Goal: Information Seeking & Learning: Compare options

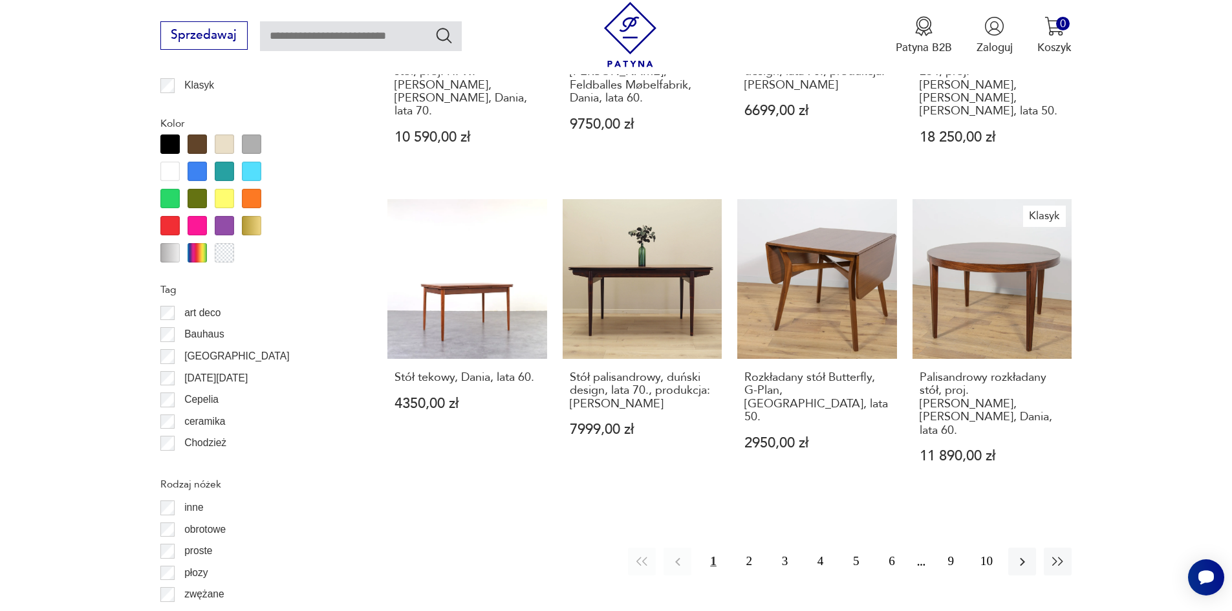
scroll to position [1401, 0]
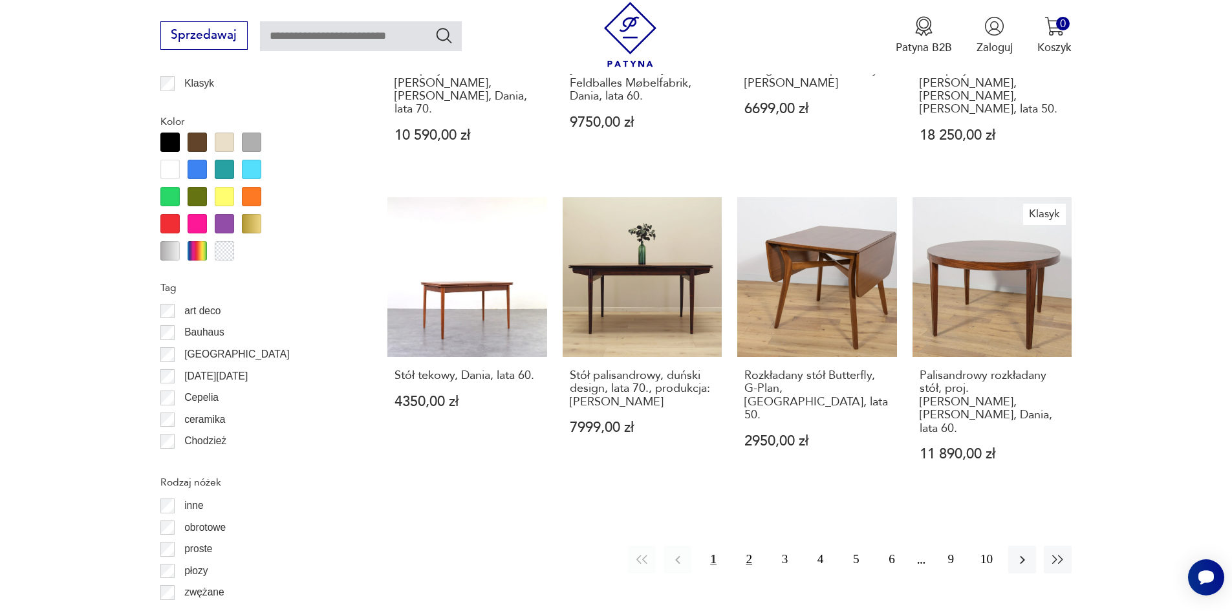
click at [742, 546] on button "2" at bounding box center [750, 560] width 28 height 28
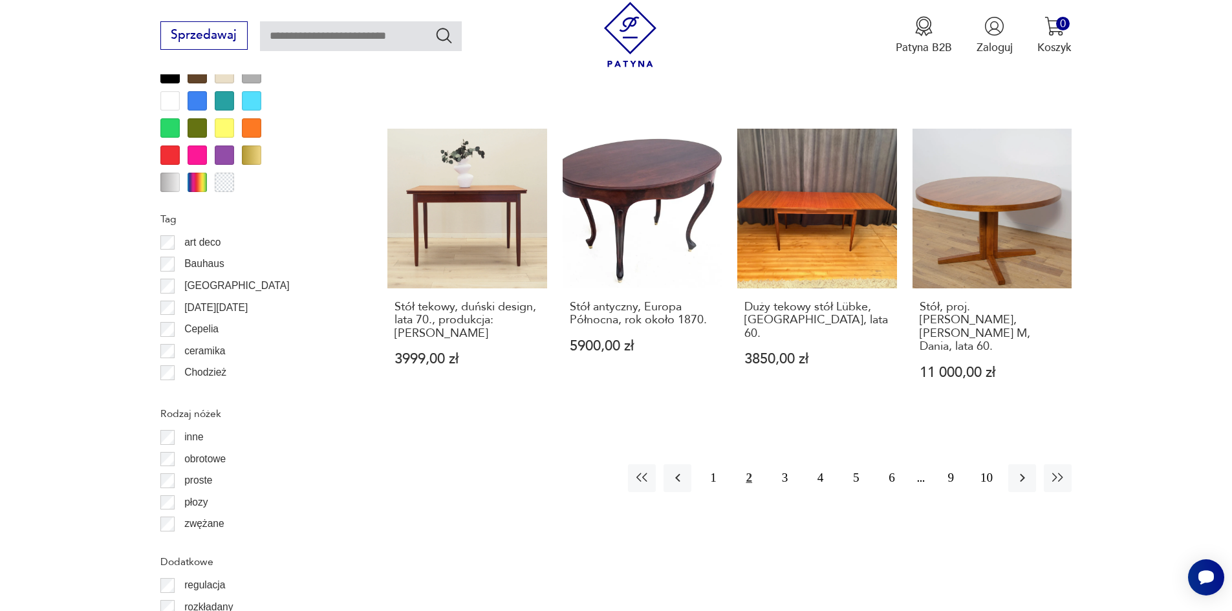
scroll to position [1474, 0]
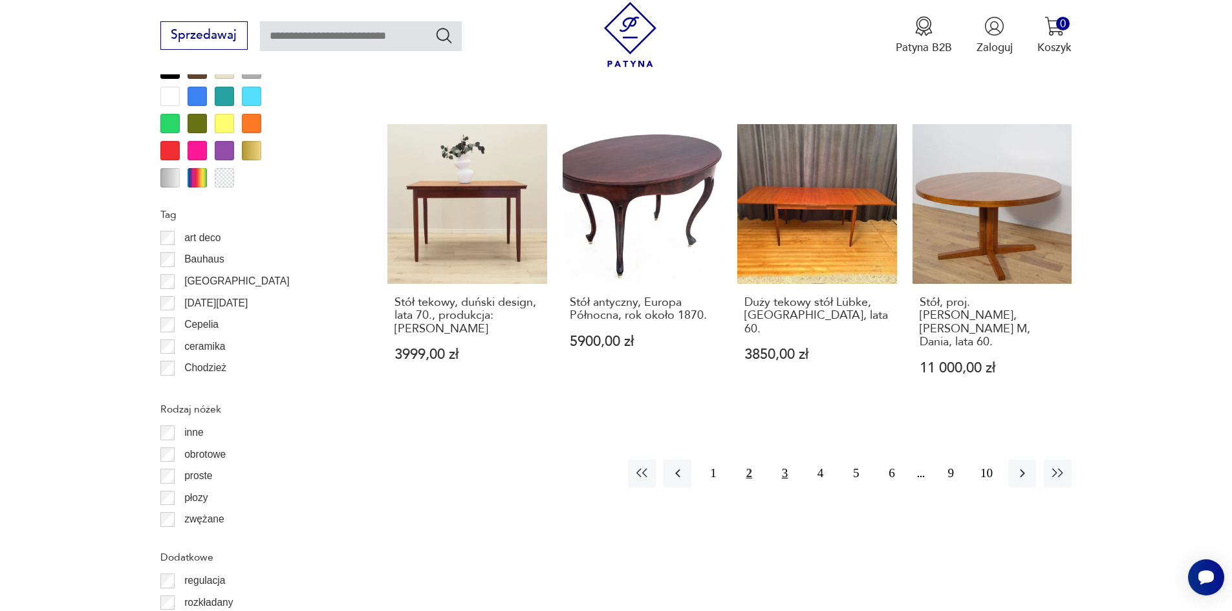
click at [781, 460] on button "3" at bounding box center [785, 474] width 28 height 28
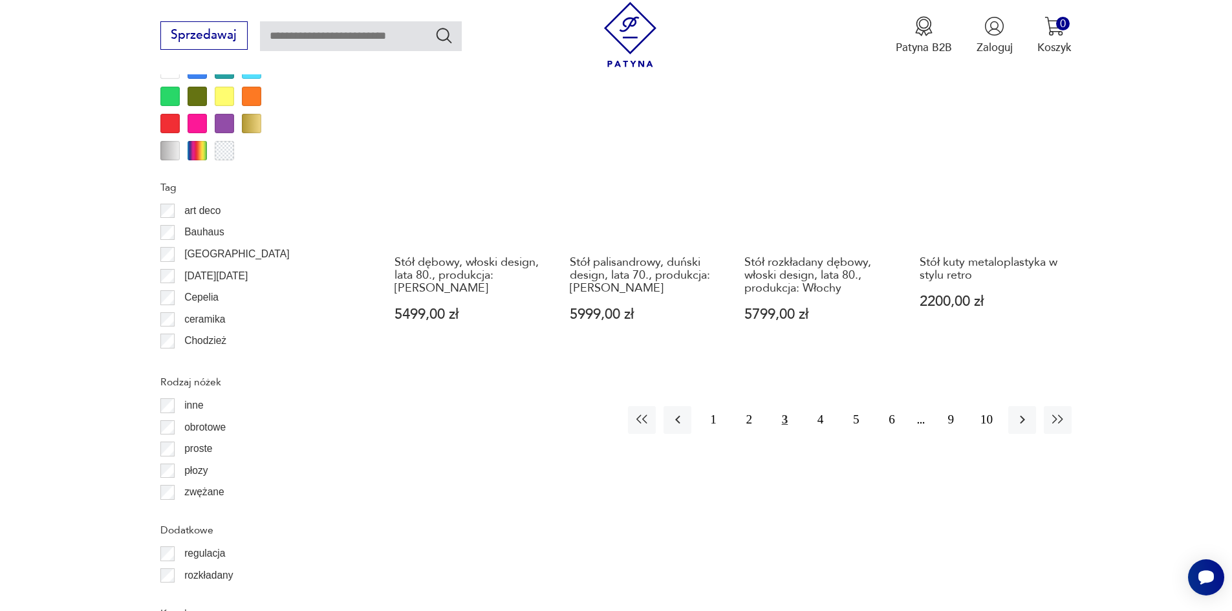
scroll to position [1538, 0]
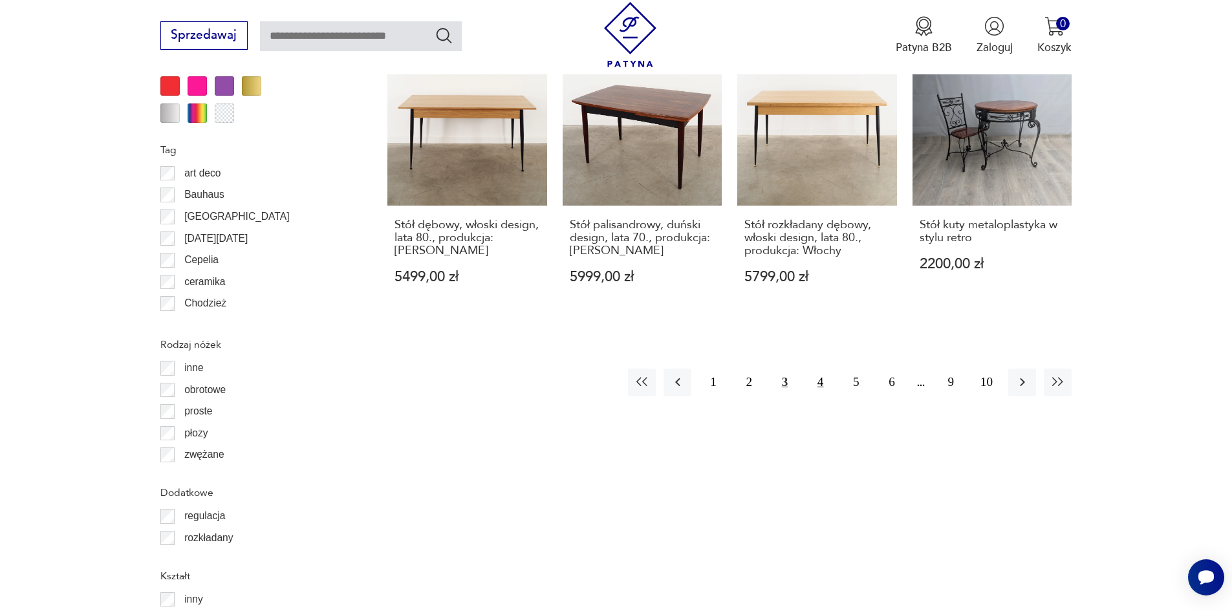
click at [818, 369] on button "4" at bounding box center [821, 383] width 28 height 28
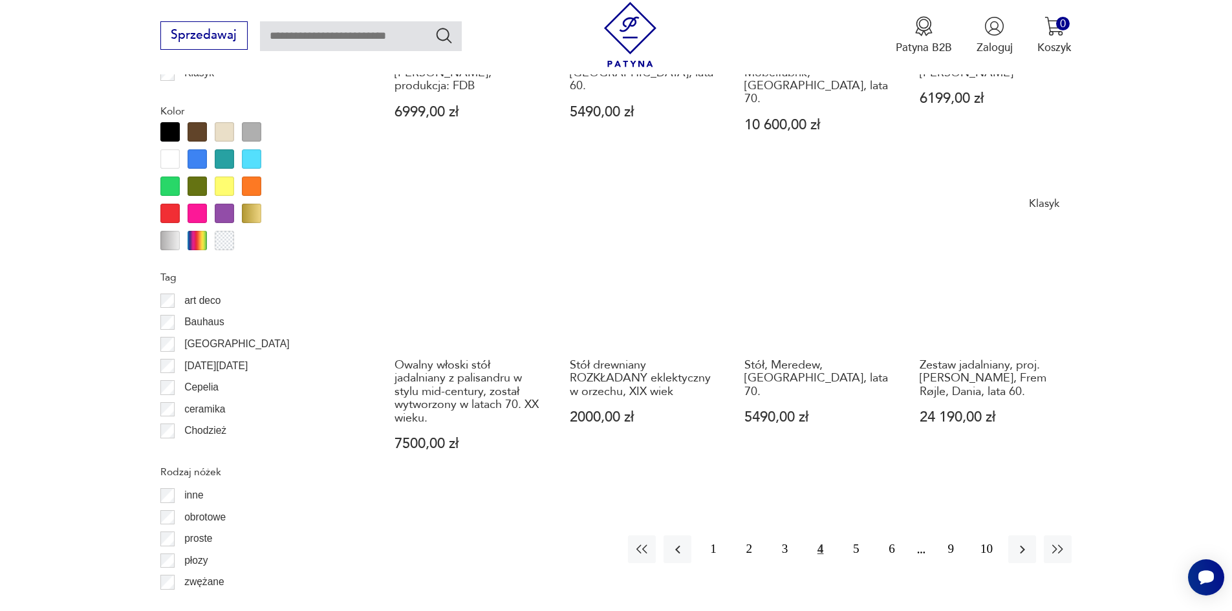
scroll to position [1474, 0]
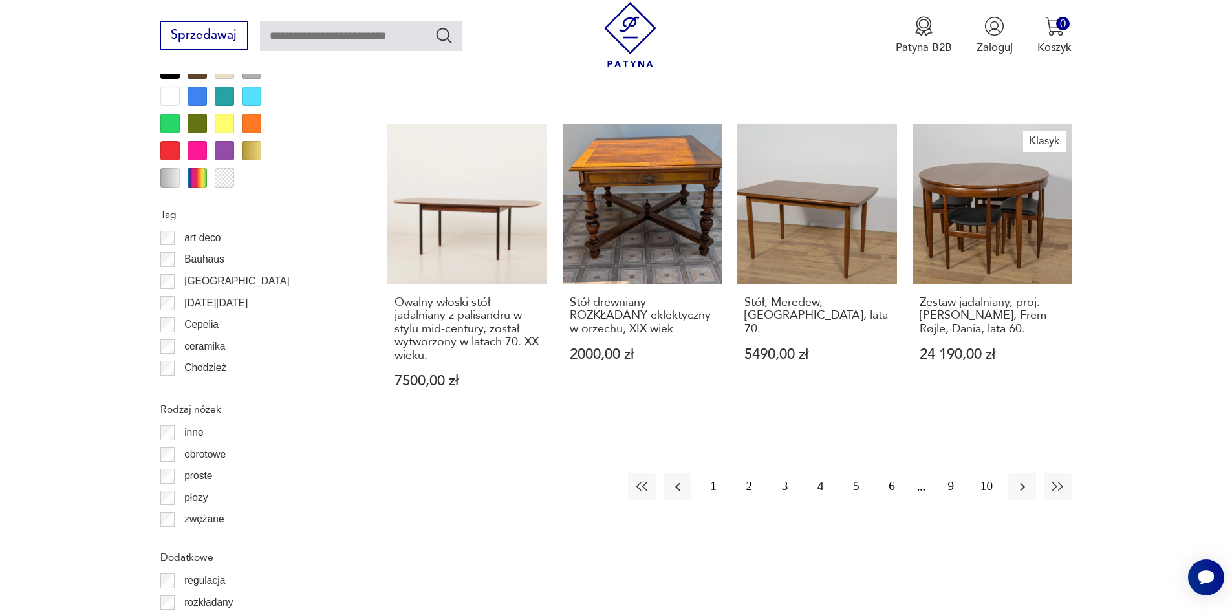
click at [860, 473] on button "5" at bounding box center [856, 487] width 28 height 28
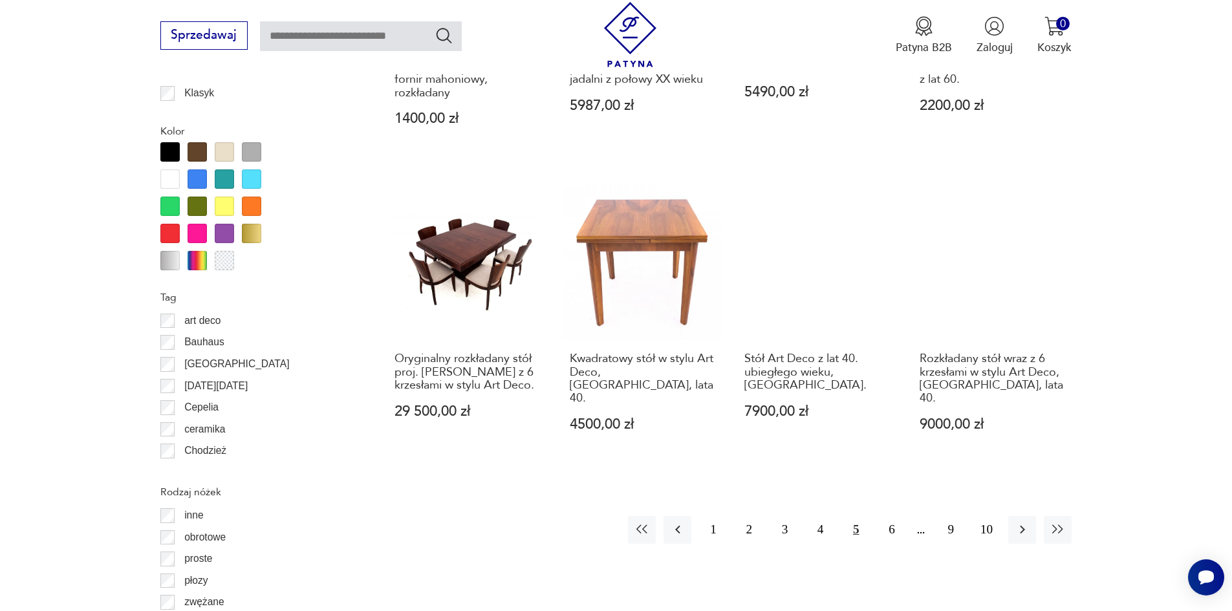
scroll to position [1409, 0]
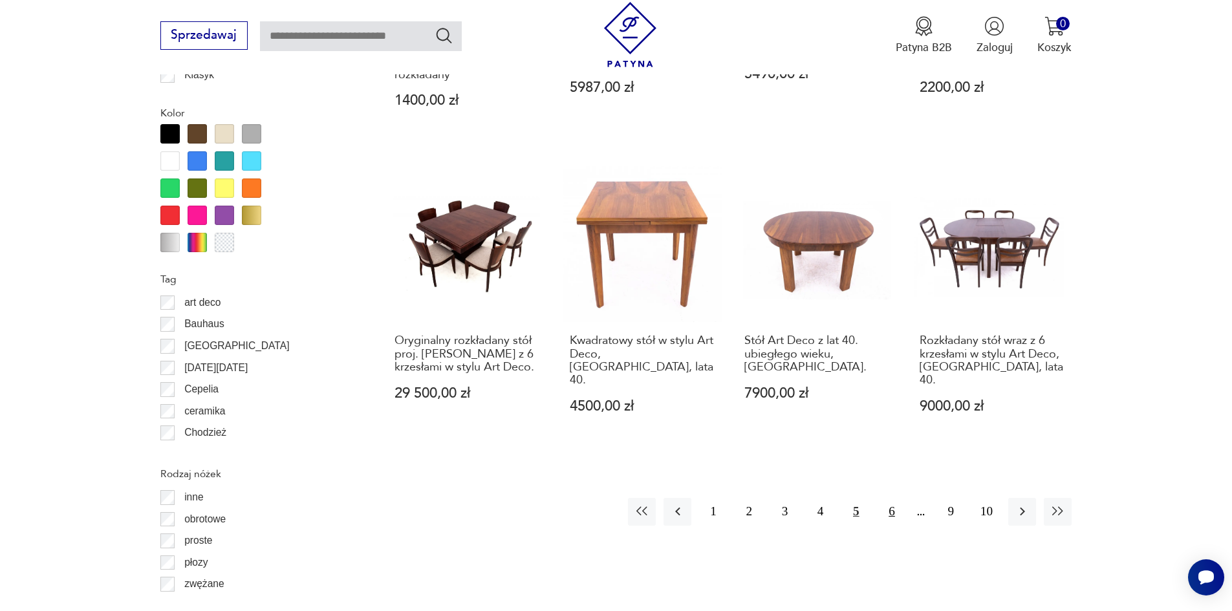
click at [892, 498] on button "6" at bounding box center [892, 512] width 28 height 28
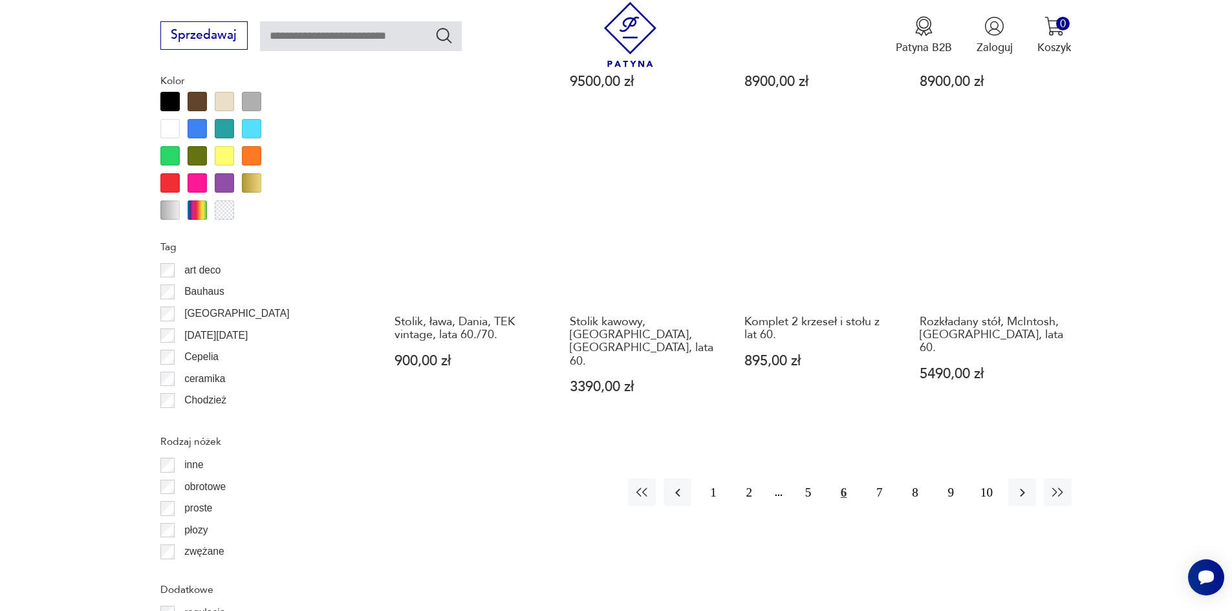
scroll to position [1474, 0]
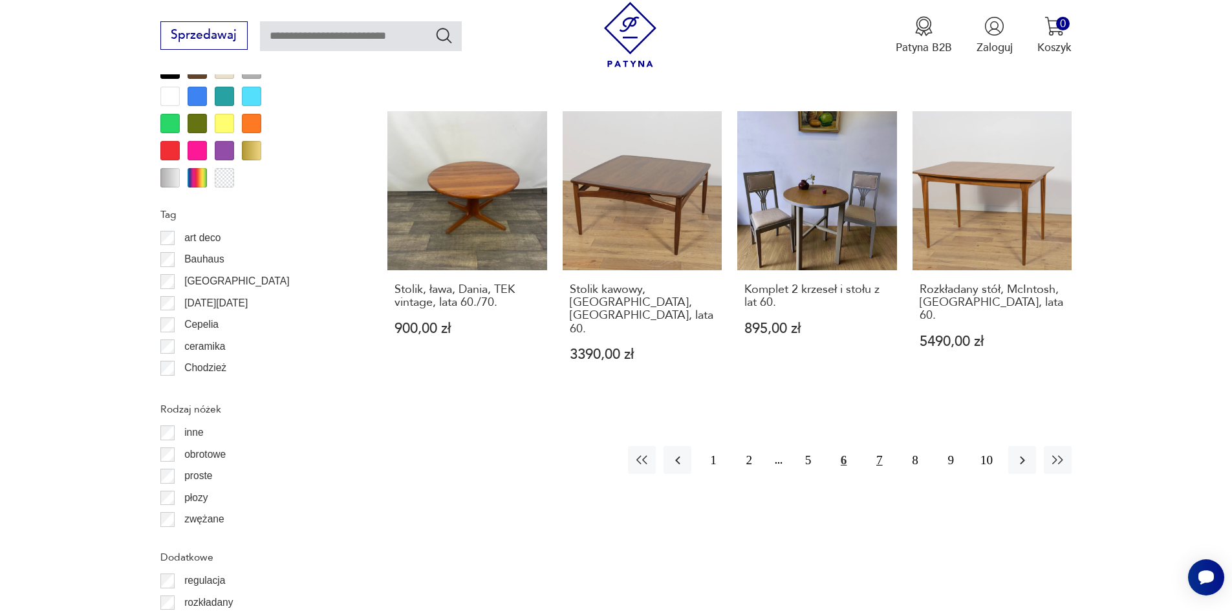
click at [878, 446] on button "7" at bounding box center [880, 460] width 28 height 28
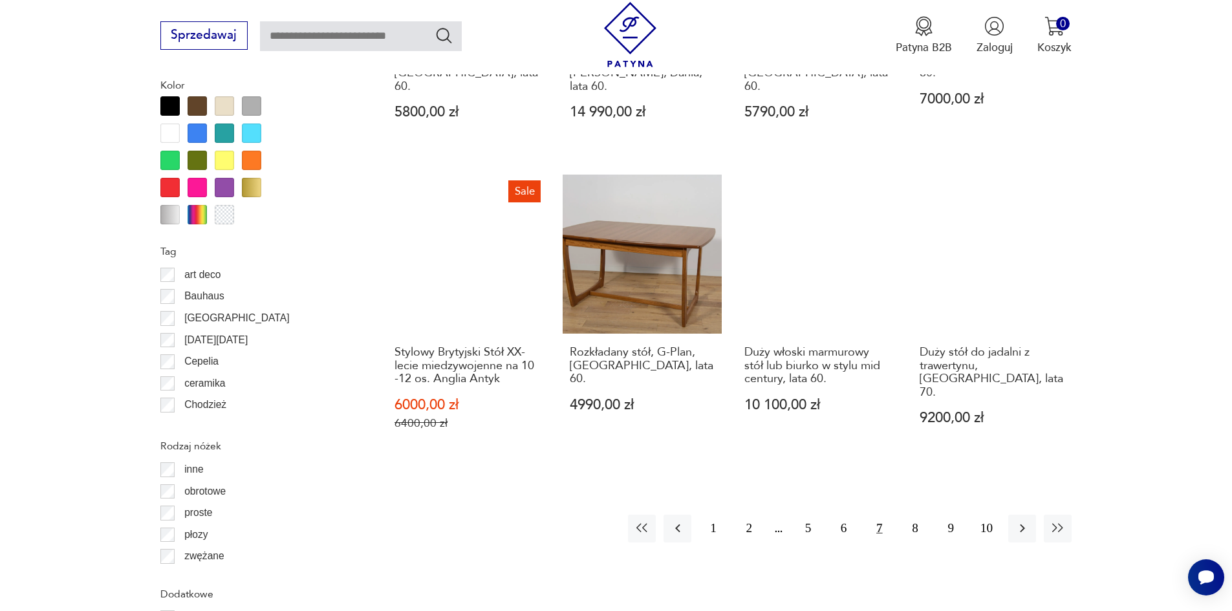
scroll to position [1474, 0]
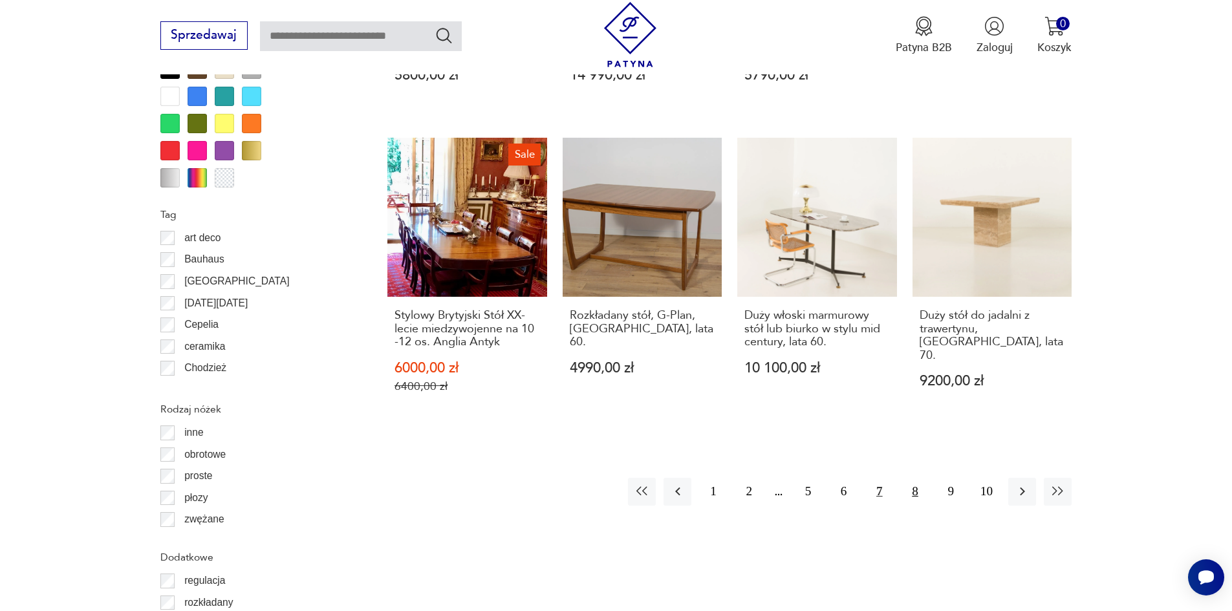
click at [912, 478] on button "8" at bounding box center [915, 492] width 28 height 28
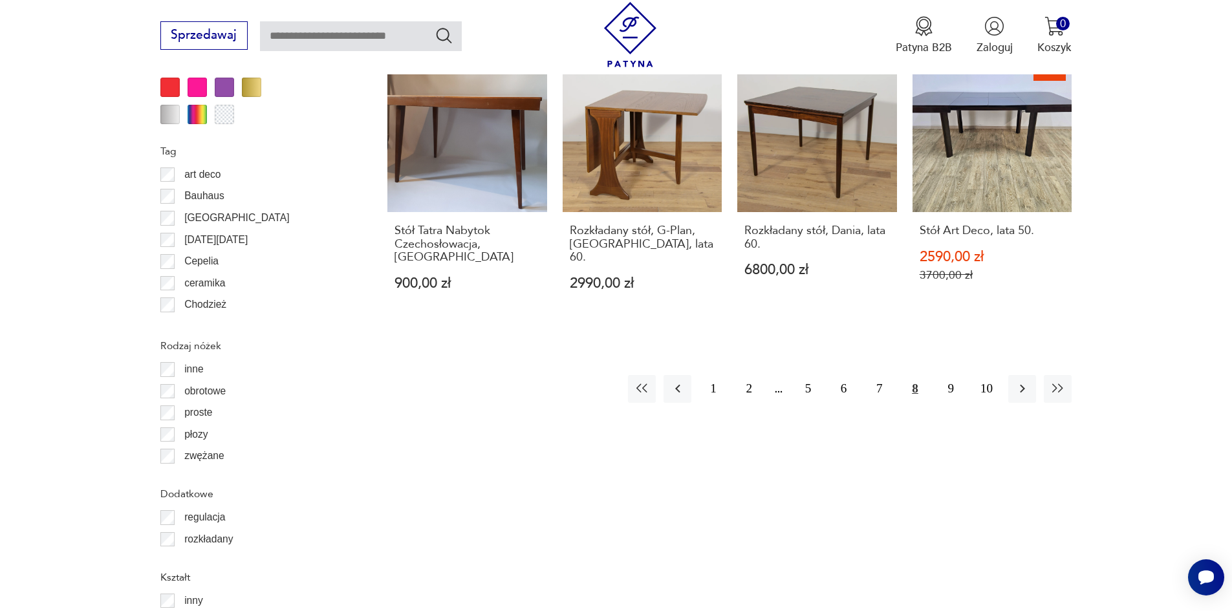
scroll to position [1538, 0]
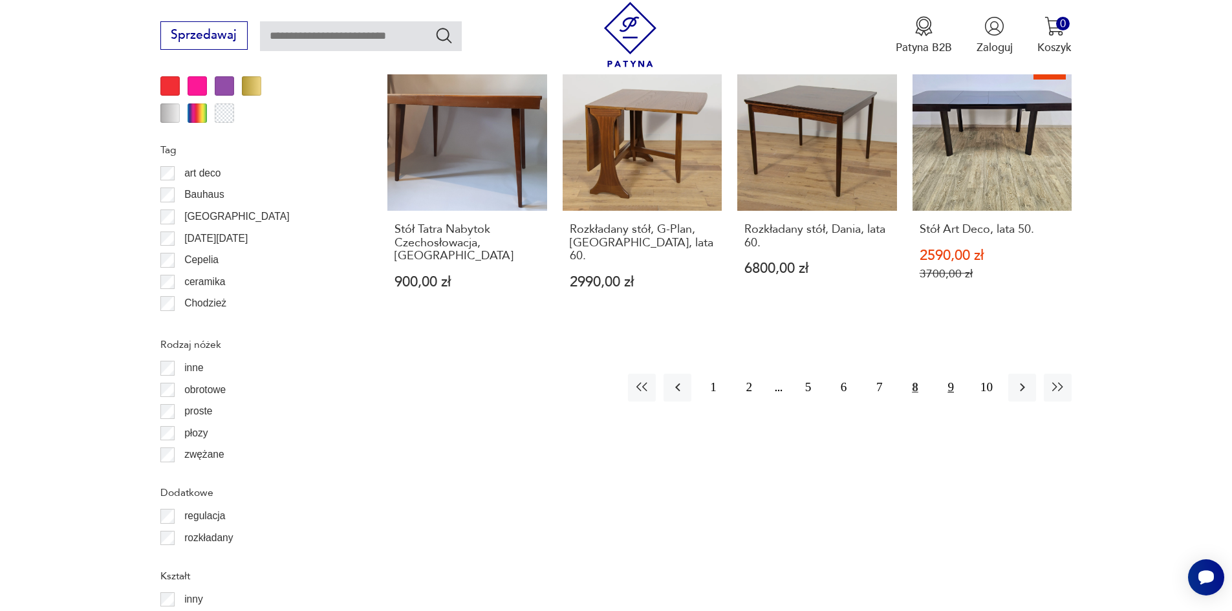
click at [952, 374] on button "9" at bounding box center [951, 388] width 28 height 28
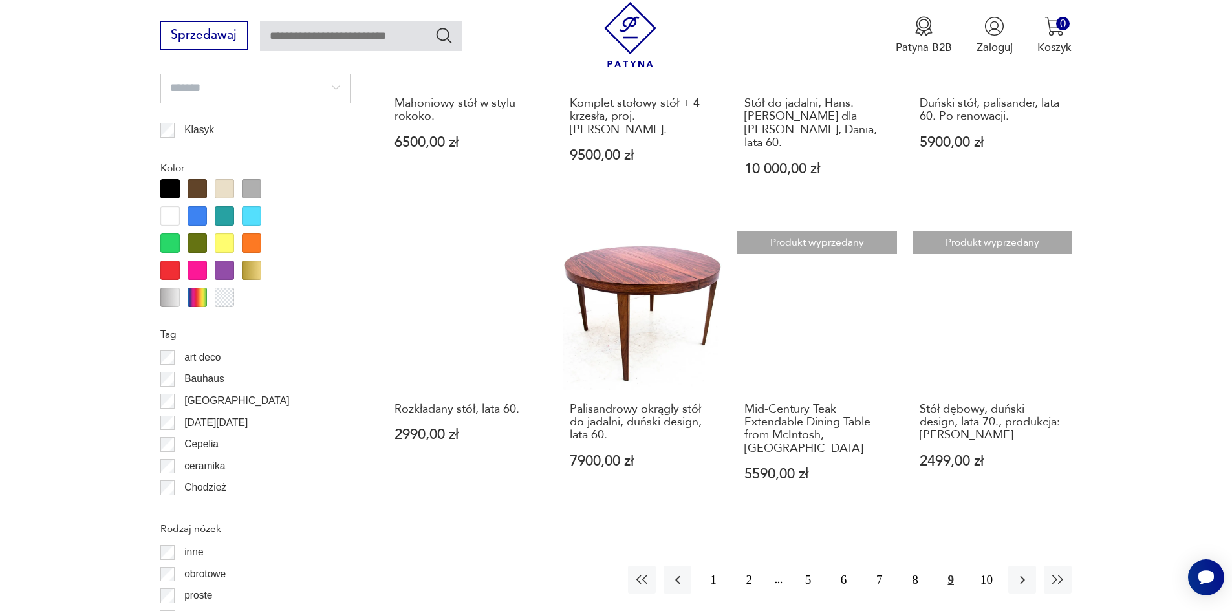
scroll to position [1409, 0]
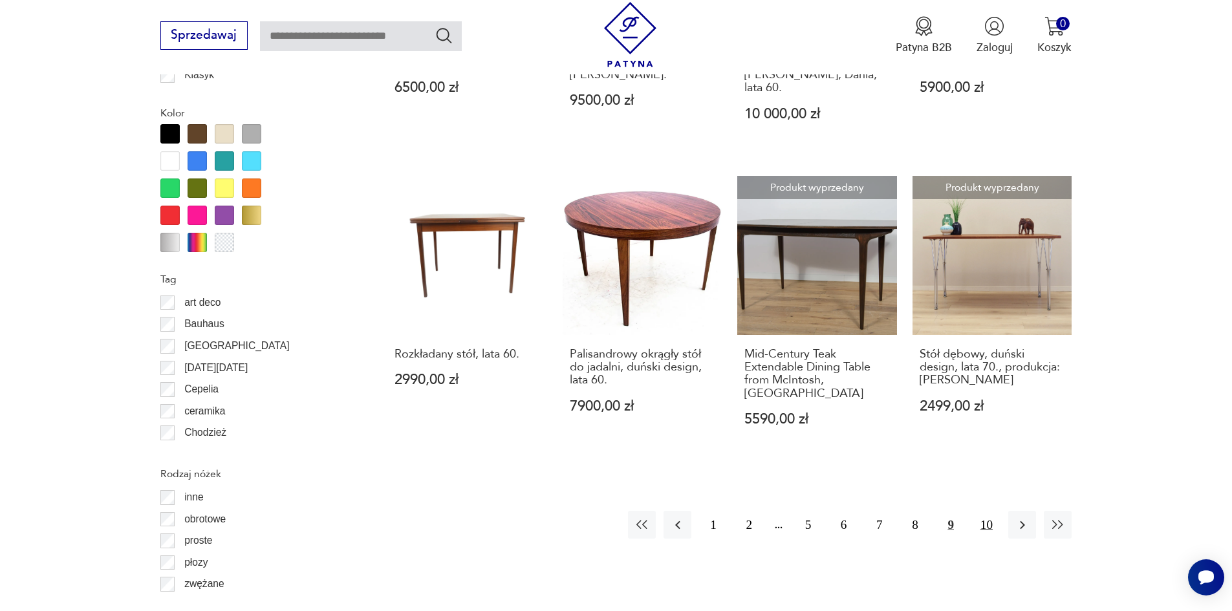
click at [985, 511] on button "10" at bounding box center [987, 525] width 28 height 28
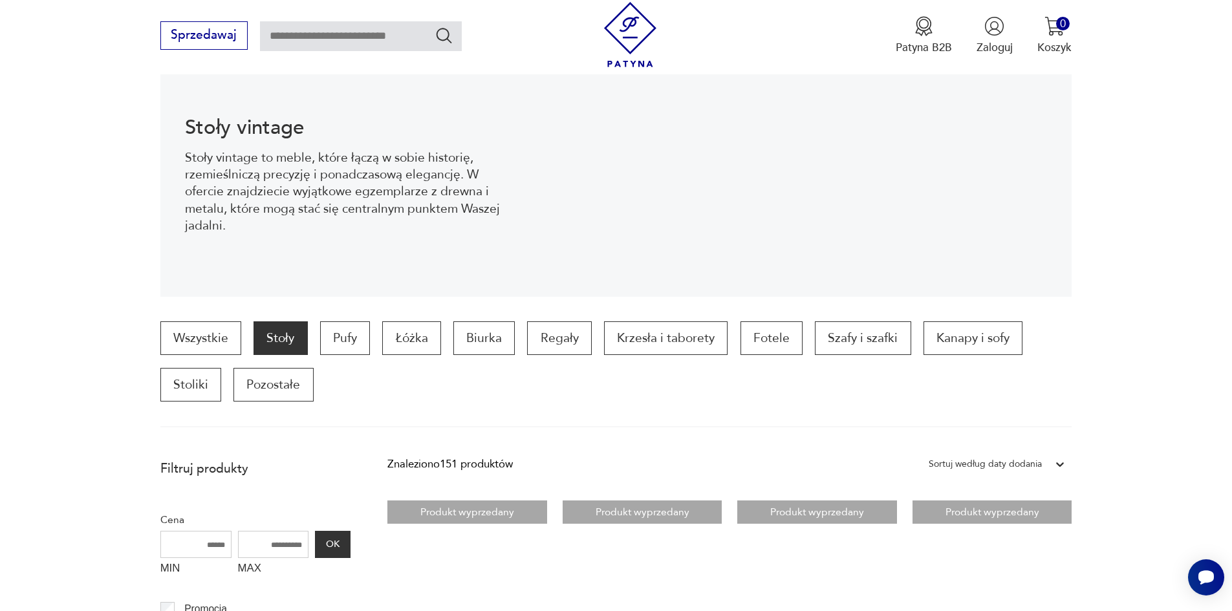
scroll to position [194, 0]
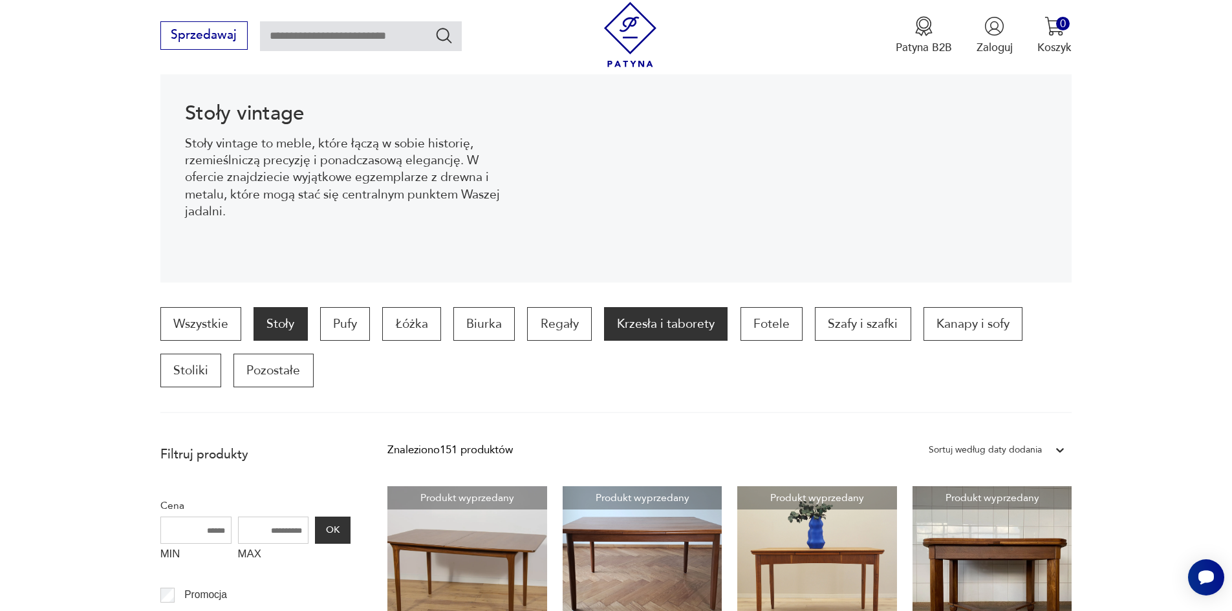
click at [656, 332] on p "Krzesła i taborety" at bounding box center [666, 324] width 124 height 34
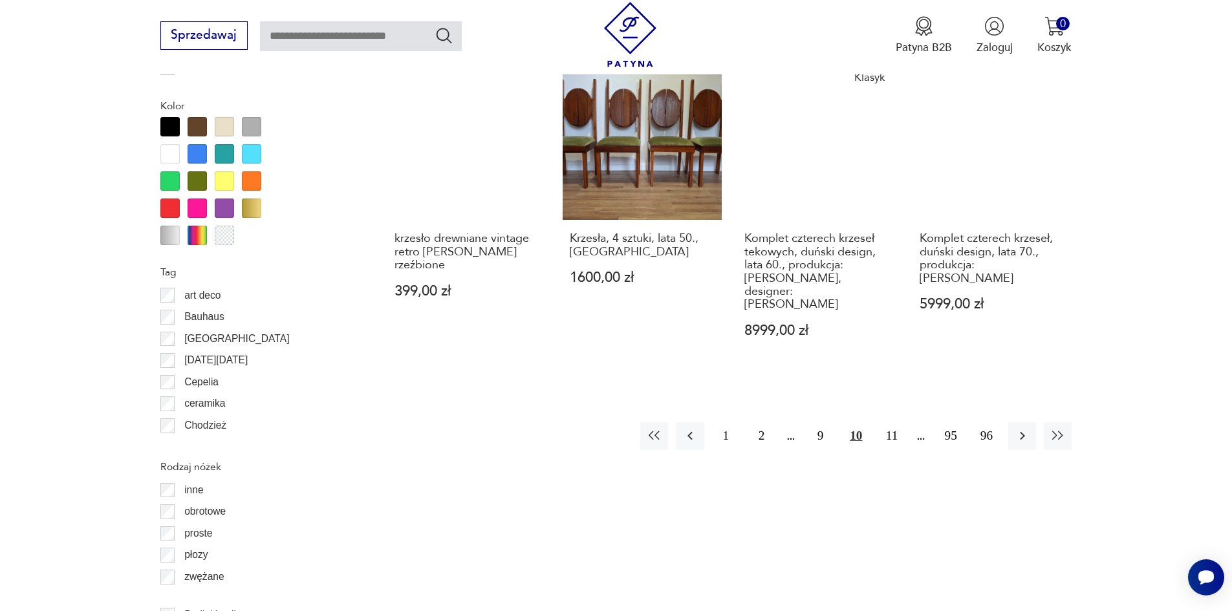
scroll to position [1531, 0]
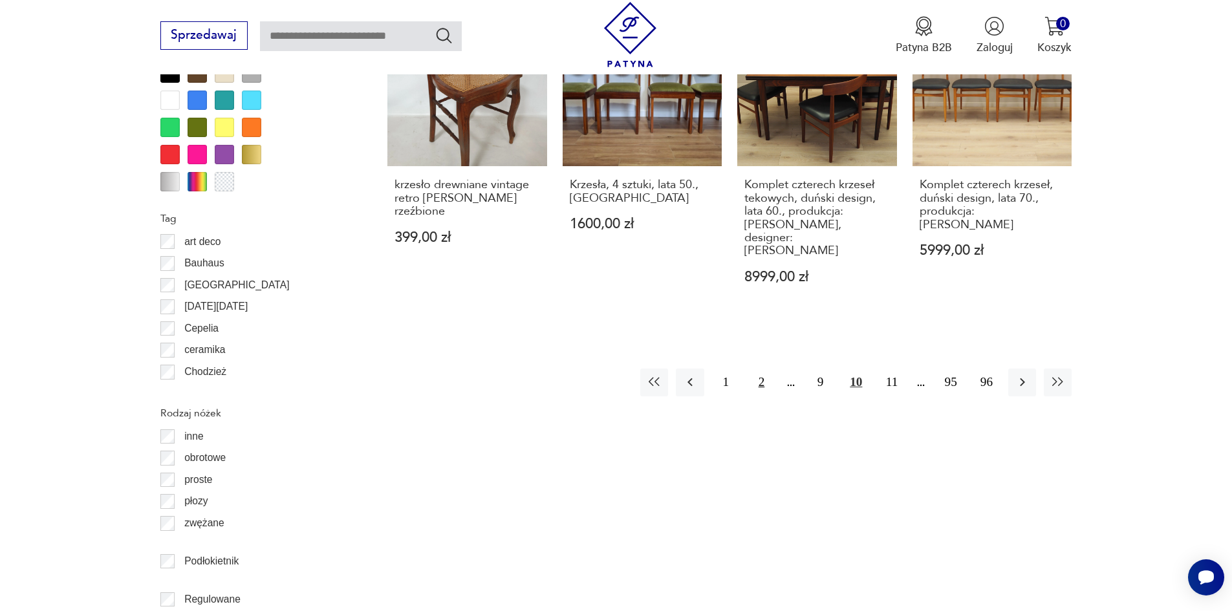
click at [763, 369] on button "2" at bounding box center [762, 383] width 28 height 28
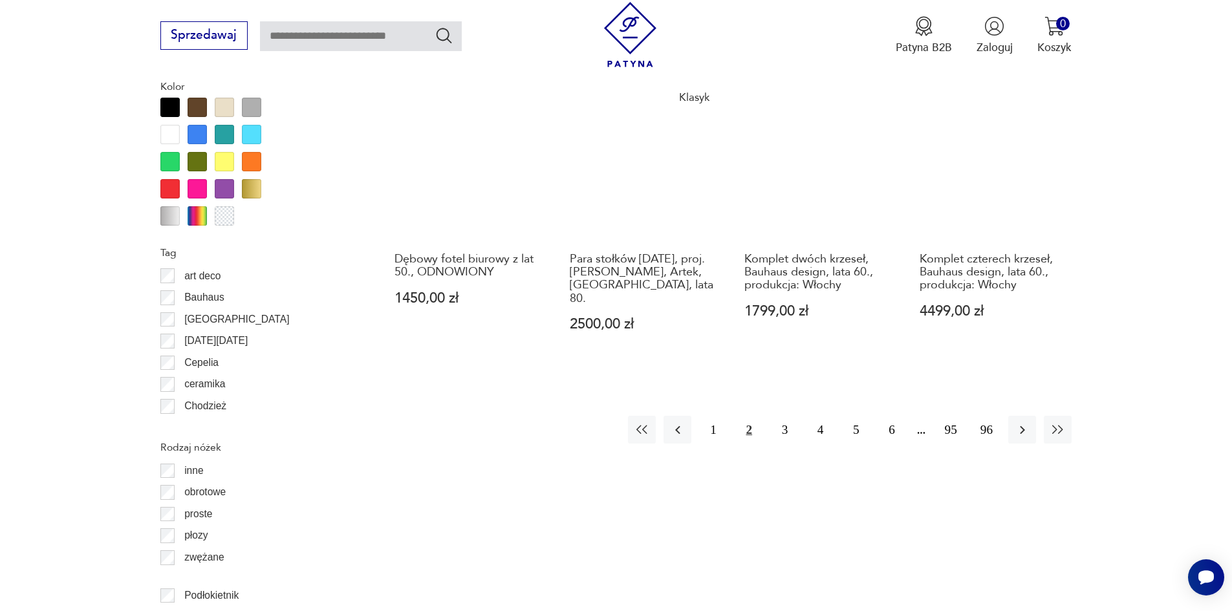
scroll to position [1531, 0]
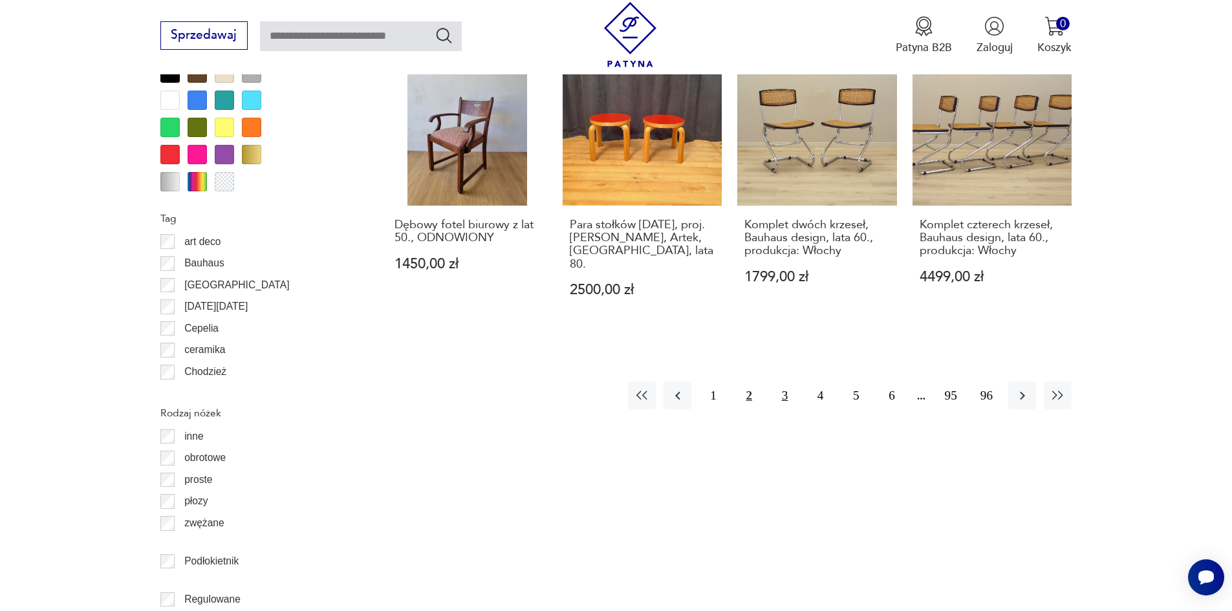
click at [783, 382] on button "3" at bounding box center [785, 396] width 28 height 28
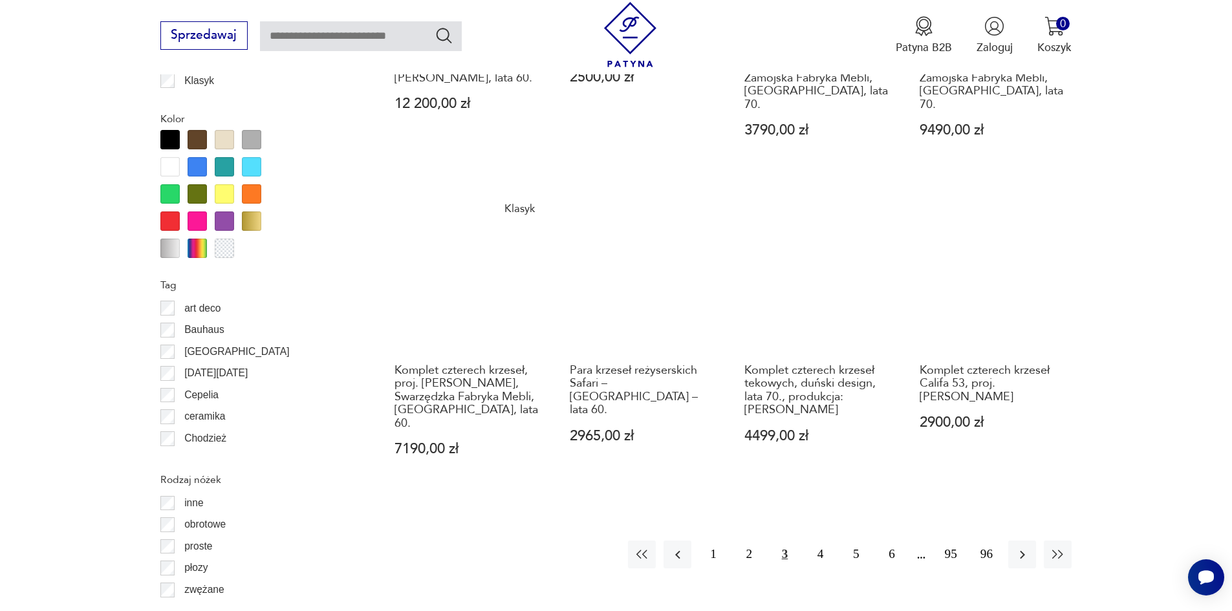
scroll to position [1466, 0]
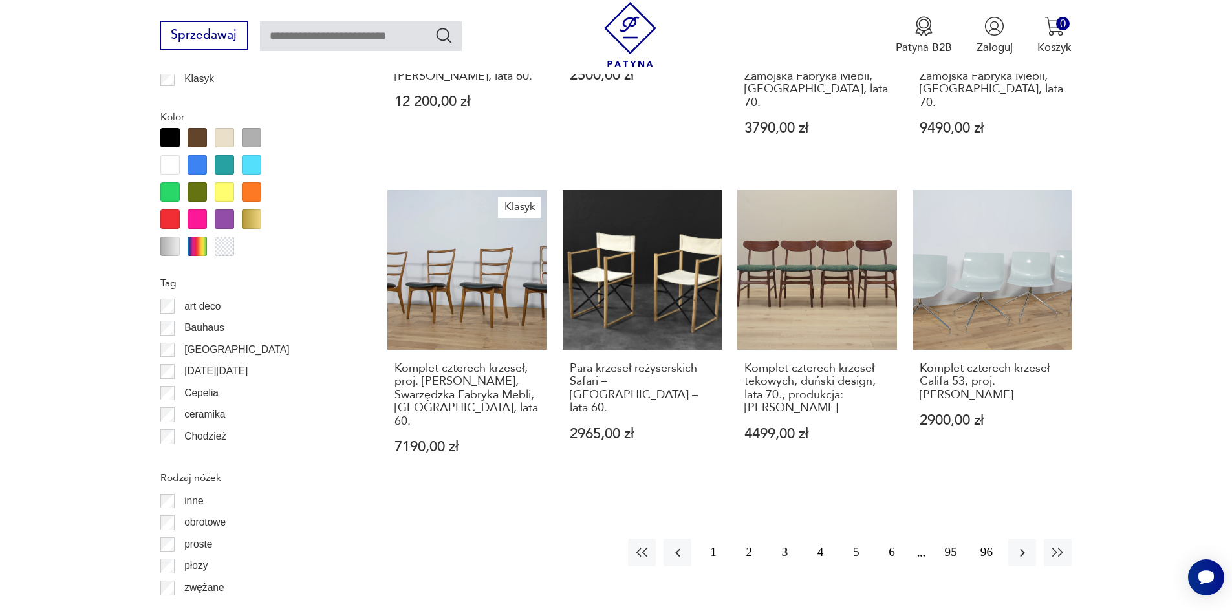
click at [815, 539] on button "4" at bounding box center [821, 553] width 28 height 28
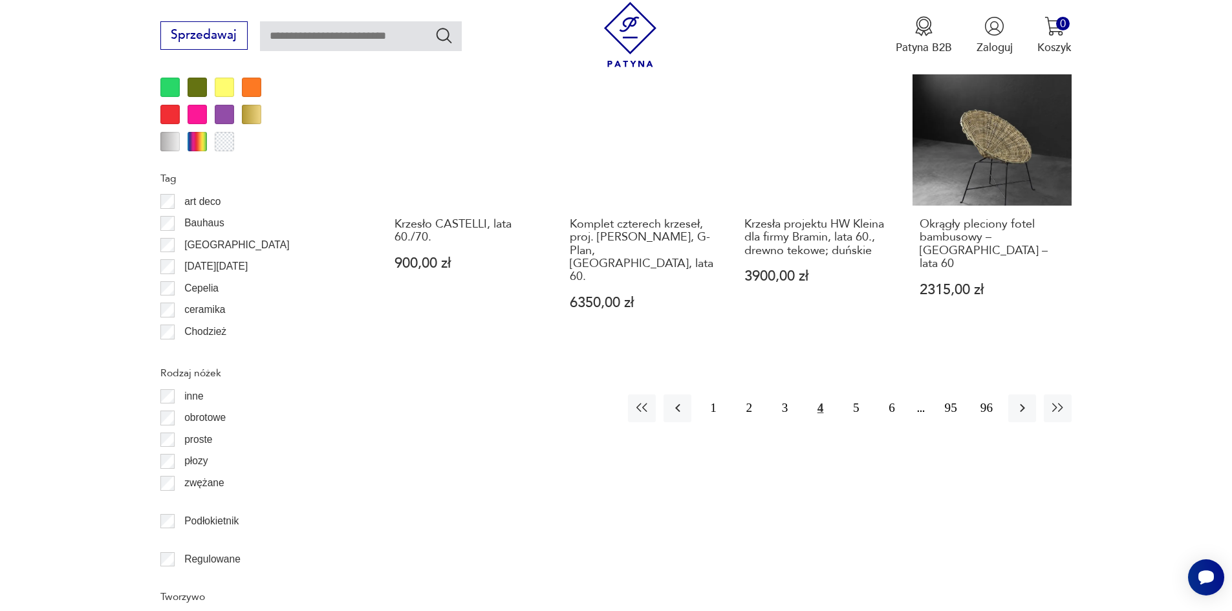
scroll to position [1660, 0]
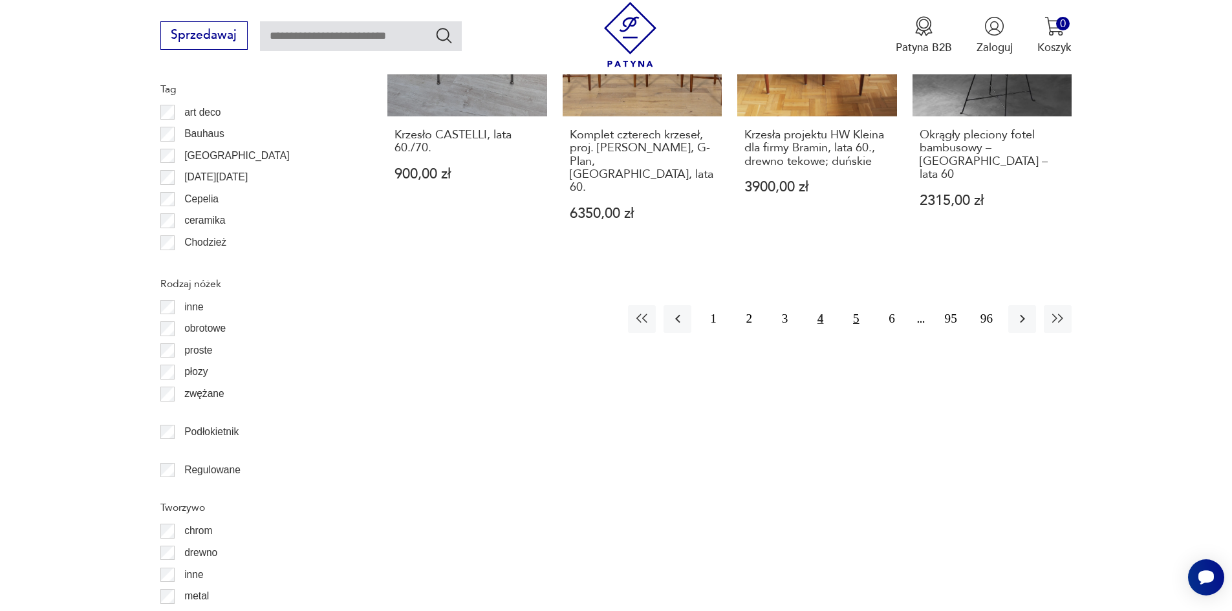
click at [851, 305] on button "5" at bounding box center [856, 319] width 28 height 28
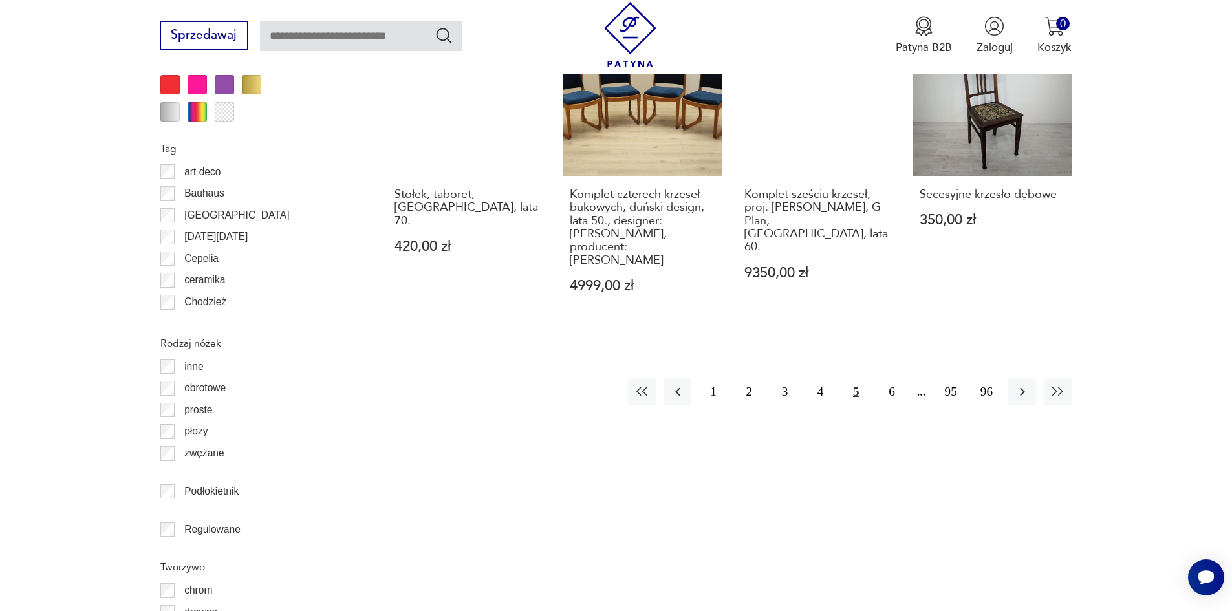
scroll to position [1660, 0]
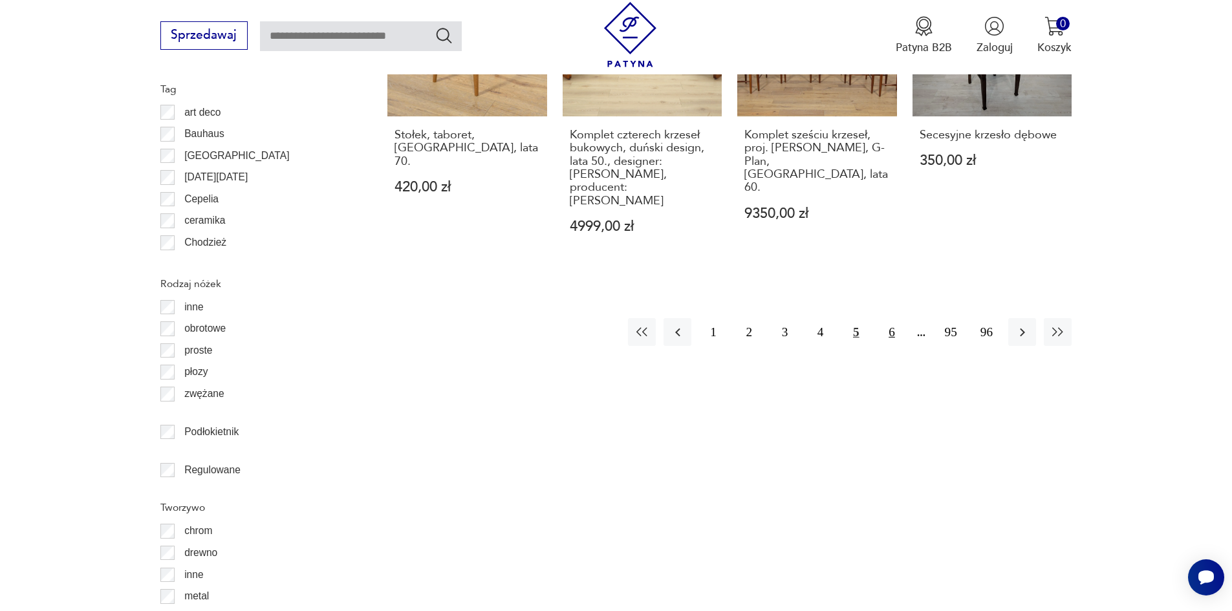
click at [893, 318] on button "6" at bounding box center [892, 332] width 28 height 28
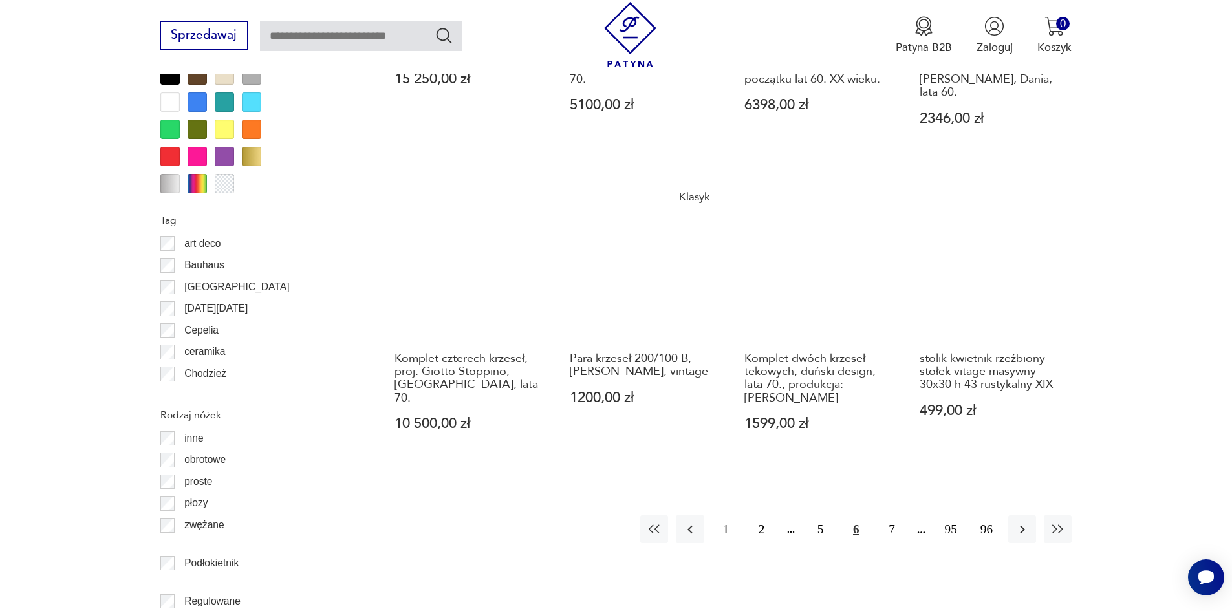
scroll to position [1531, 0]
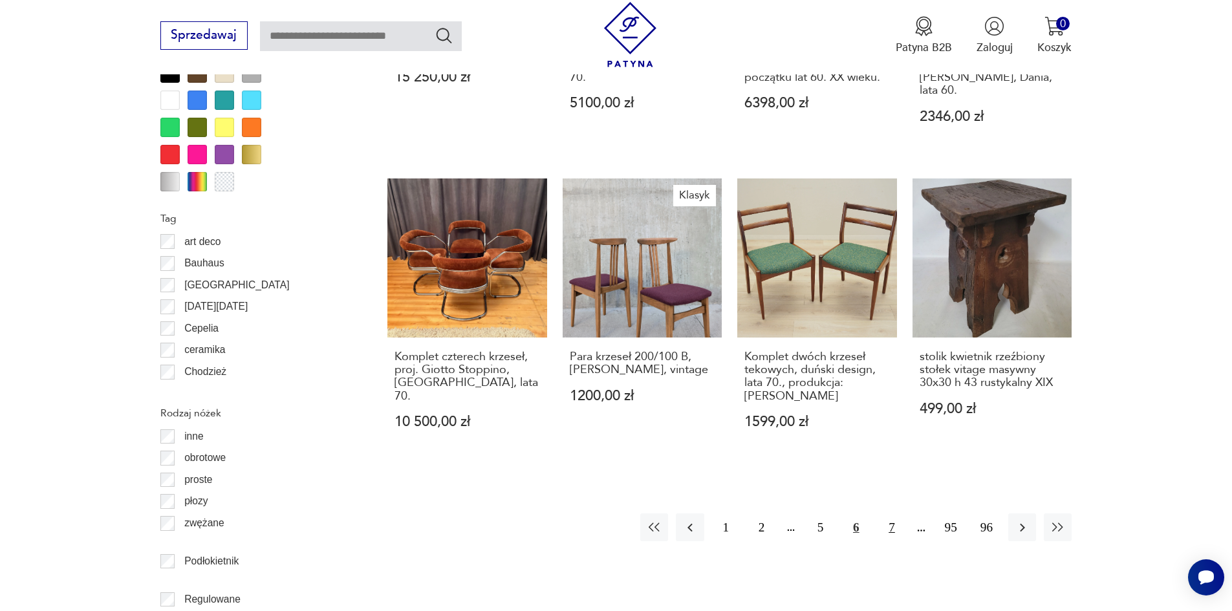
click at [893, 514] on button "7" at bounding box center [892, 528] width 28 height 28
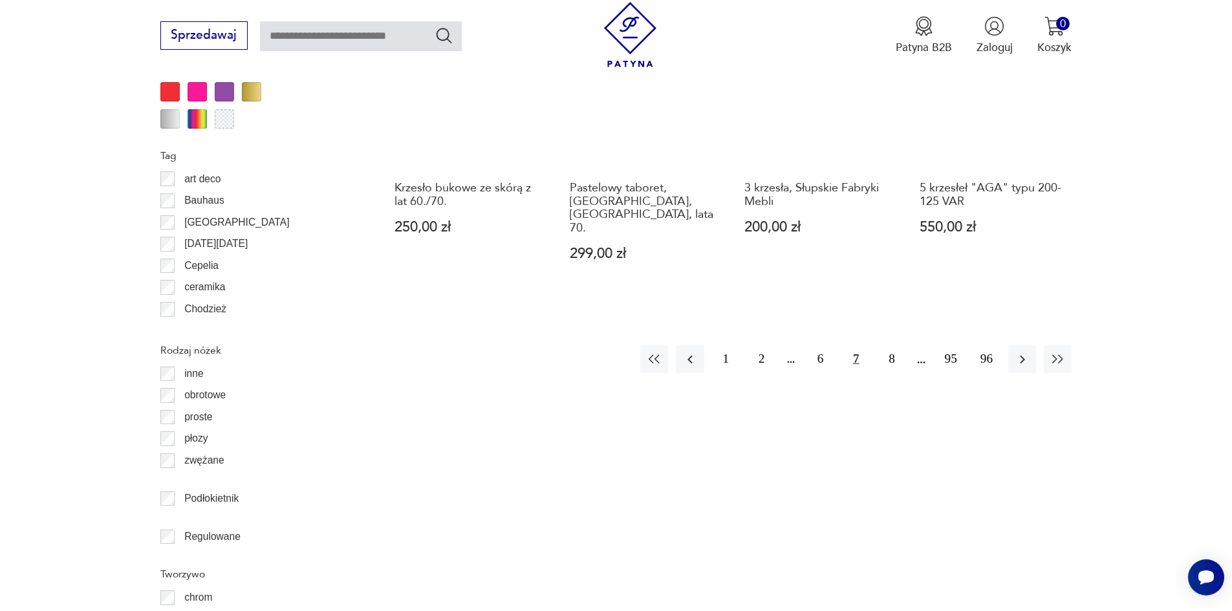
scroll to position [1595, 0]
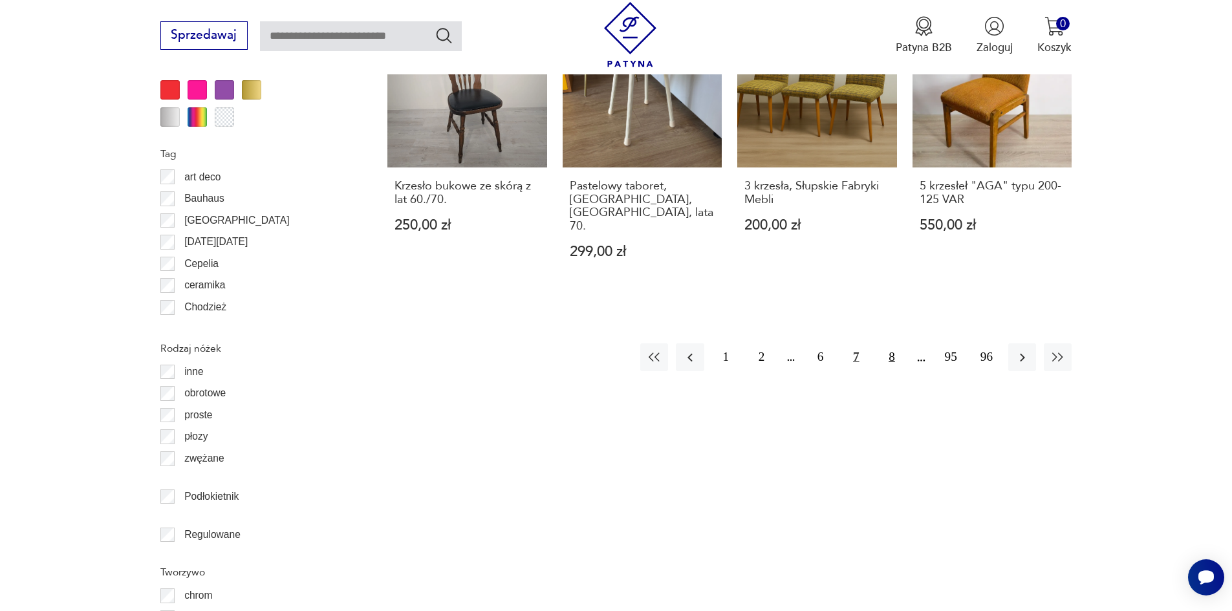
click at [891, 344] on button "8" at bounding box center [892, 358] width 28 height 28
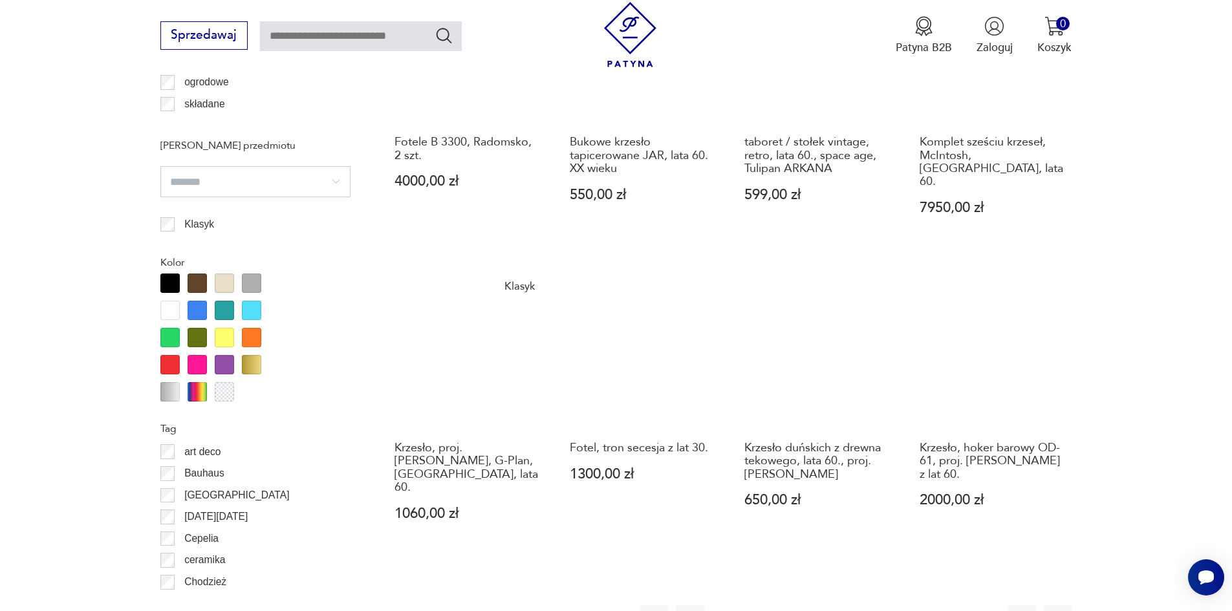
scroll to position [1337, 0]
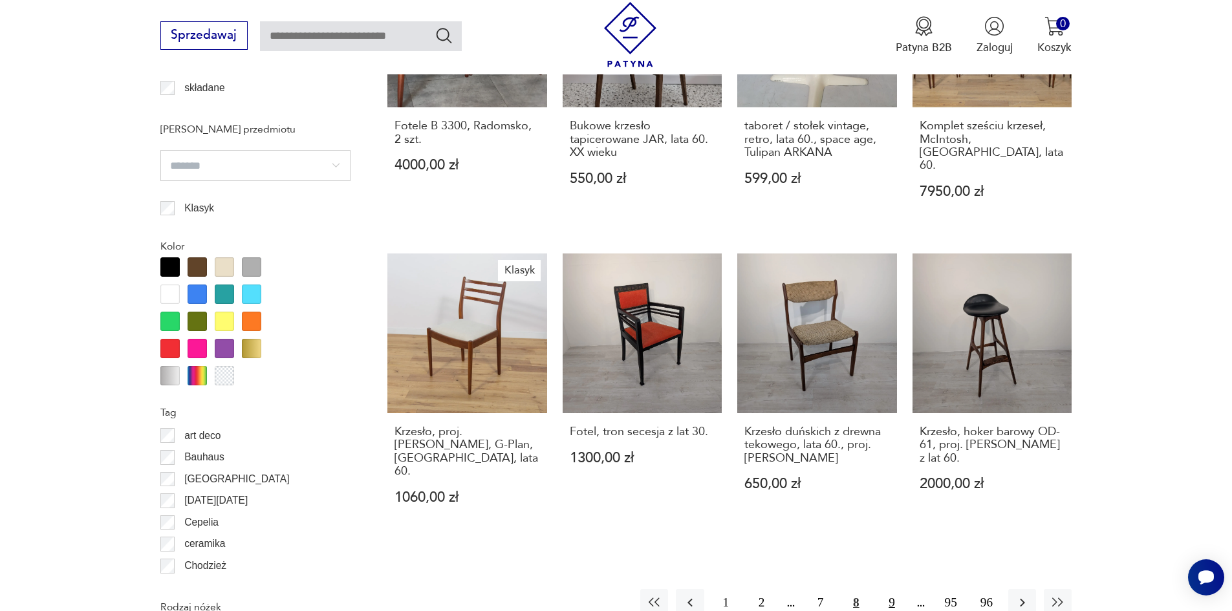
click at [891, 589] on button "9" at bounding box center [892, 603] width 28 height 28
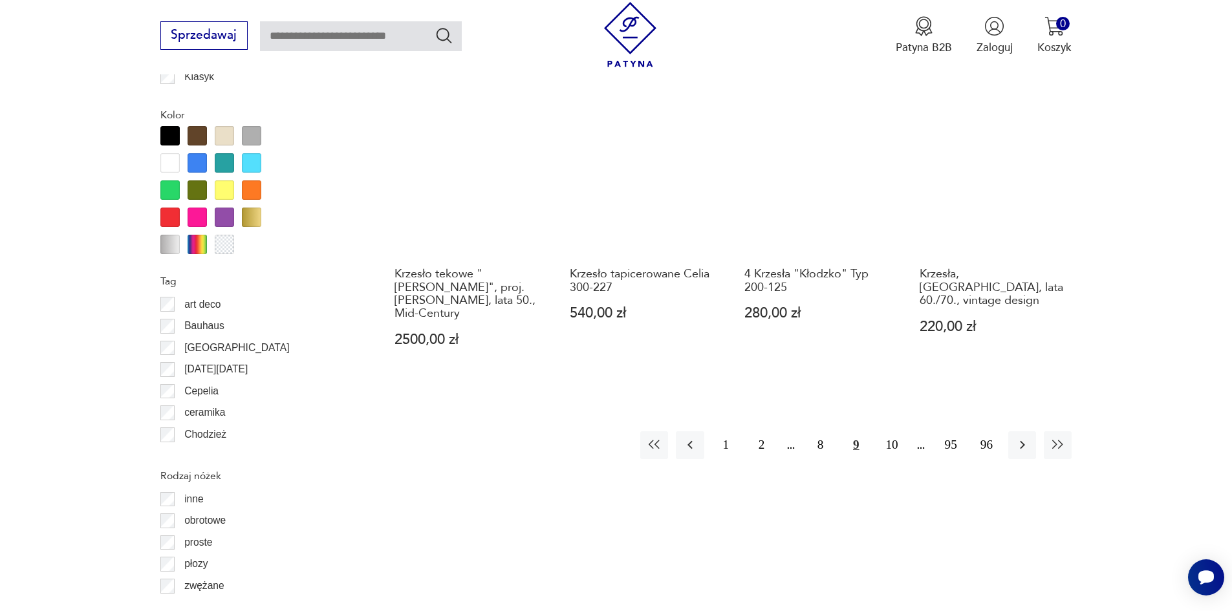
scroll to position [1466, 0]
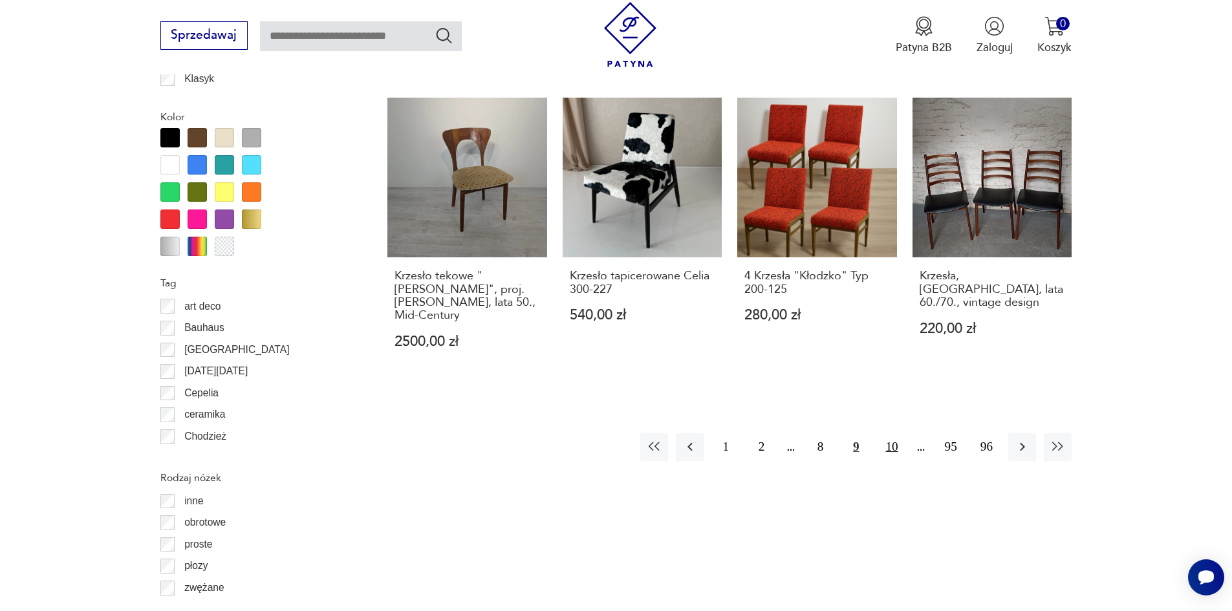
click at [887, 433] on button "10" at bounding box center [892, 447] width 28 height 28
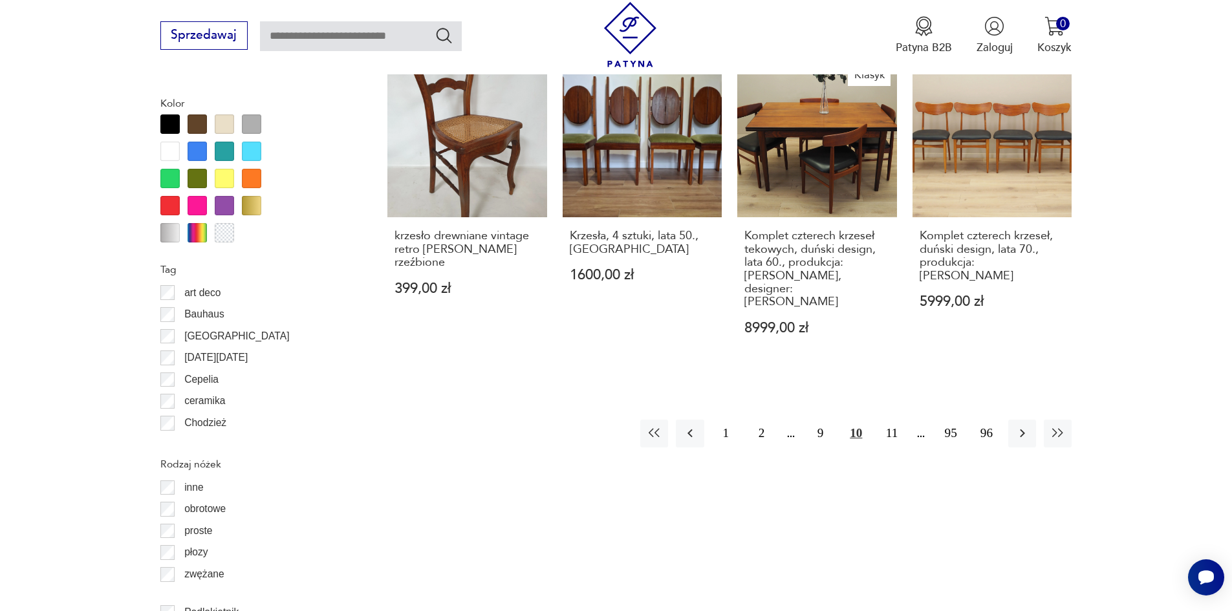
scroll to position [1531, 0]
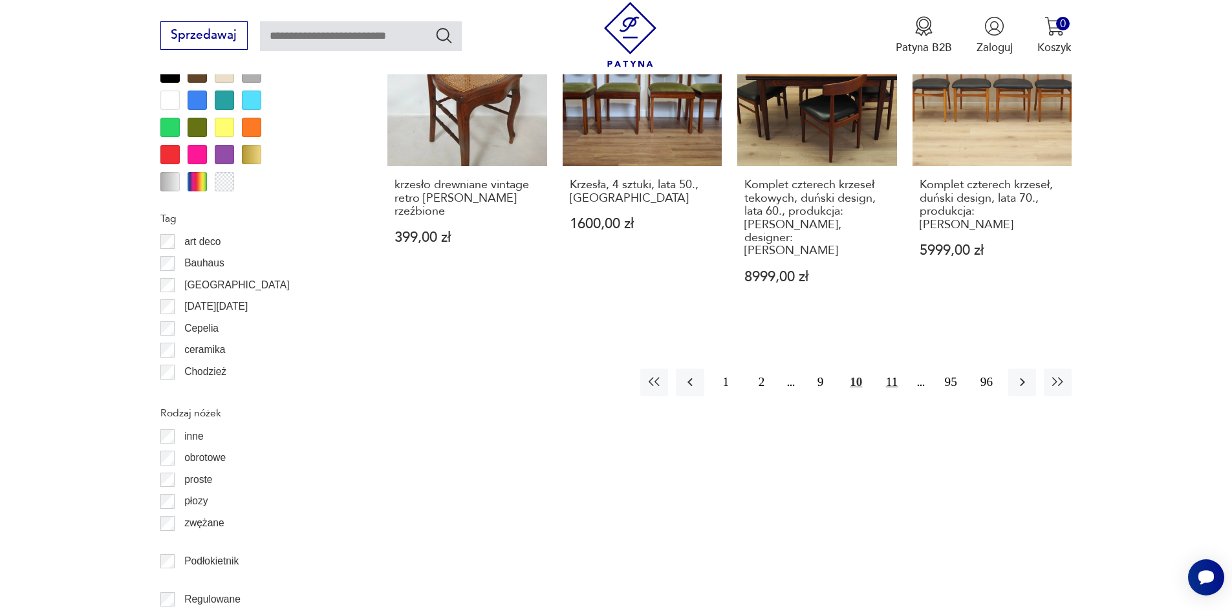
click at [900, 371] on button "11" at bounding box center [892, 383] width 28 height 28
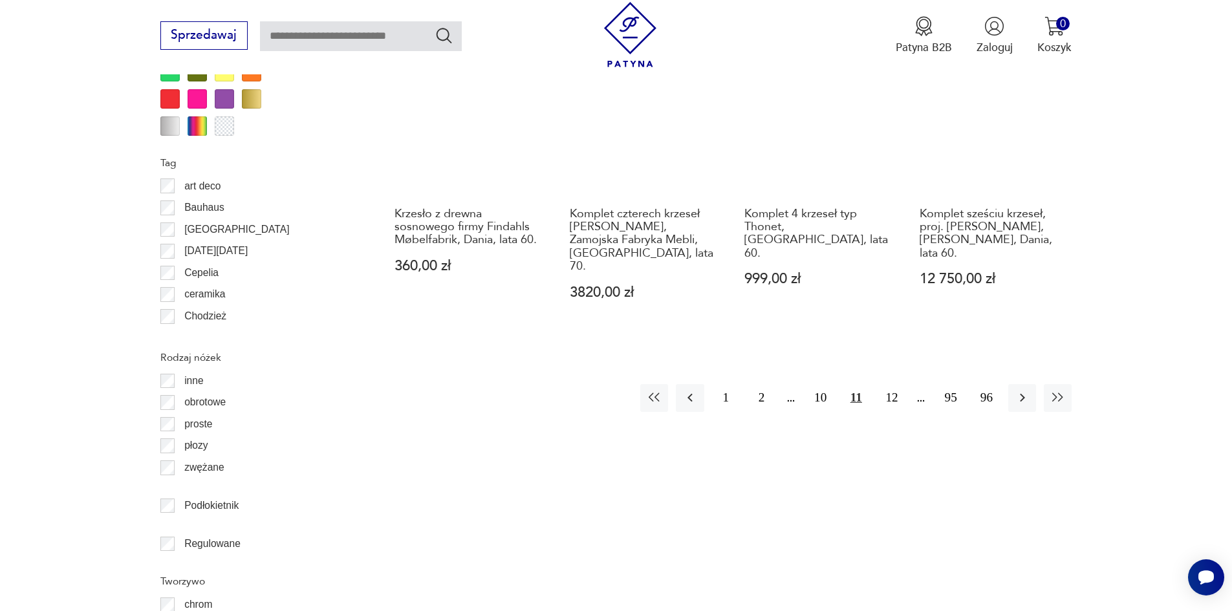
scroll to position [1660, 0]
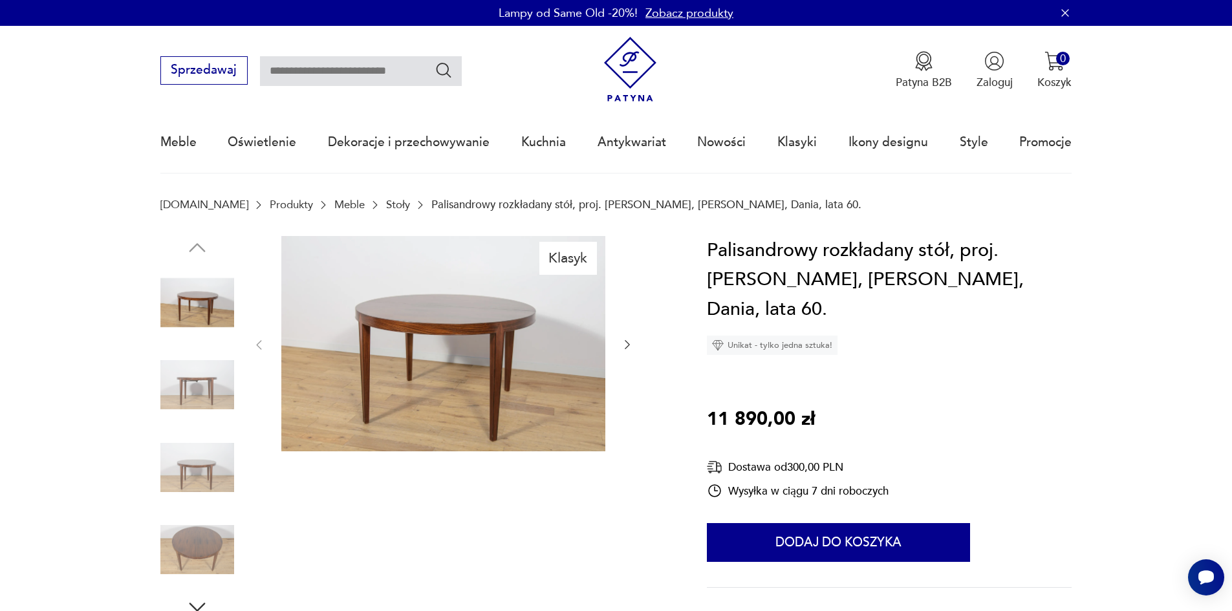
click at [425, 309] on img at bounding box center [443, 344] width 324 height 216
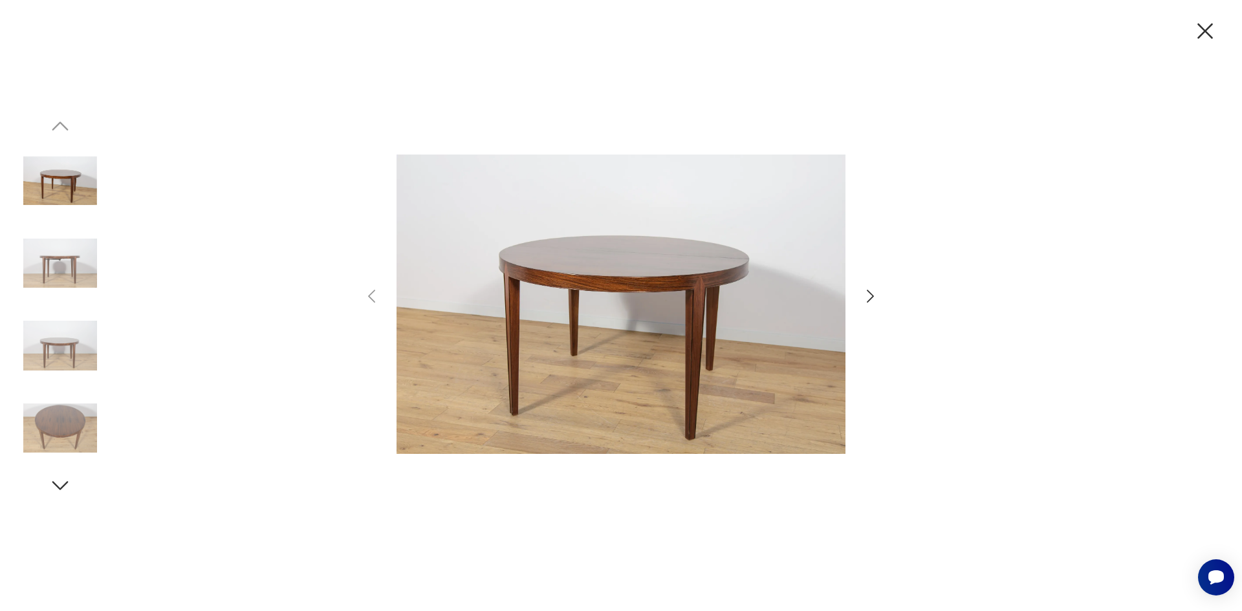
click at [873, 301] on icon "button" at bounding box center [870, 296] width 19 height 19
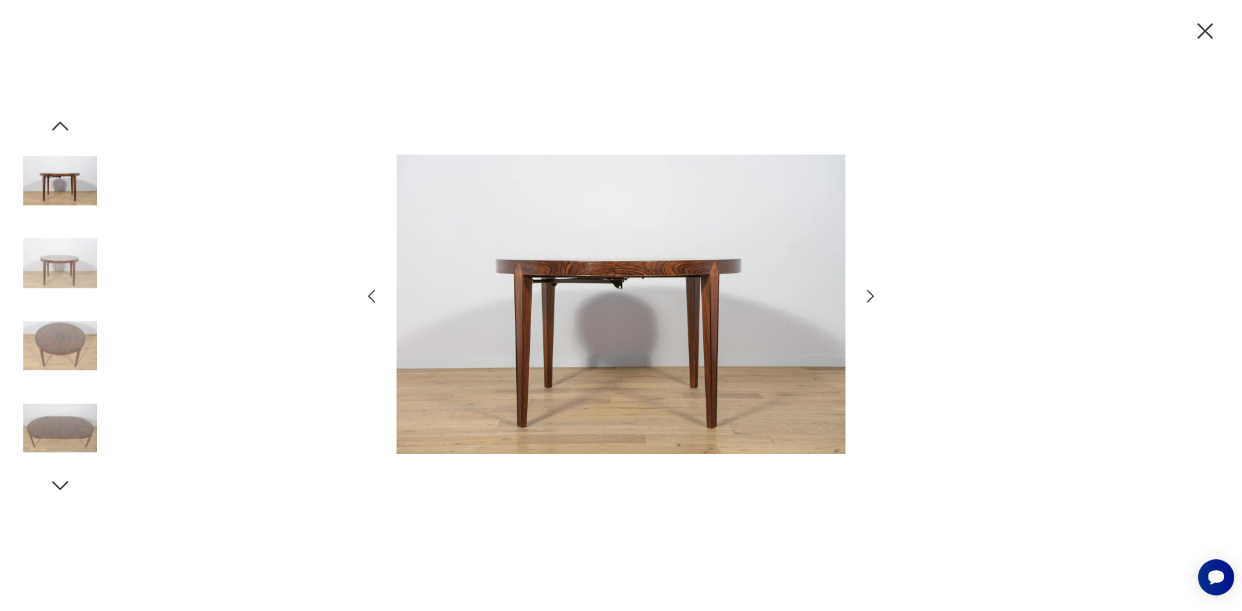
click at [873, 301] on icon "button" at bounding box center [870, 296] width 19 height 19
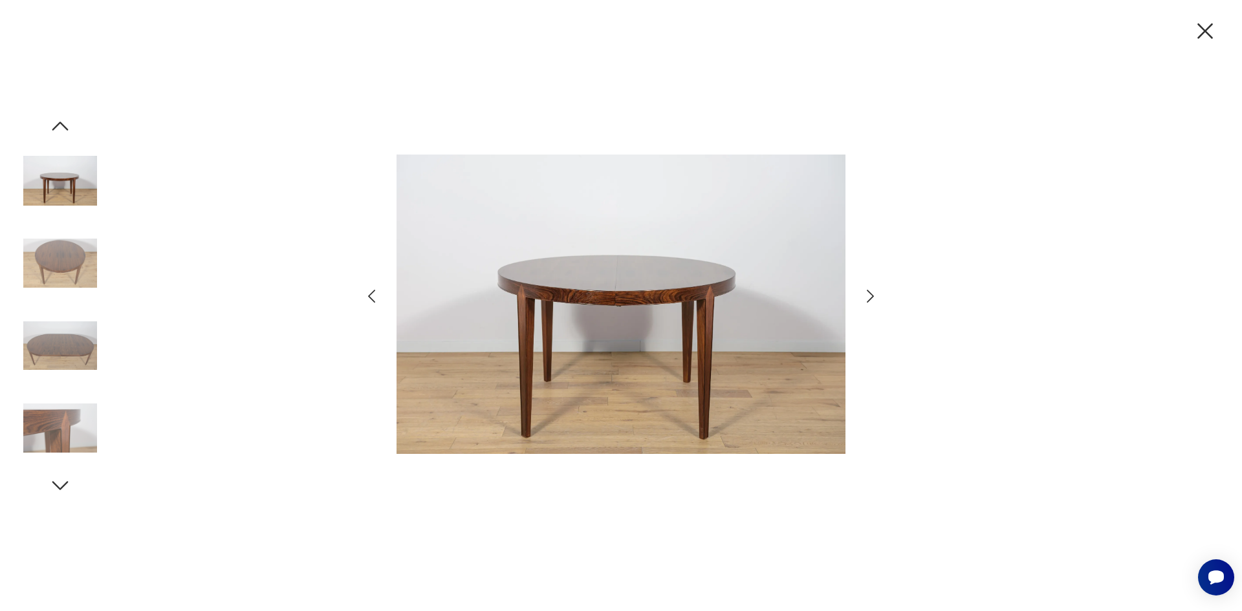
click at [873, 301] on icon "button" at bounding box center [870, 296] width 19 height 19
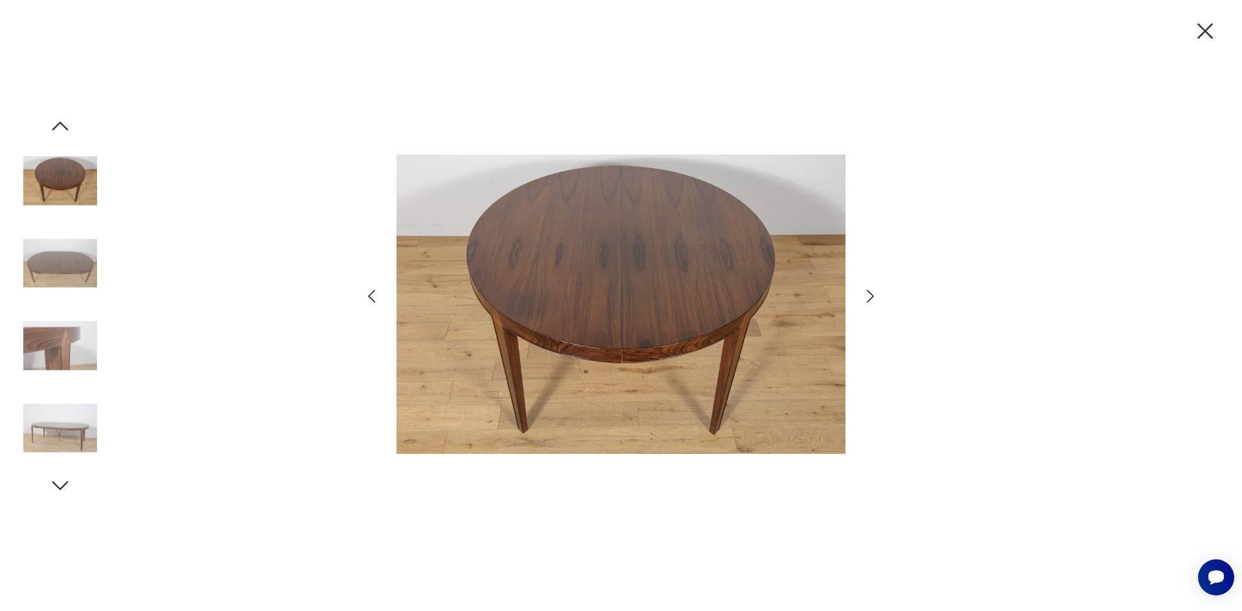
click at [873, 301] on icon "button" at bounding box center [870, 296] width 19 height 19
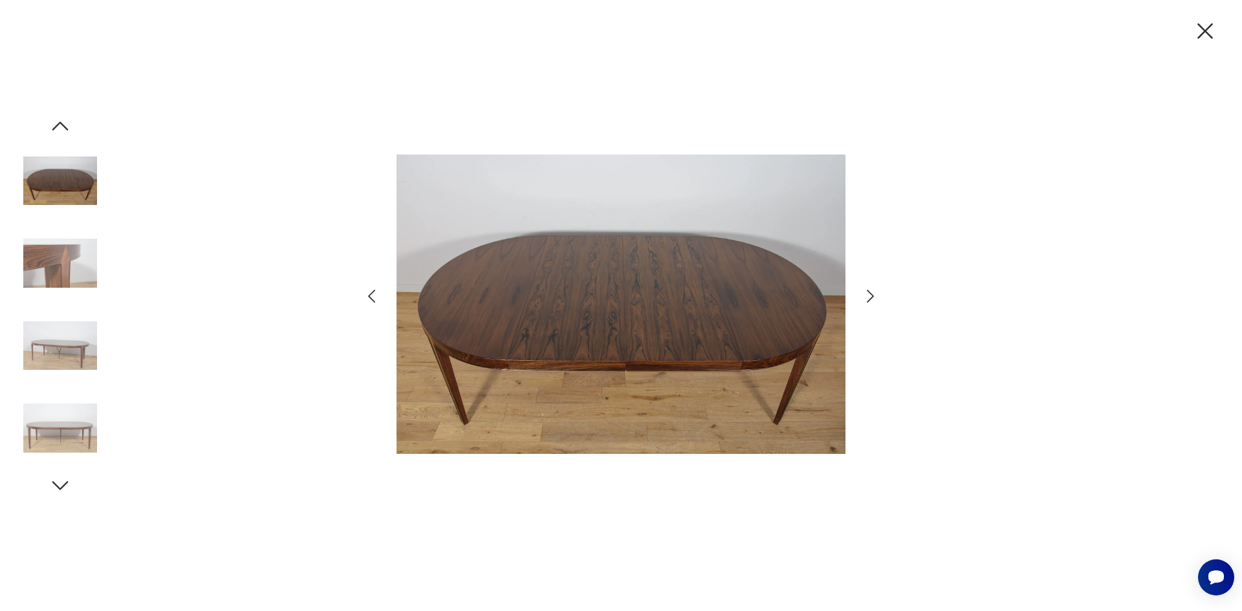
click at [873, 301] on icon "button" at bounding box center [870, 296] width 19 height 19
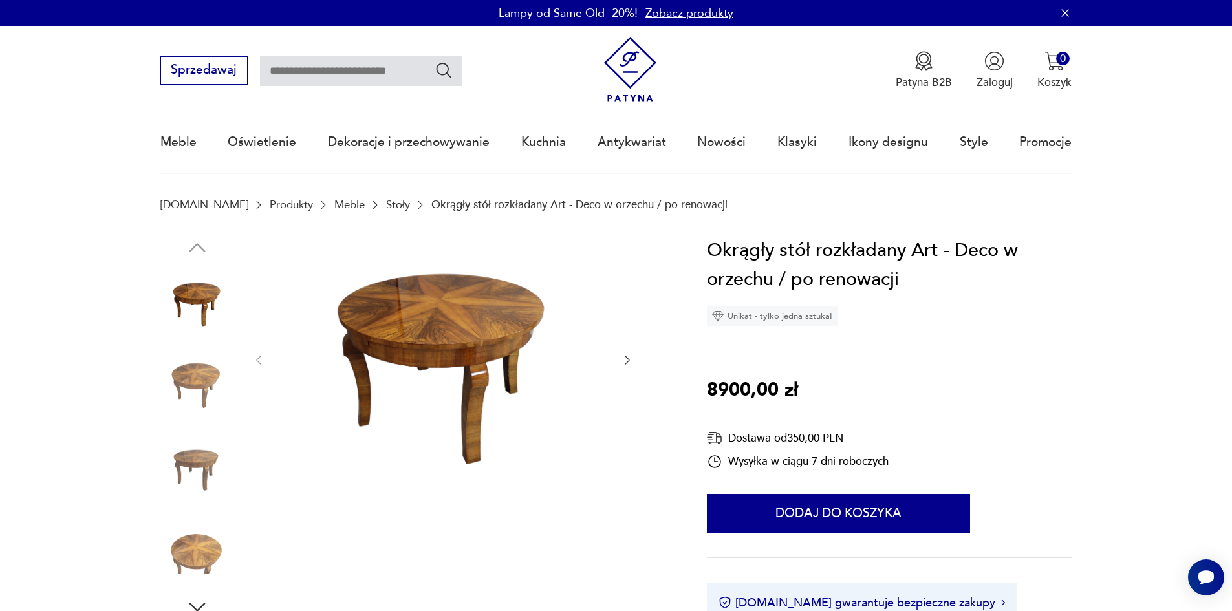
click at [450, 307] on img at bounding box center [443, 359] width 324 height 246
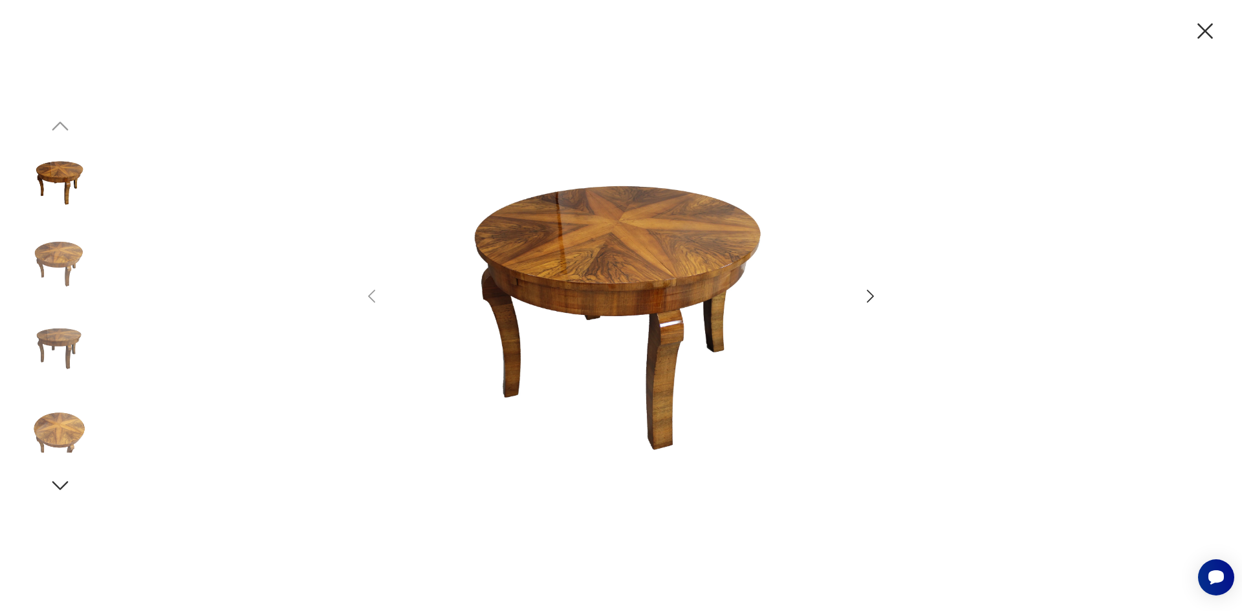
click at [877, 301] on icon "button" at bounding box center [870, 296] width 19 height 19
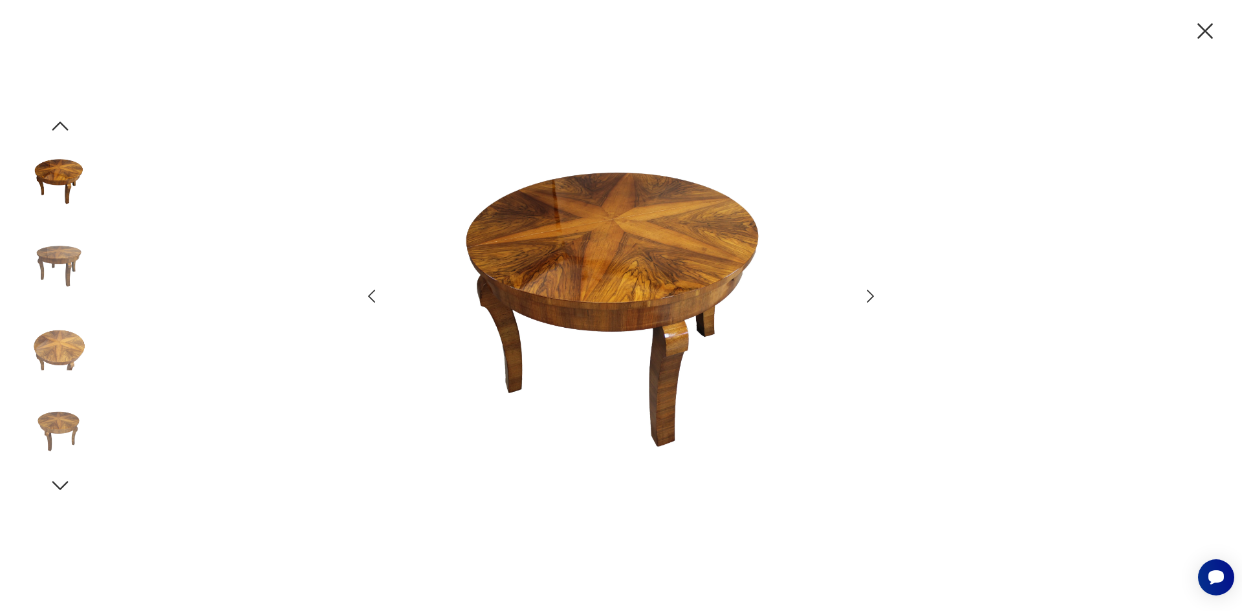
click at [877, 301] on icon "button" at bounding box center [870, 296] width 19 height 19
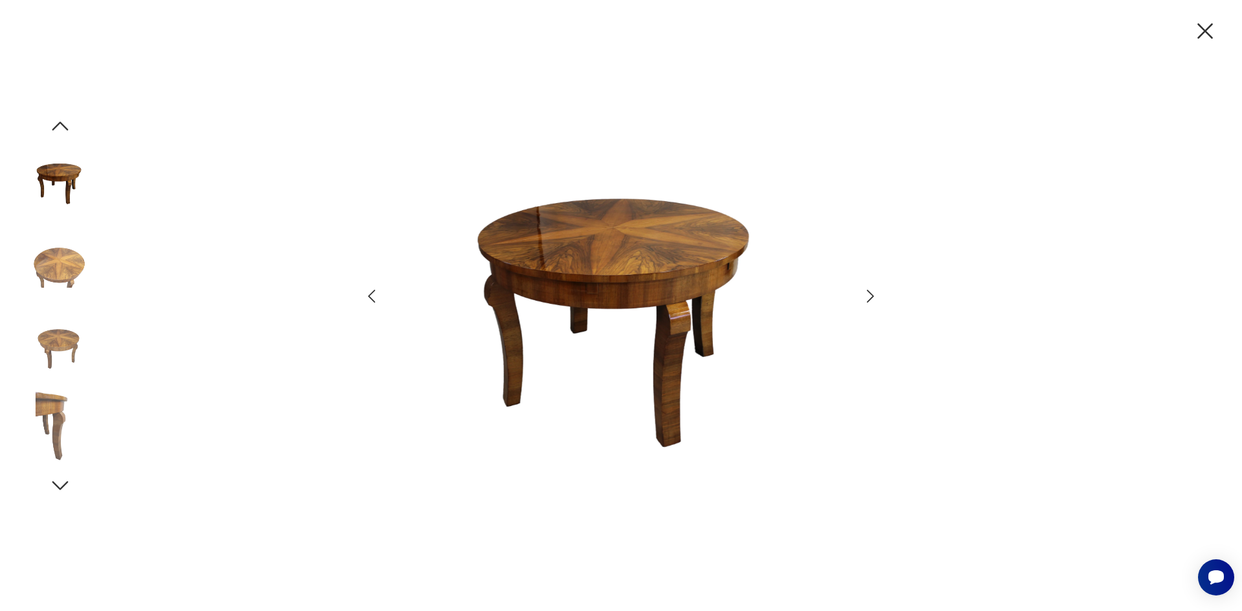
click at [877, 301] on icon "button" at bounding box center [870, 296] width 19 height 19
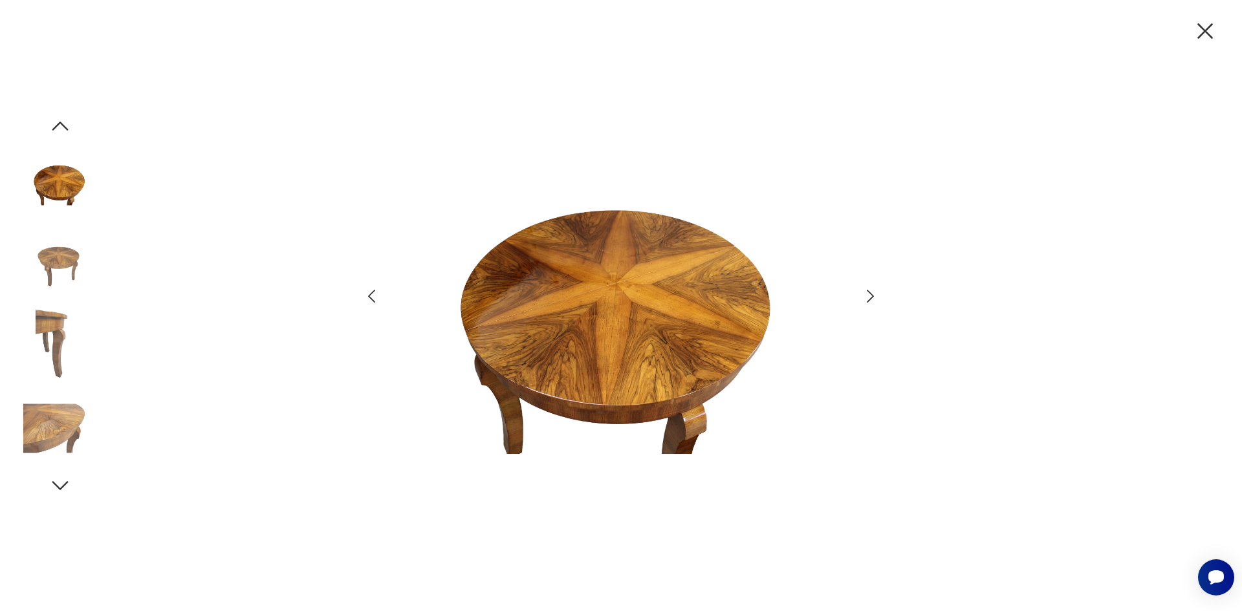
click at [877, 301] on icon "button" at bounding box center [870, 296] width 19 height 19
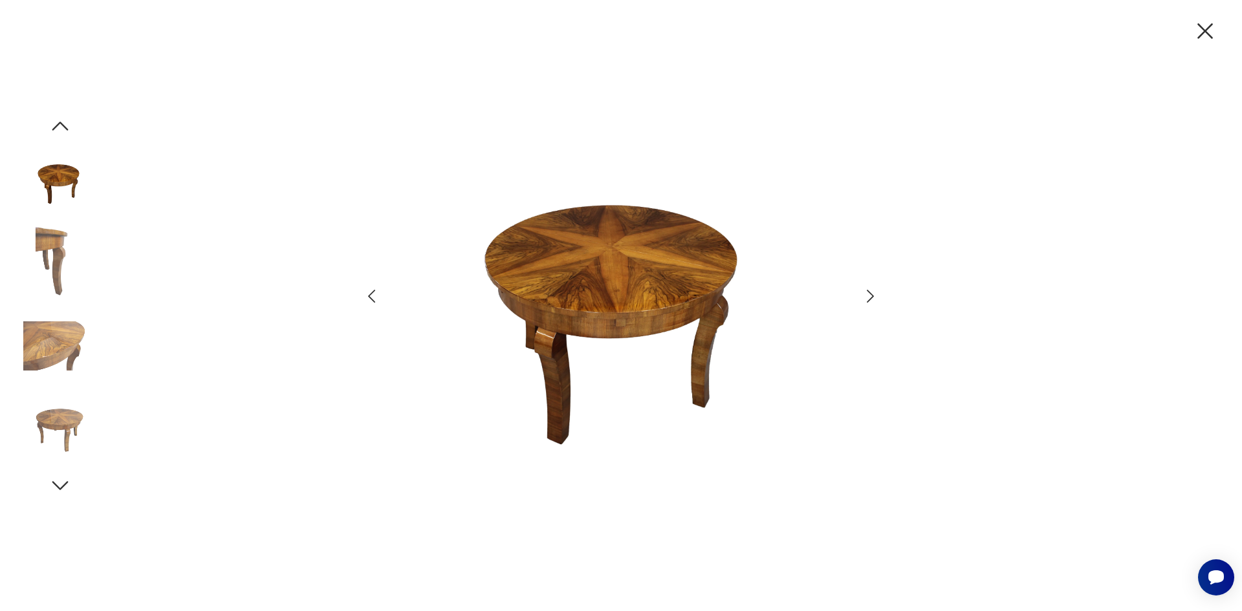
click at [877, 301] on icon "button" at bounding box center [870, 296] width 19 height 19
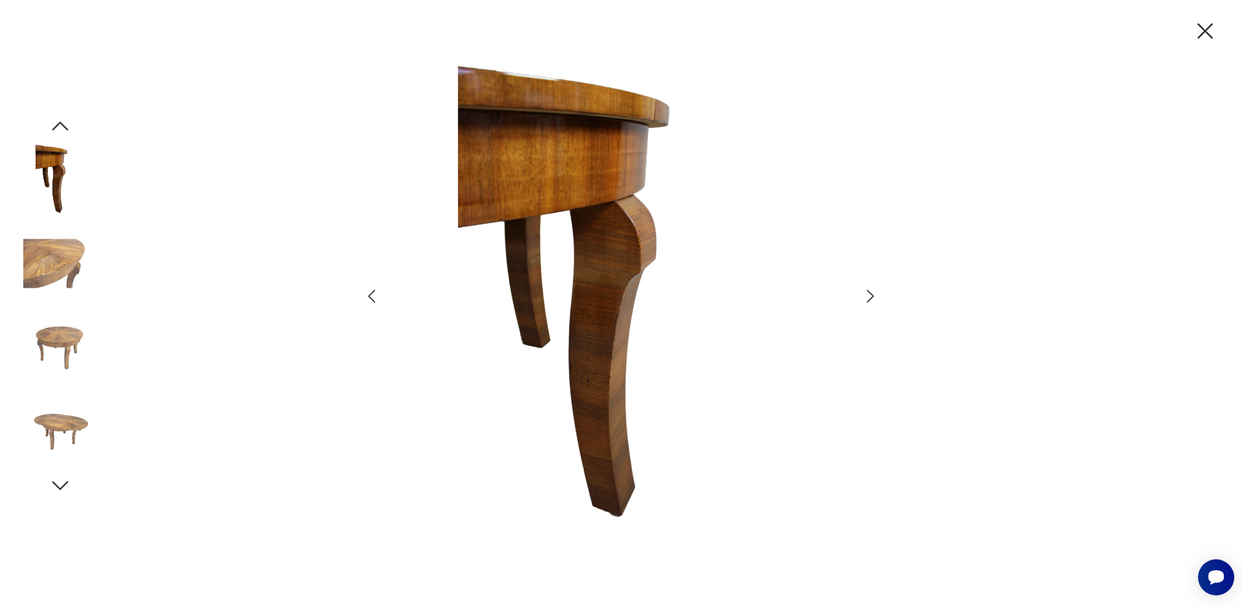
click at [877, 301] on icon "button" at bounding box center [870, 296] width 19 height 19
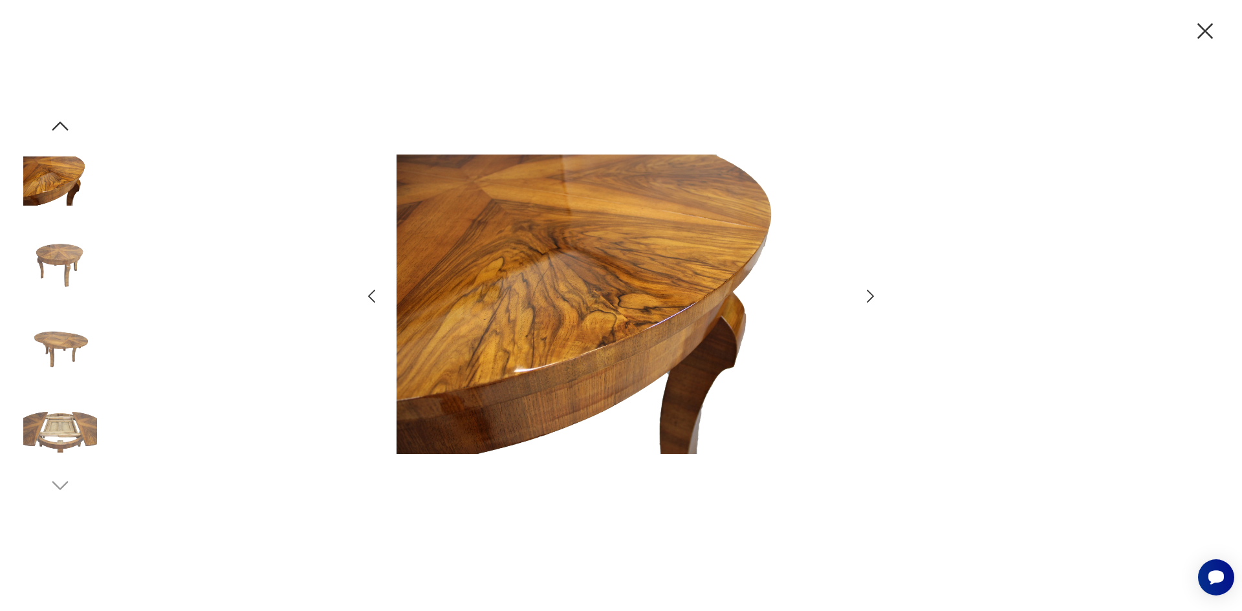
click at [877, 301] on icon "button" at bounding box center [870, 296] width 19 height 19
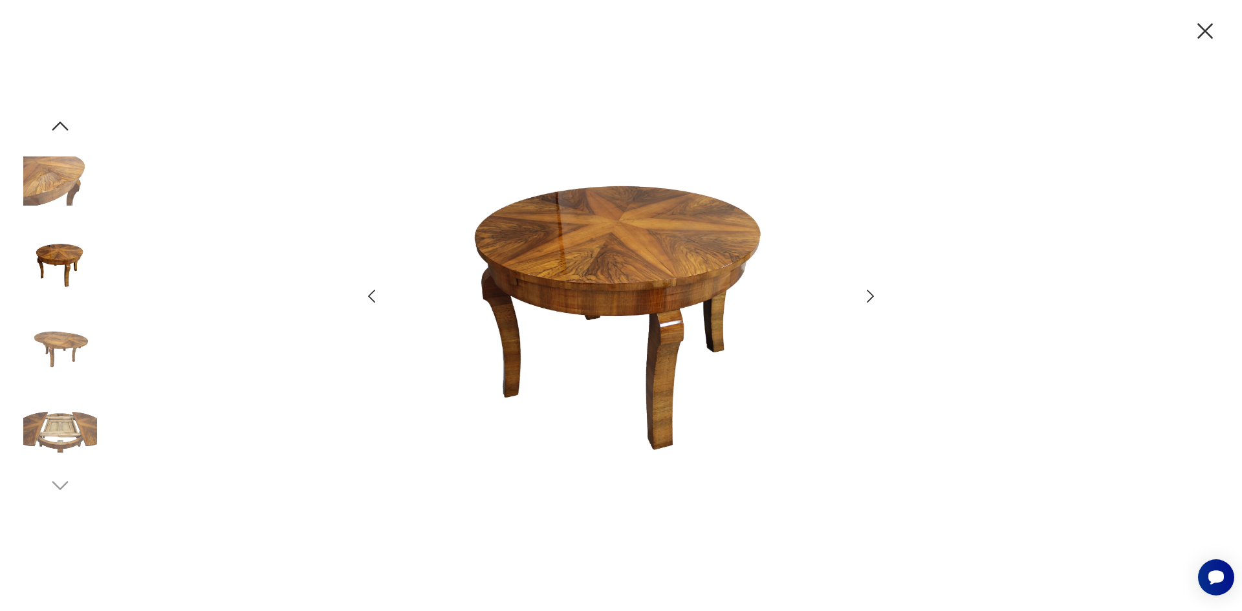
click at [877, 301] on icon "button" at bounding box center [870, 296] width 19 height 19
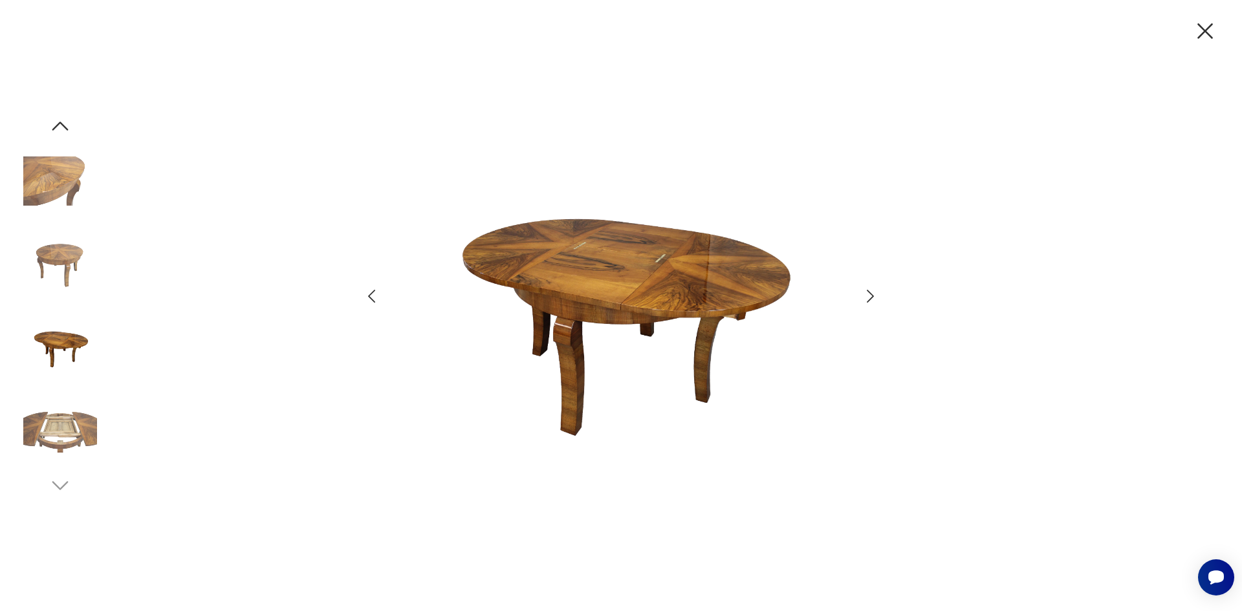
click at [877, 301] on icon "button" at bounding box center [870, 296] width 19 height 19
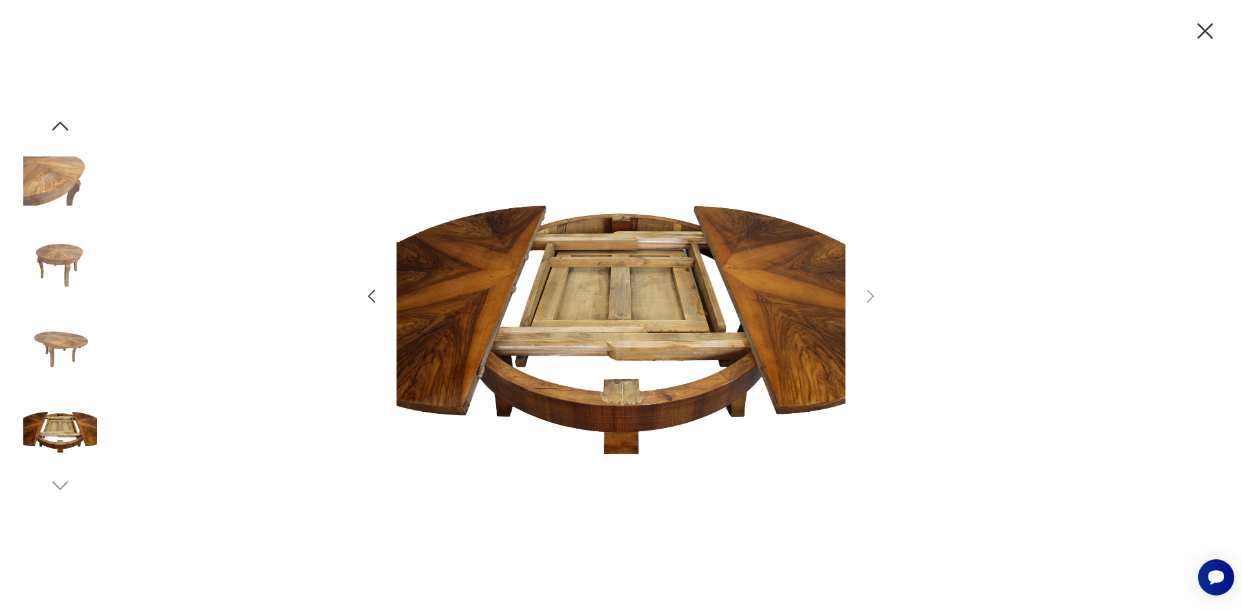
click at [1209, 31] on icon "button" at bounding box center [1205, 30] width 27 height 27
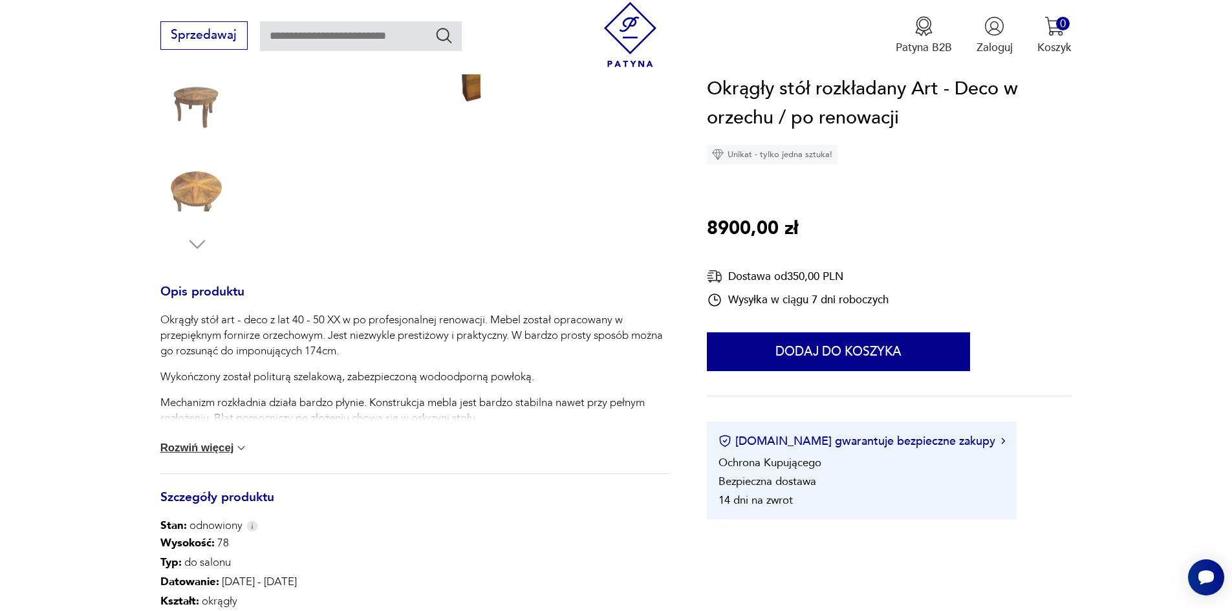
scroll to position [388, 0]
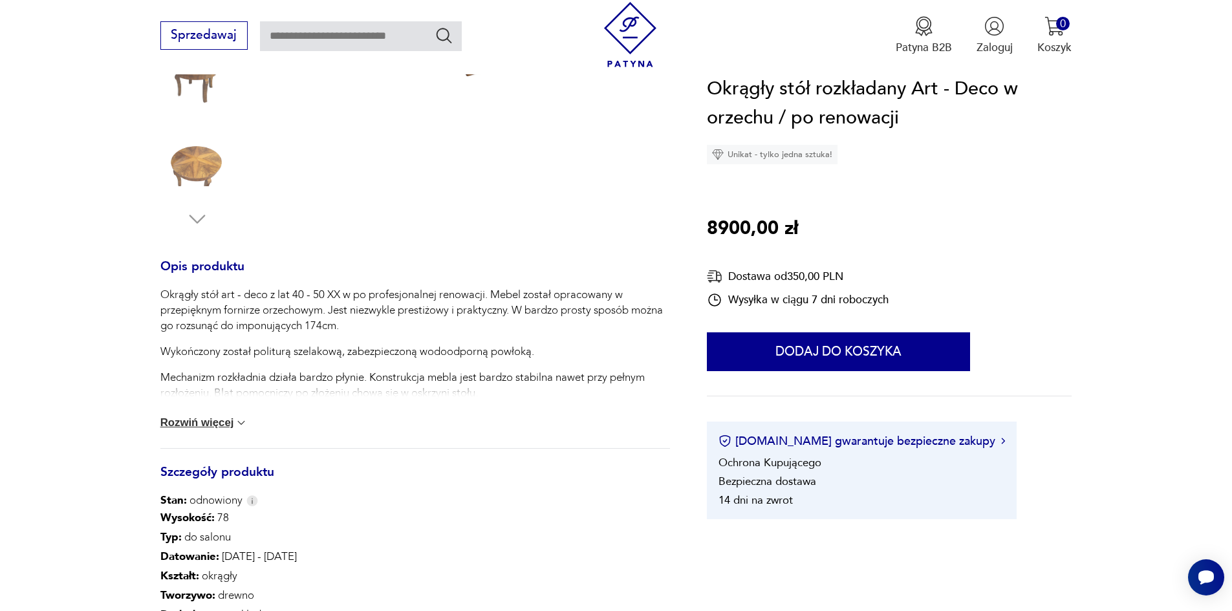
click at [195, 424] on button "Rozwiń więcej" at bounding box center [204, 423] width 88 height 13
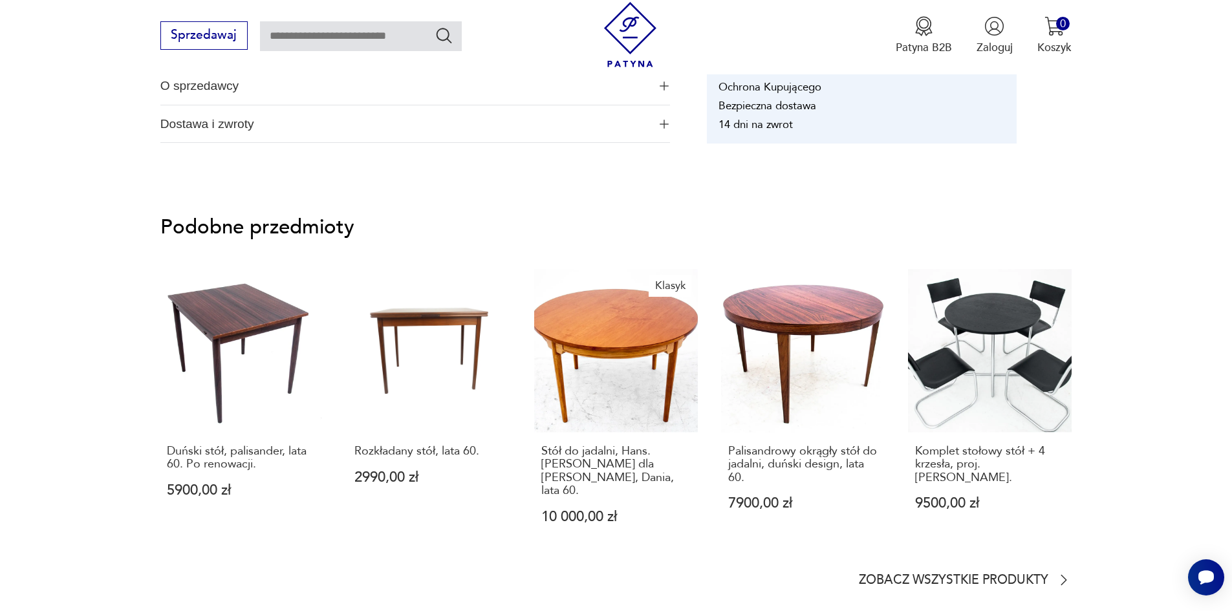
scroll to position [1229, 0]
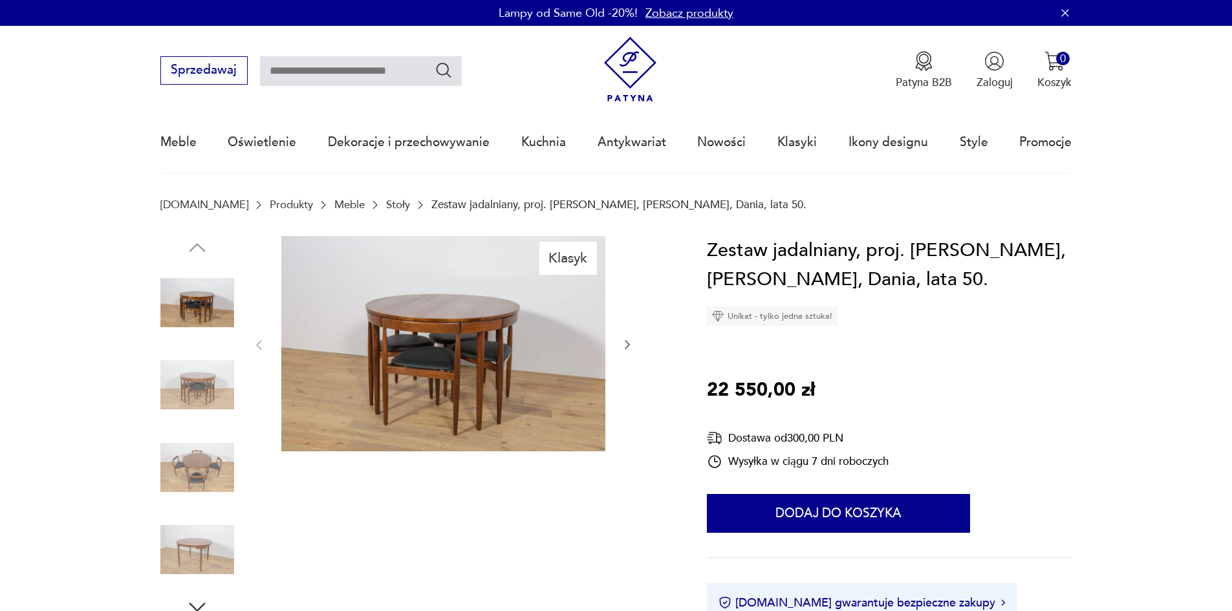
click at [461, 338] on img at bounding box center [443, 344] width 324 height 216
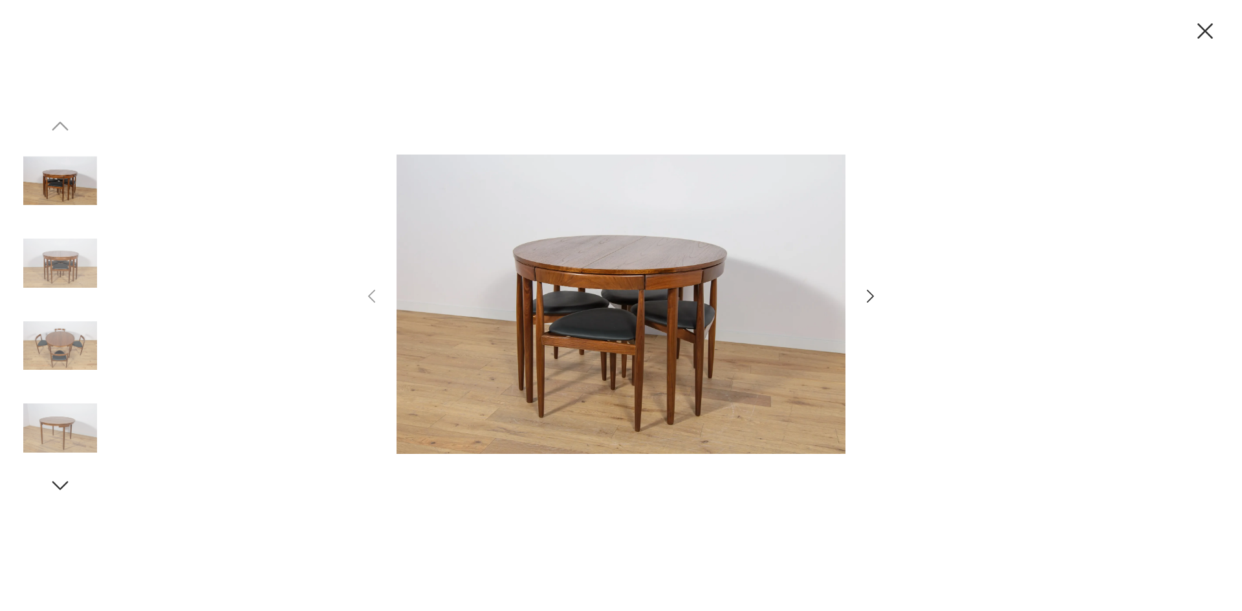
click at [876, 293] on icon "button" at bounding box center [870, 296] width 19 height 19
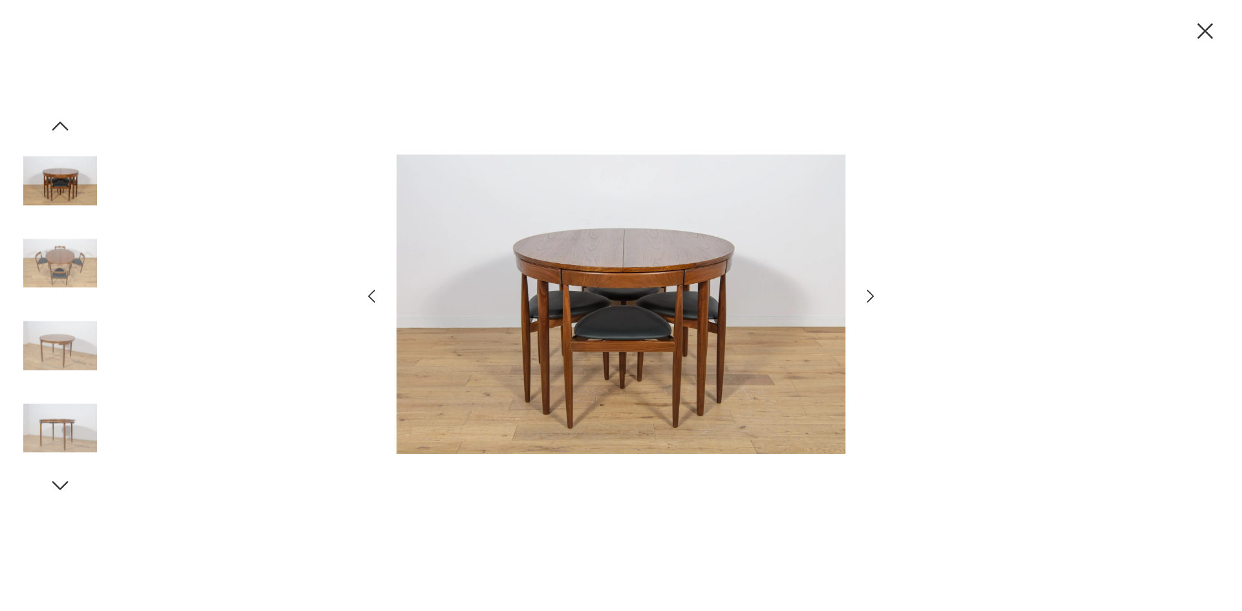
click at [876, 293] on icon "button" at bounding box center [870, 296] width 19 height 19
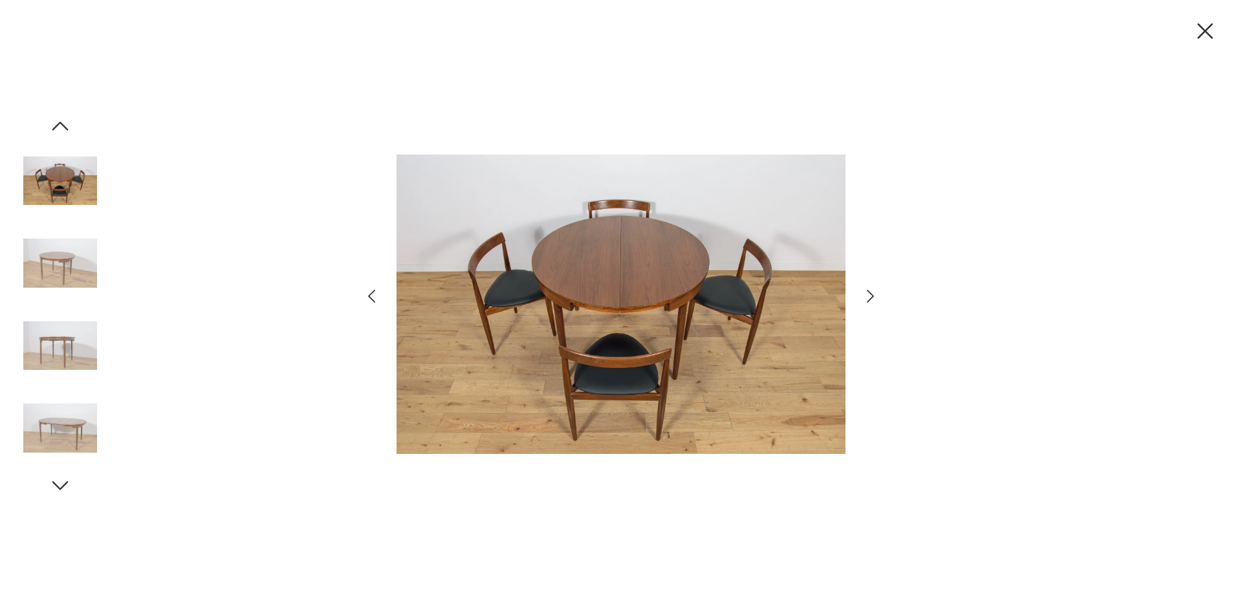
click at [876, 293] on icon "button" at bounding box center [870, 296] width 19 height 19
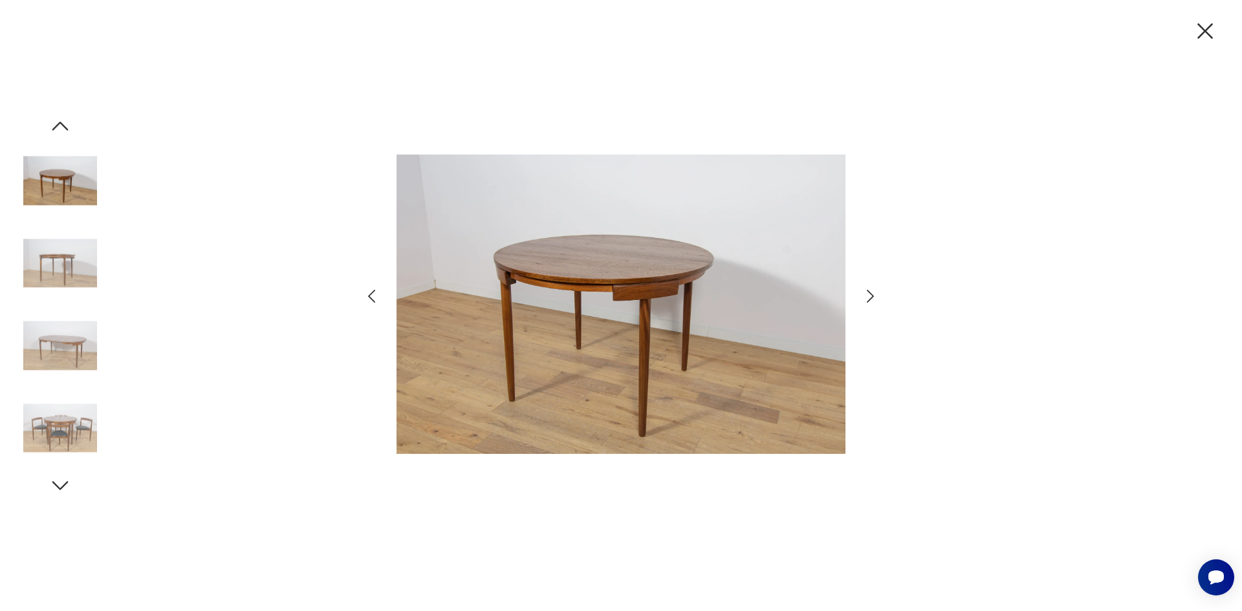
click at [876, 293] on icon "button" at bounding box center [870, 296] width 19 height 19
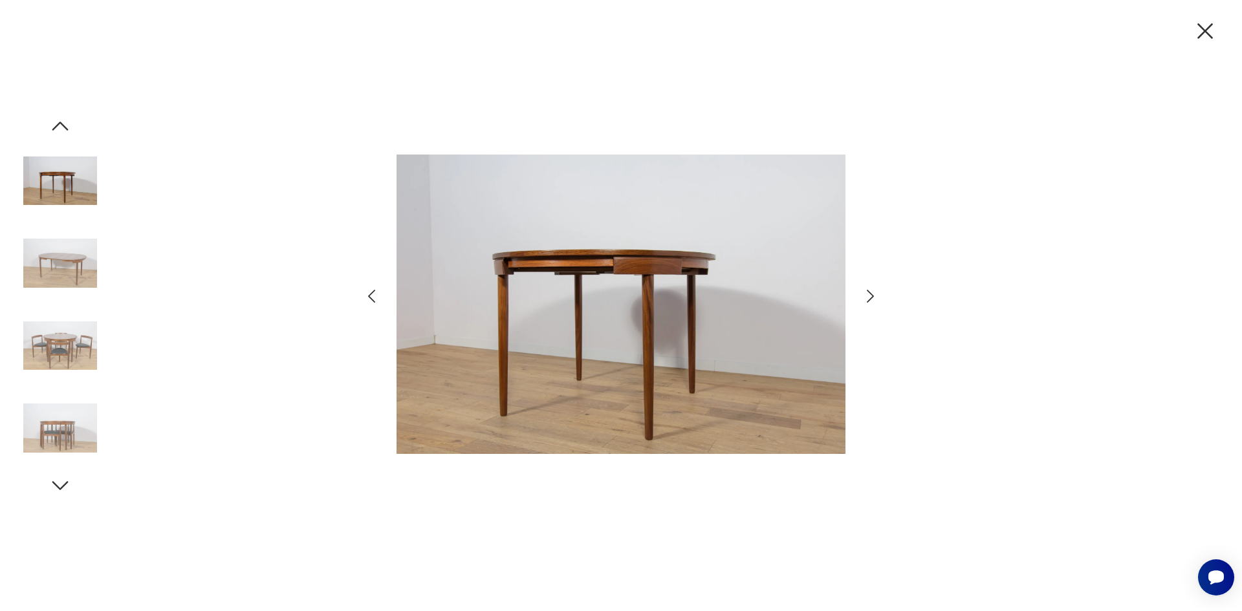
click at [876, 293] on icon "button" at bounding box center [870, 296] width 19 height 19
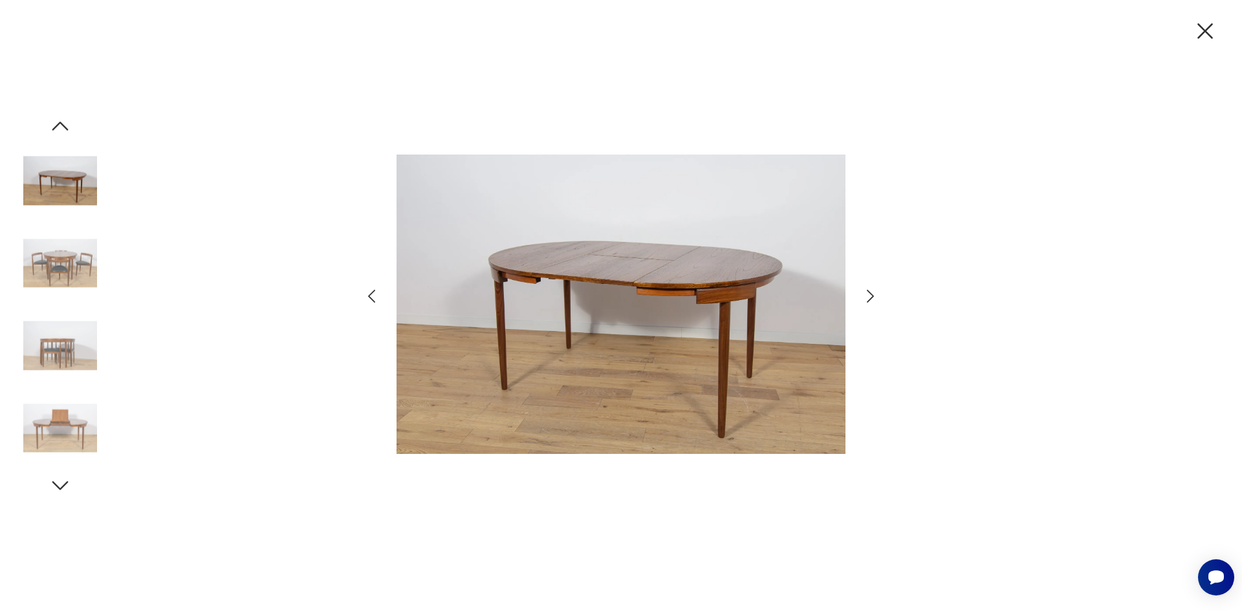
click at [876, 293] on icon "button" at bounding box center [870, 296] width 19 height 19
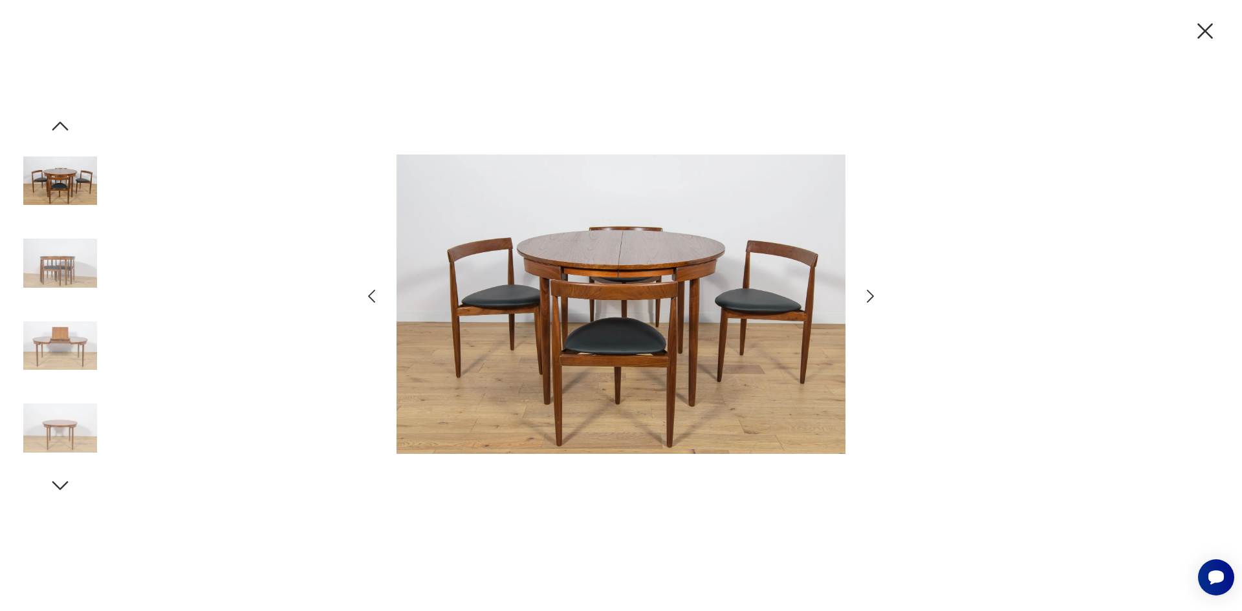
click at [876, 293] on icon "button" at bounding box center [870, 296] width 19 height 19
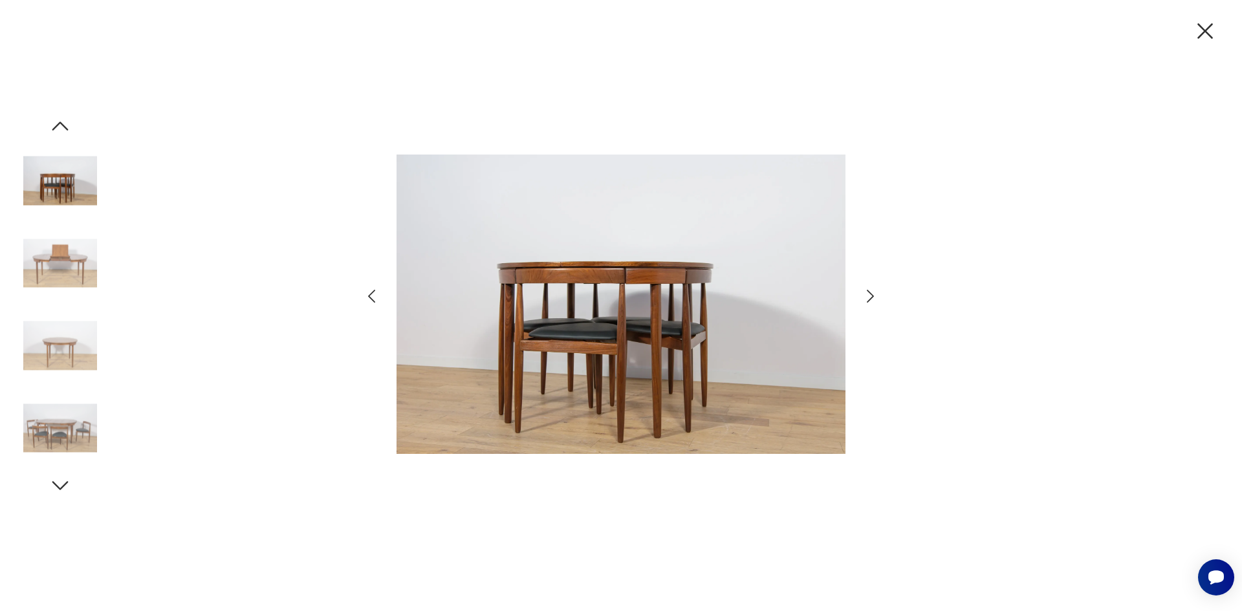
click at [876, 293] on icon "button" at bounding box center [870, 296] width 19 height 19
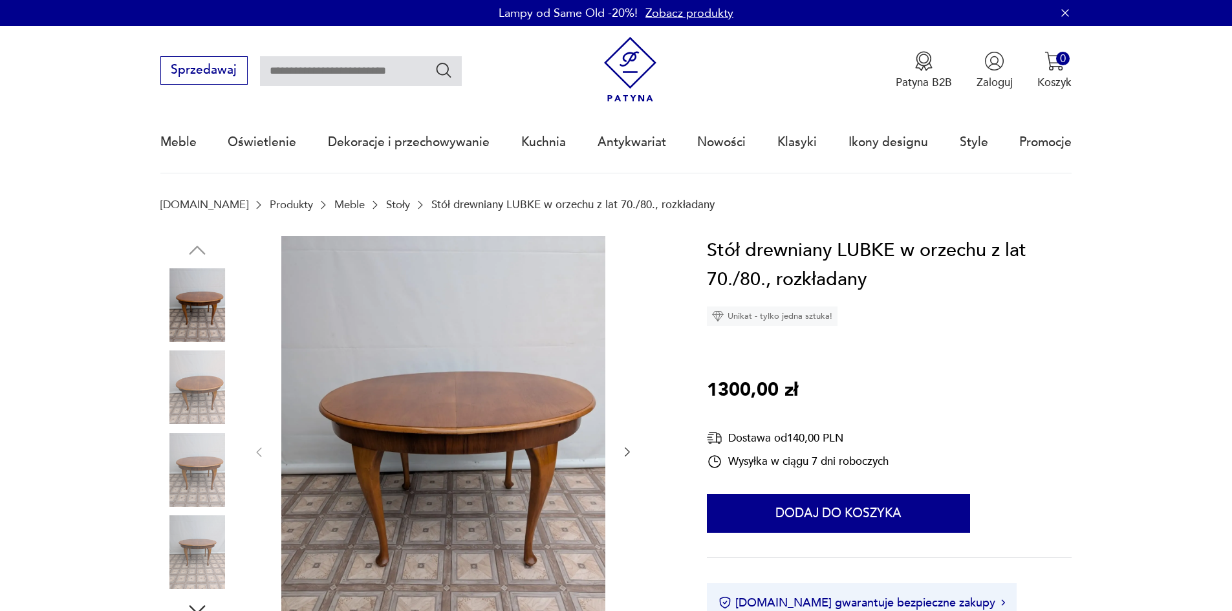
click at [454, 413] on img at bounding box center [443, 451] width 324 height 431
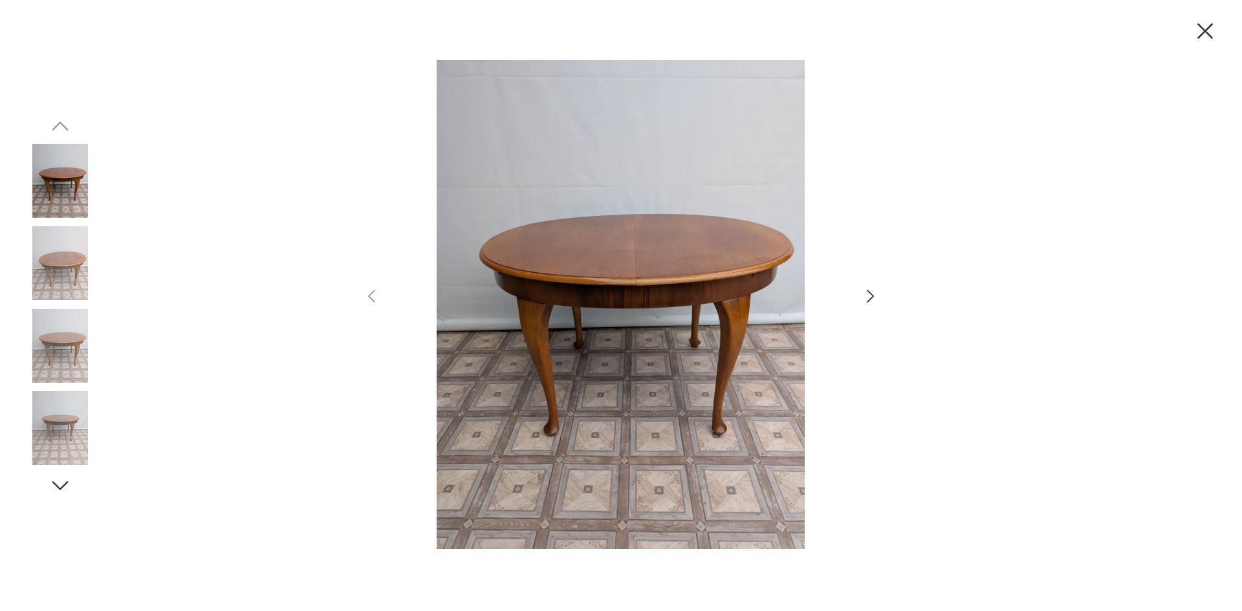
click at [867, 299] on icon "button" at bounding box center [870, 296] width 19 height 19
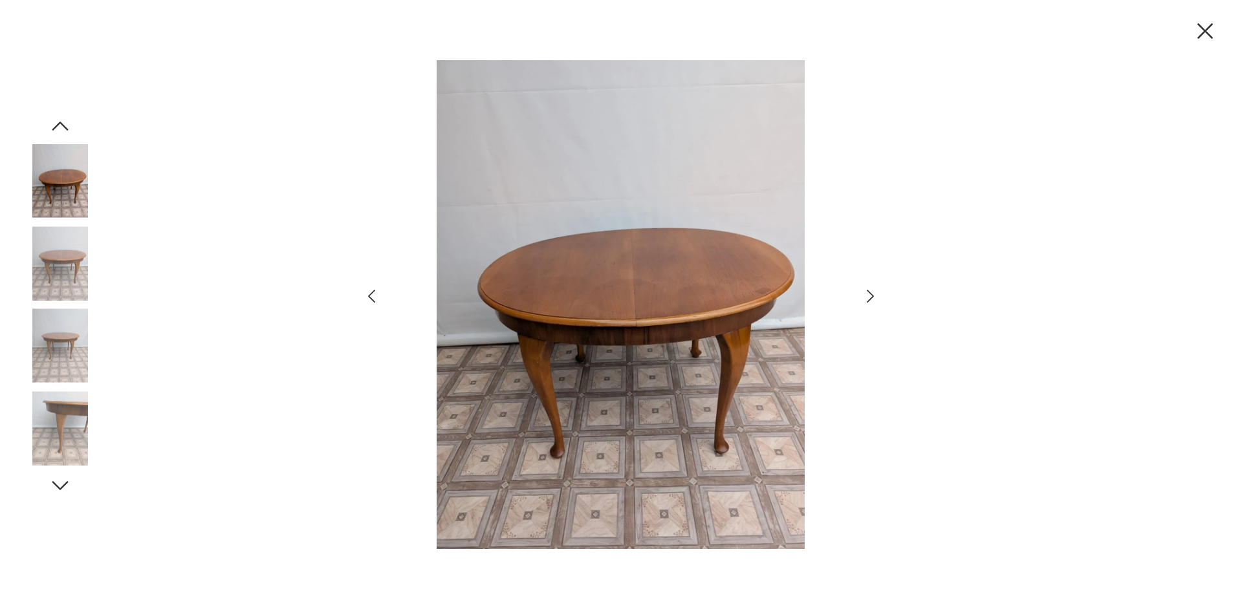
click at [867, 299] on icon "button" at bounding box center [870, 296] width 19 height 19
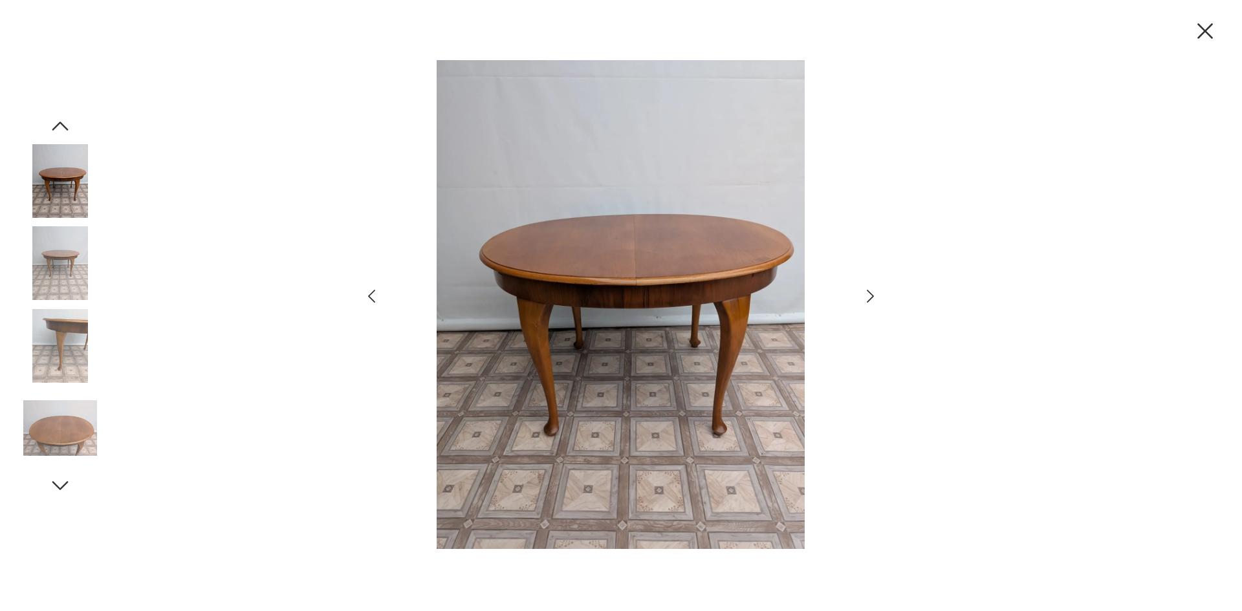
click at [867, 299] on icon "button" at bounding box center [870, 296] width 19 height 19
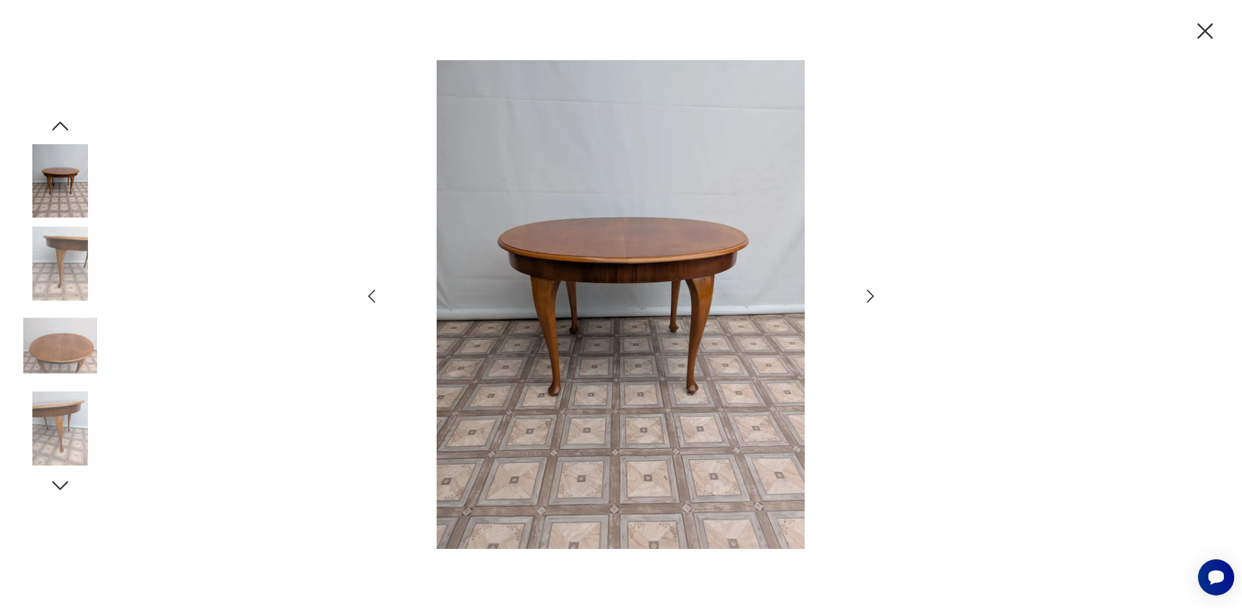
click at [867, 299] on icon "button" at bounding box center [870, 296] width 19 height 19
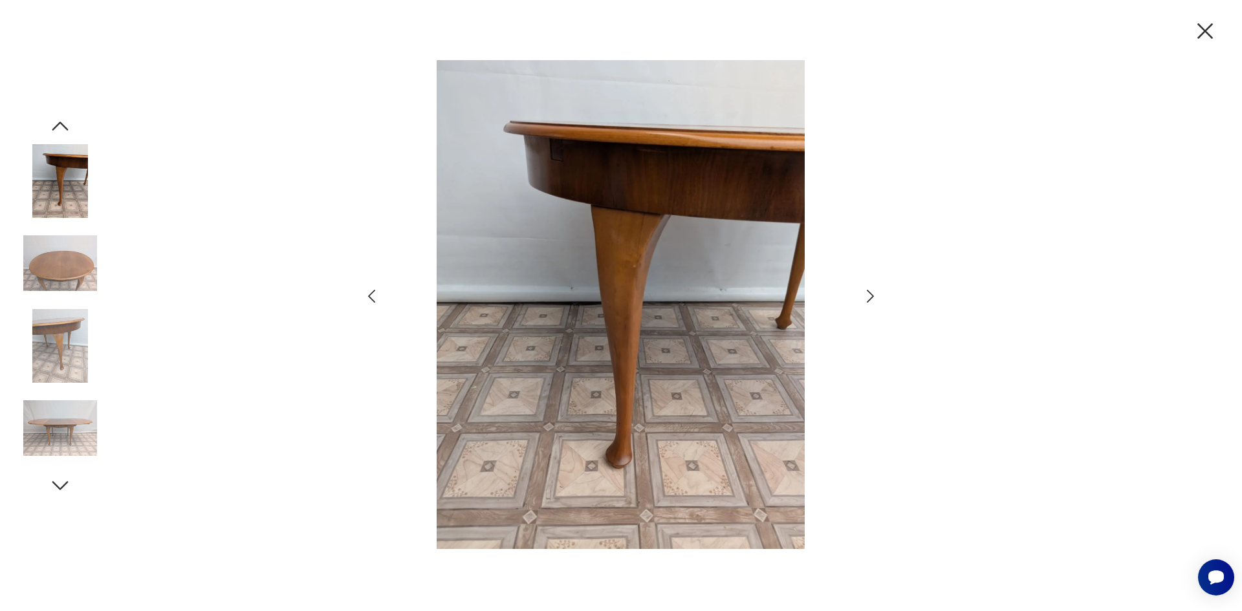
click at [867, 299] on icon "button" at bounding box center [870, 296] width 19 height 19
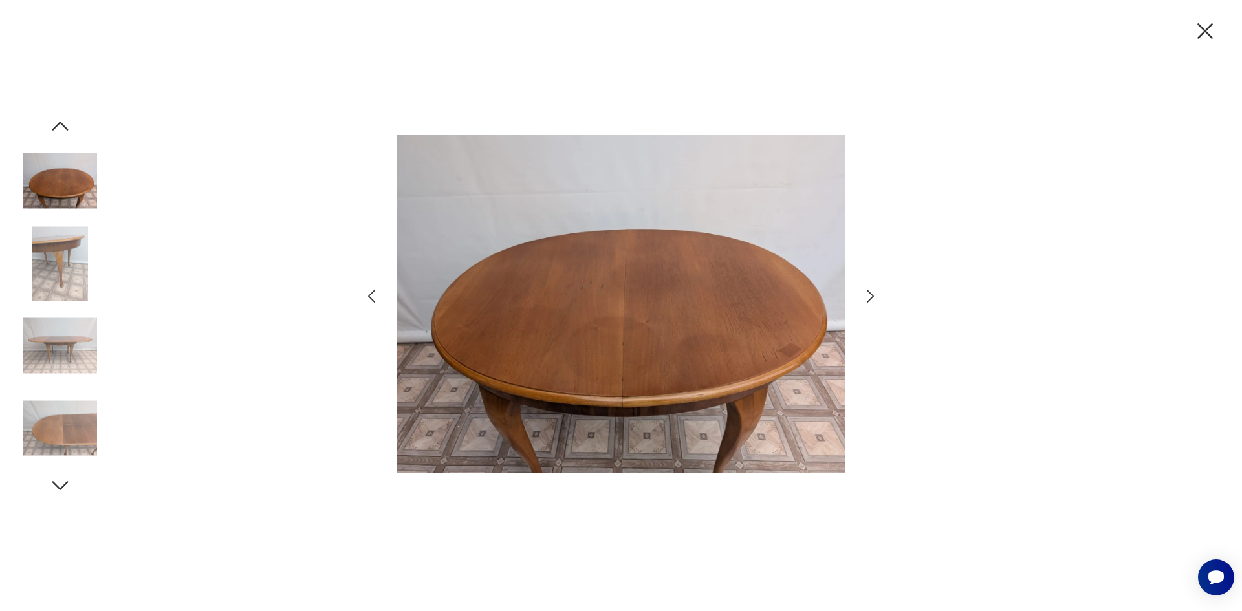
click at [867, 299] on icon "button" at bounding box center [870, 296] width 19 height 19
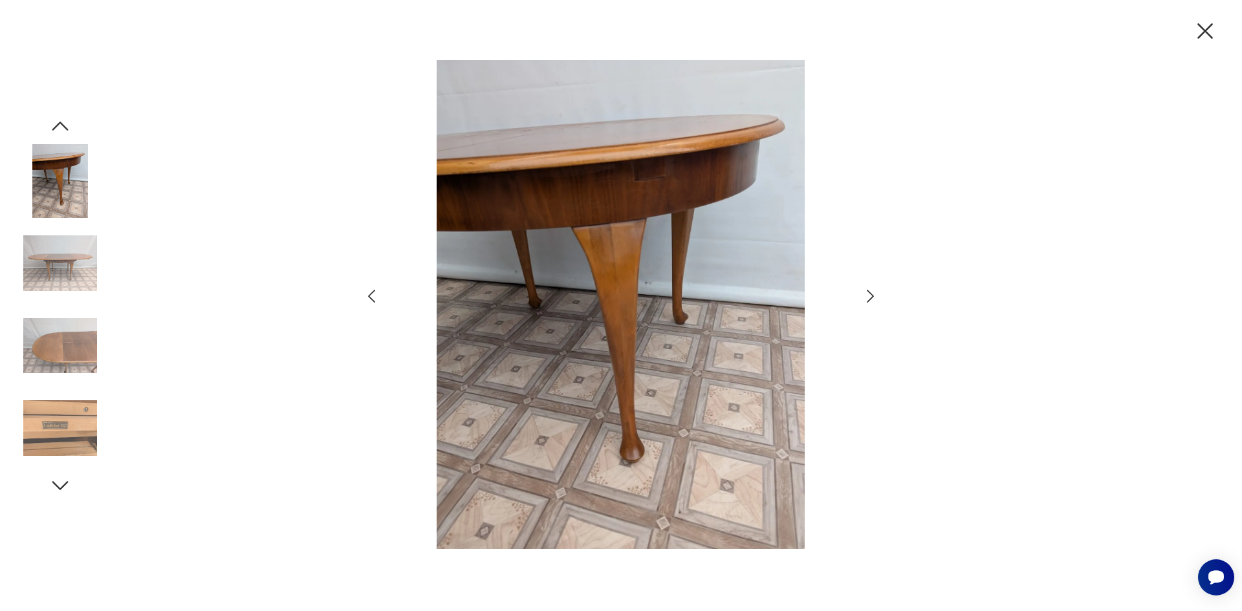
click at [867, 299] on icon "button" at bounding box center [870, 296] width 19 height 19
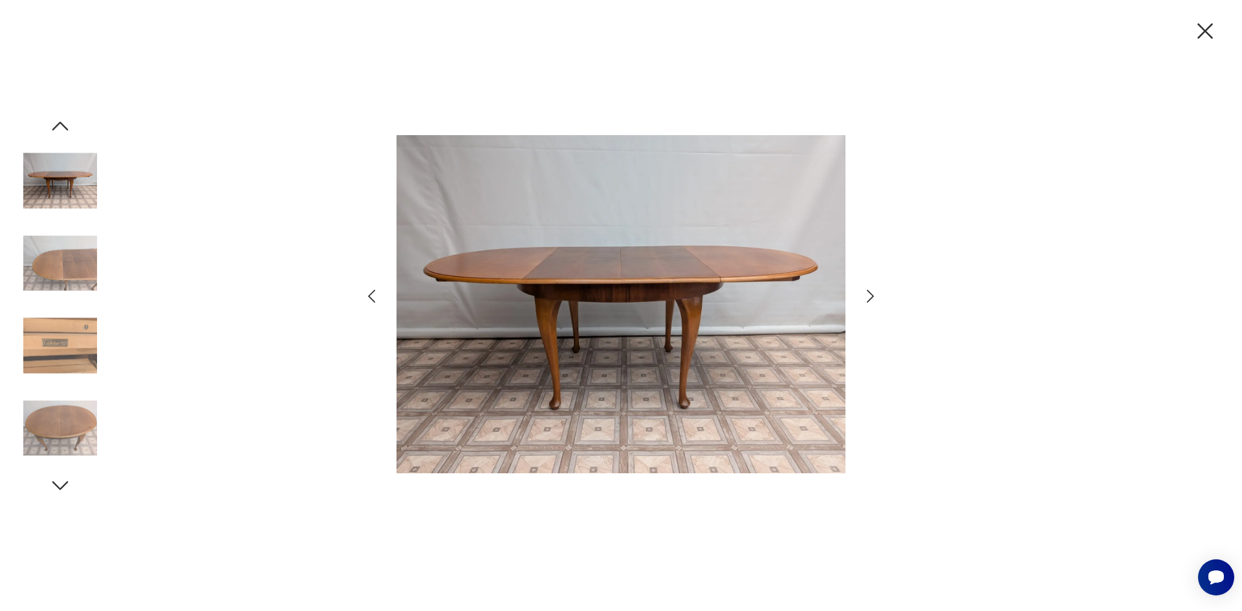
click at [867, 299] on icon "button" at bounding box center [870, 296] width 19 height 19
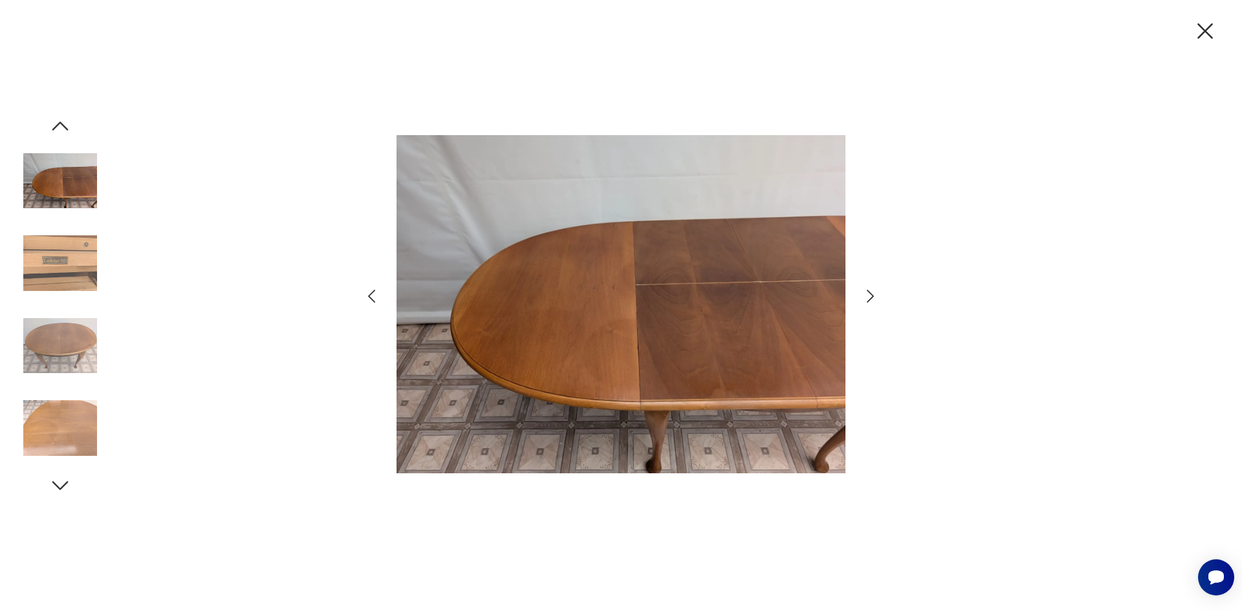
click at [867, 299] on icon "button" at bounding box center [870, 296] width 19 height 19
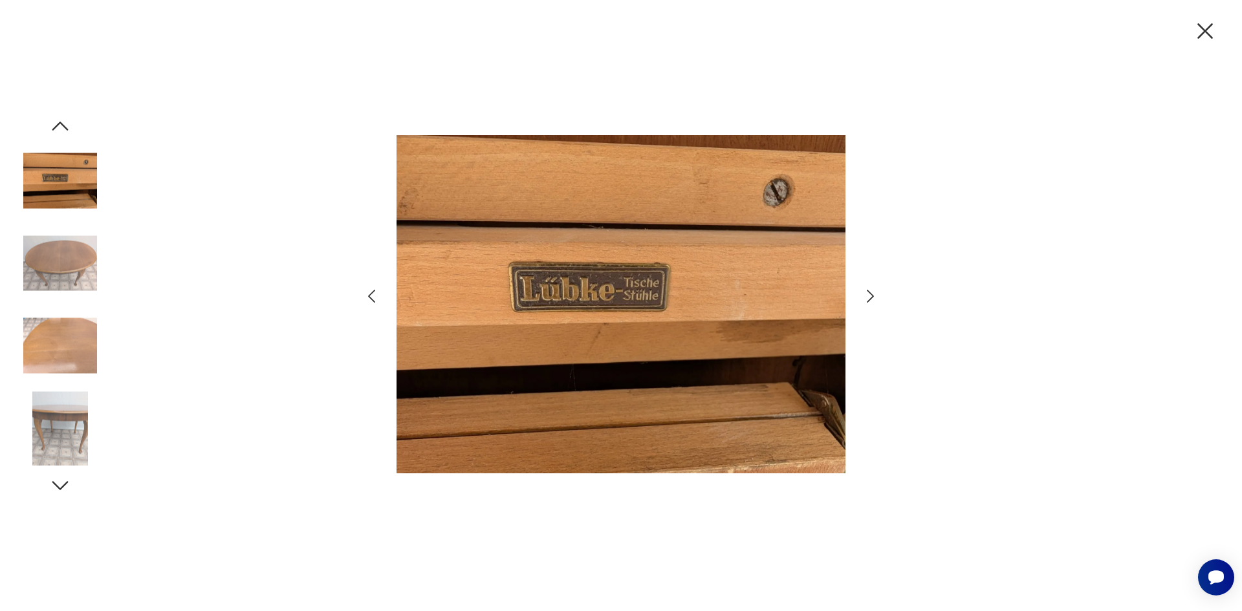
click at [867, 299] on icon "button" at bounding box center [870, 296] width 19 height 19
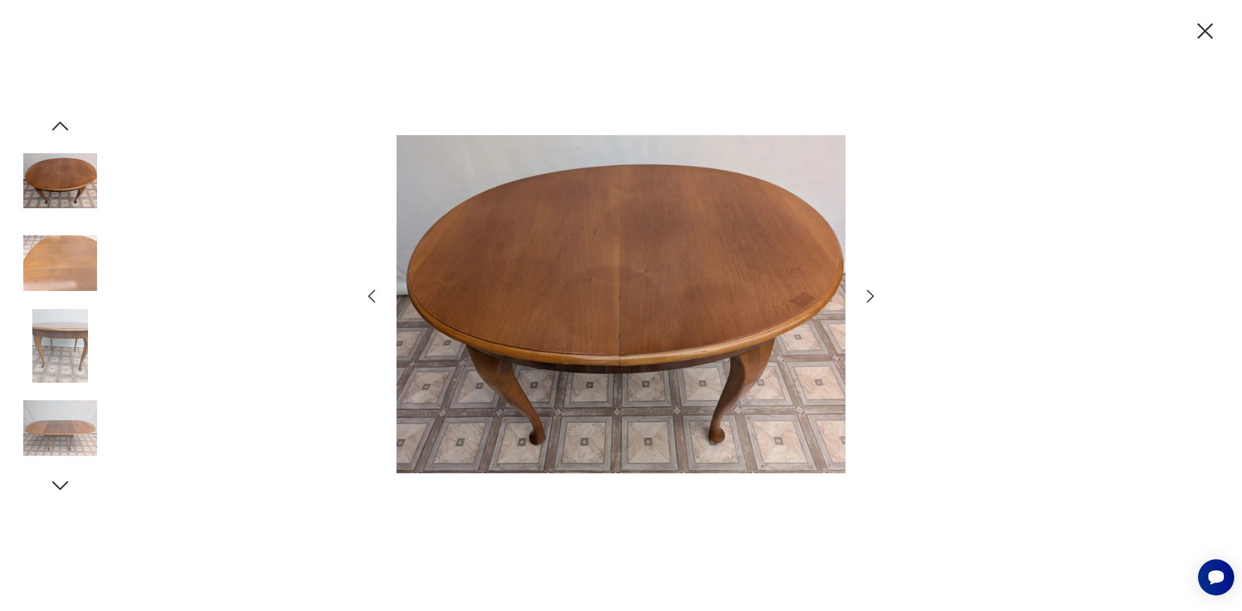
click at [867, 299] on icon "button" at bounding box center [870, 296] width 19 height 19
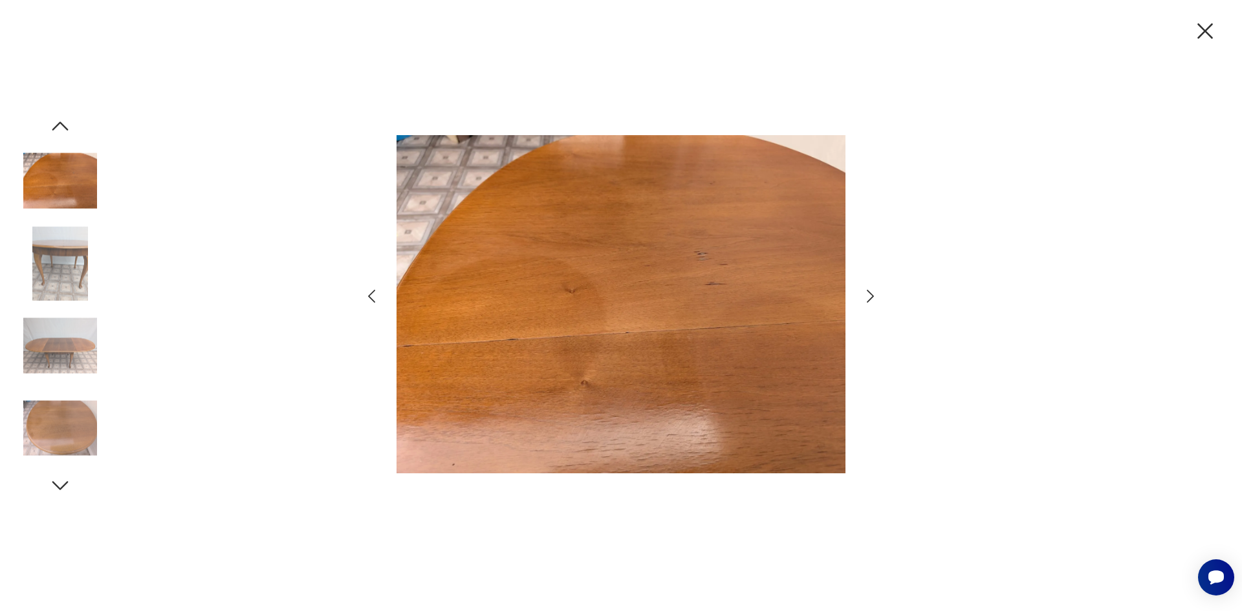
click at [867, 299] on icon "button" at bounding box center [870, 296] width 19 height 19
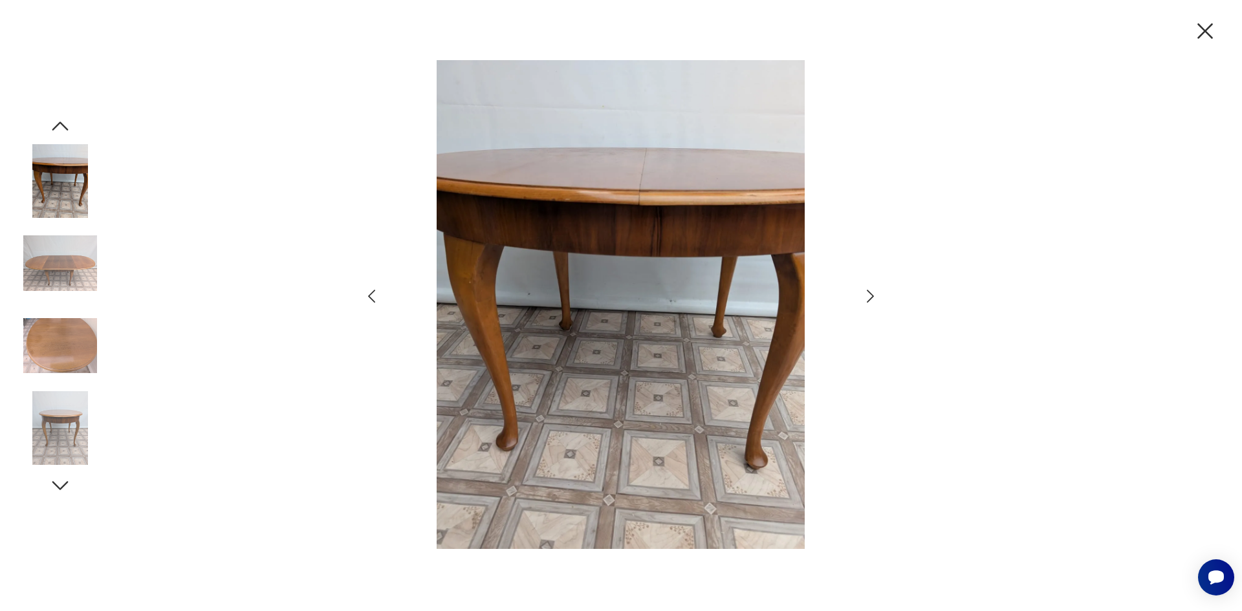
click at [867, 299] on icon "button" at bounding box center [870, 296] width 19 height 19
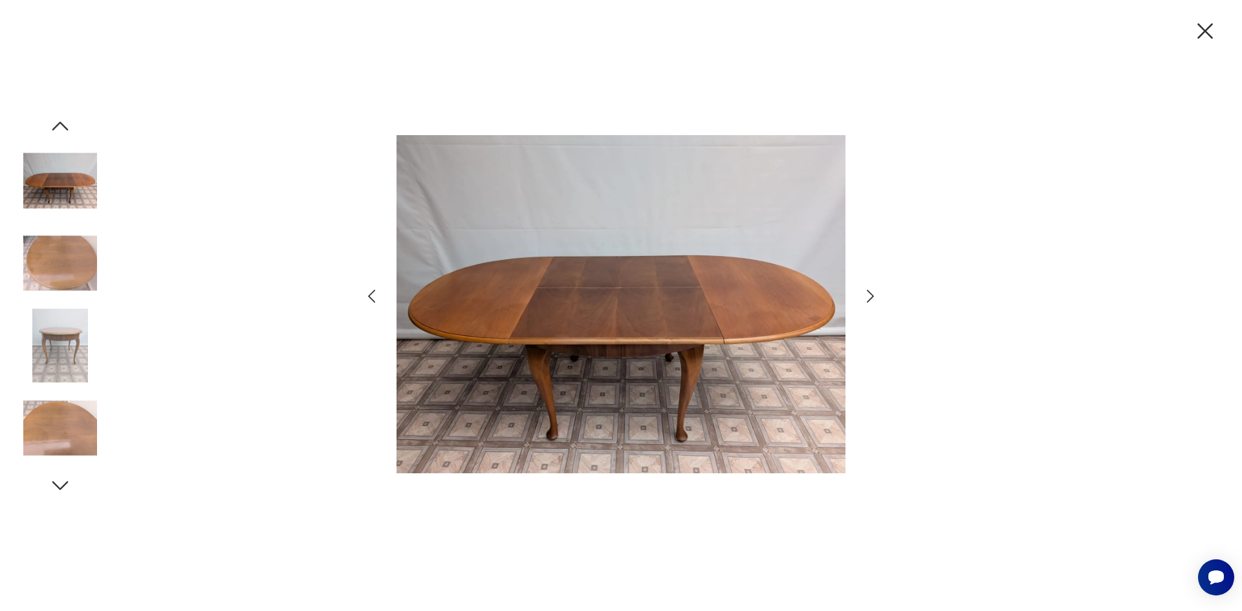
click at [1232, 404] on div at bounding box center [621, 305] width 1242 height 611
click at [1149, 377] on div at bounding box center [621, 305] width 1242 height 611
drag, startPoint x: 1187, startPoint y: 28, endPoint x: 1199, endPoint y: 34, distance: 14.2
click at [1188, 28] on div at bounding box center [621, 305] width 1242 height 611
click at [1199, 34] on icon "button" at bounding box center [1205, 30] width 27 height 27
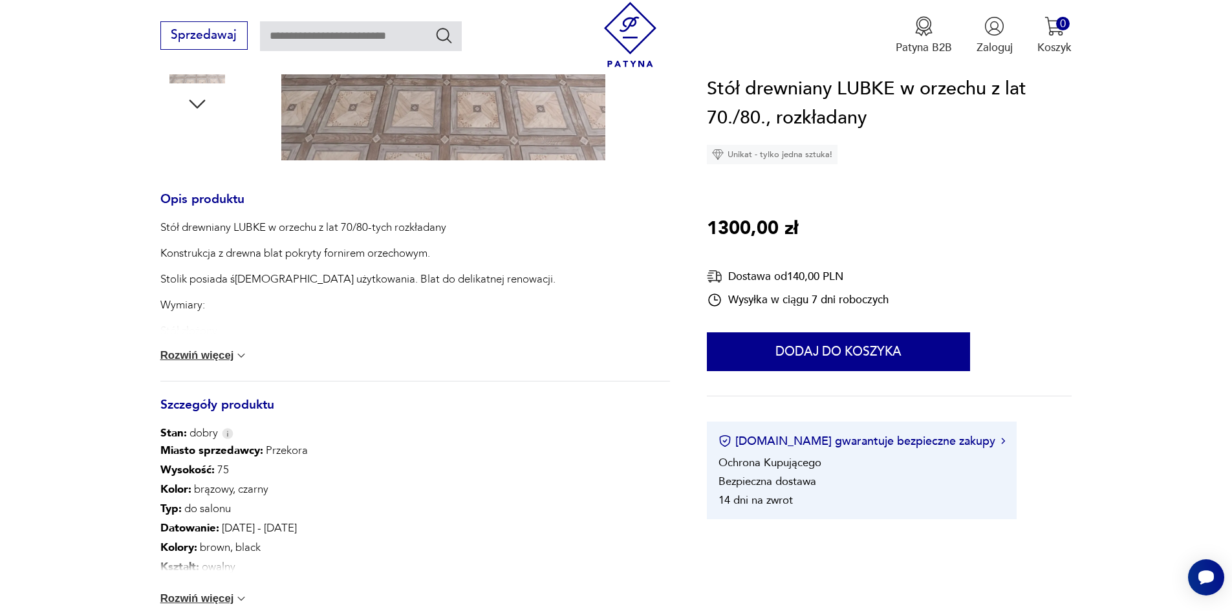
scroll to position [518, 0]
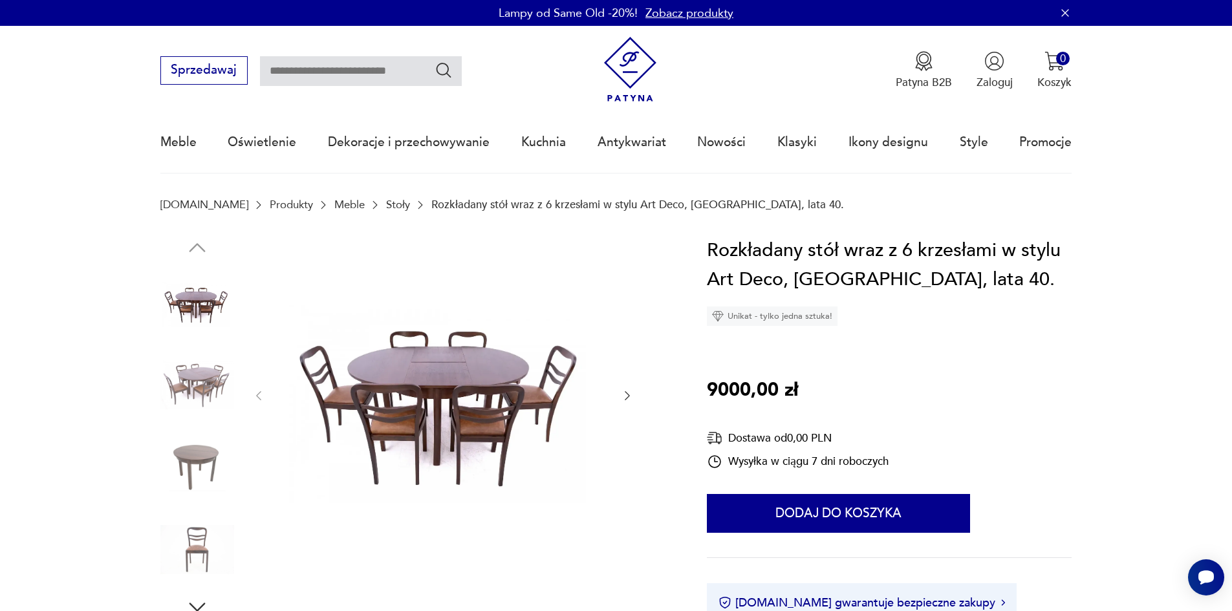
click at [411, 368] on img at bounding box center [443, 395] width 324 height 318
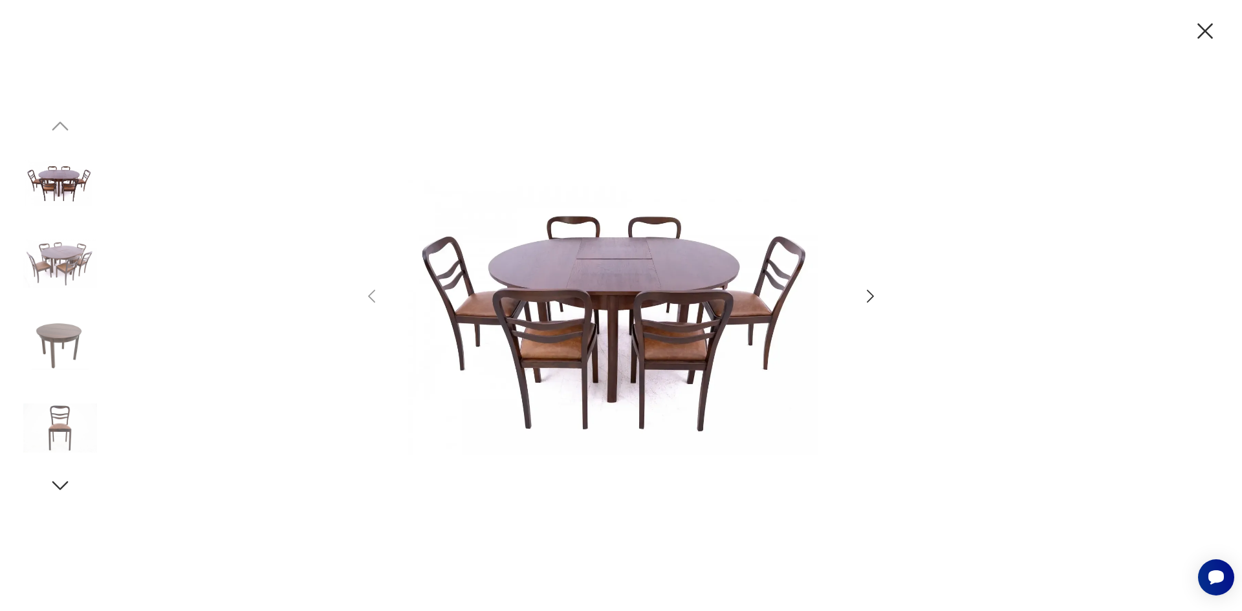
click at [868, 296] on icon "button" at bounding box center [870, 296] width 19 height 19
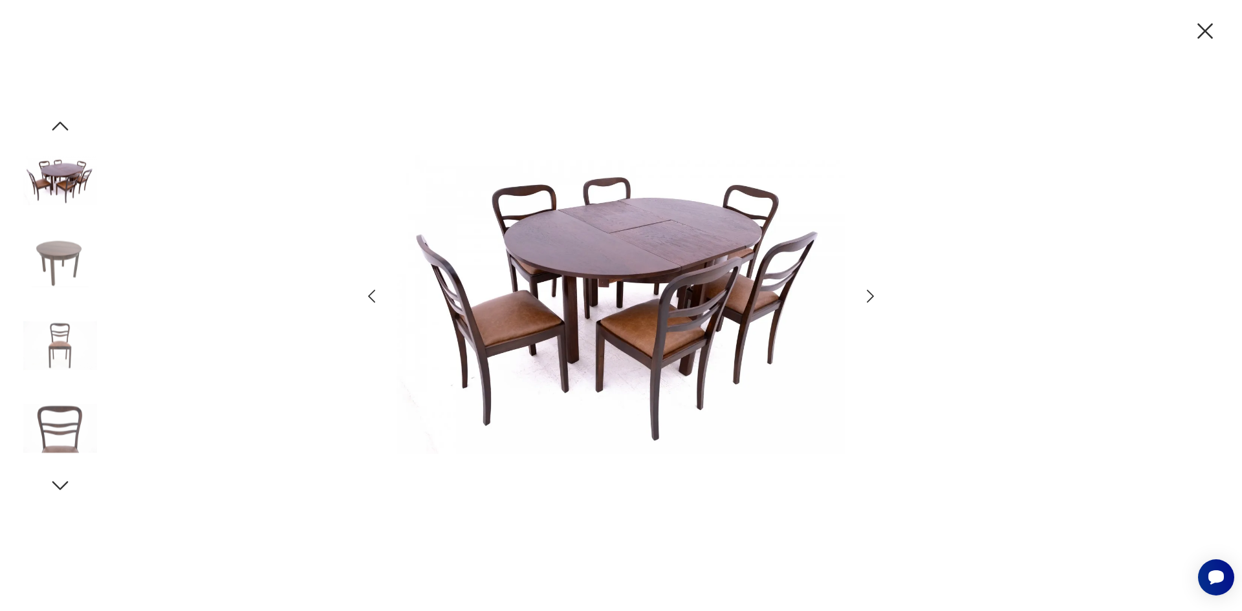
click at [868, 296] on icon "button" at bounding box center [870, 296] width 19 height 19
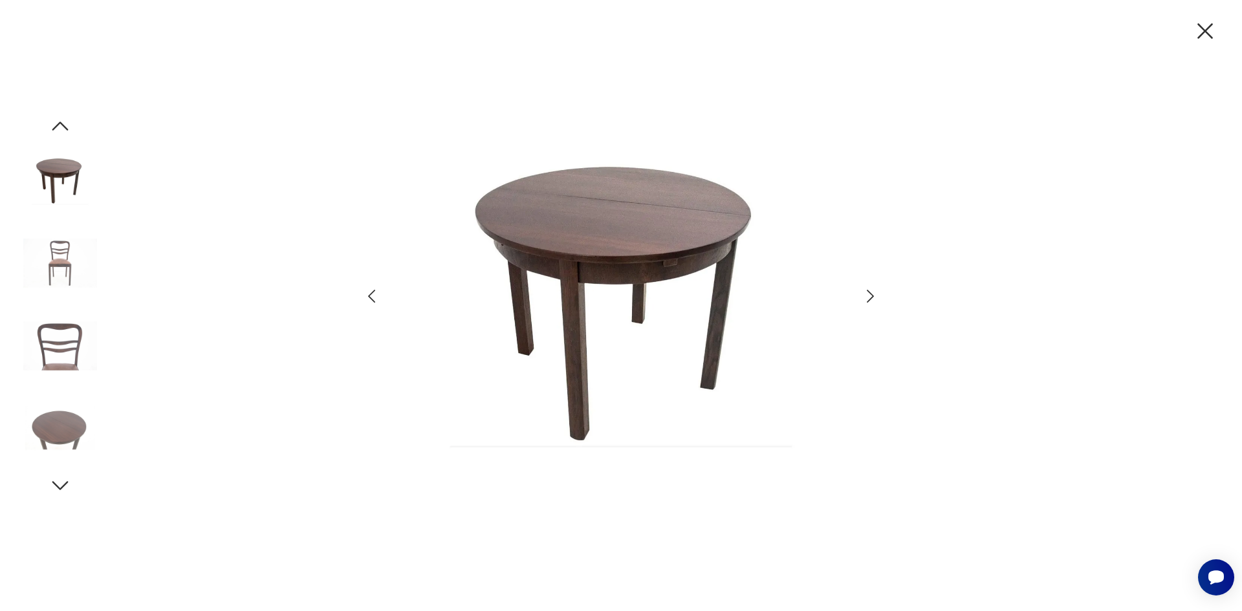
click at [868, 296] on icon "button" at bounding box center [870, 296] width 19 height 19
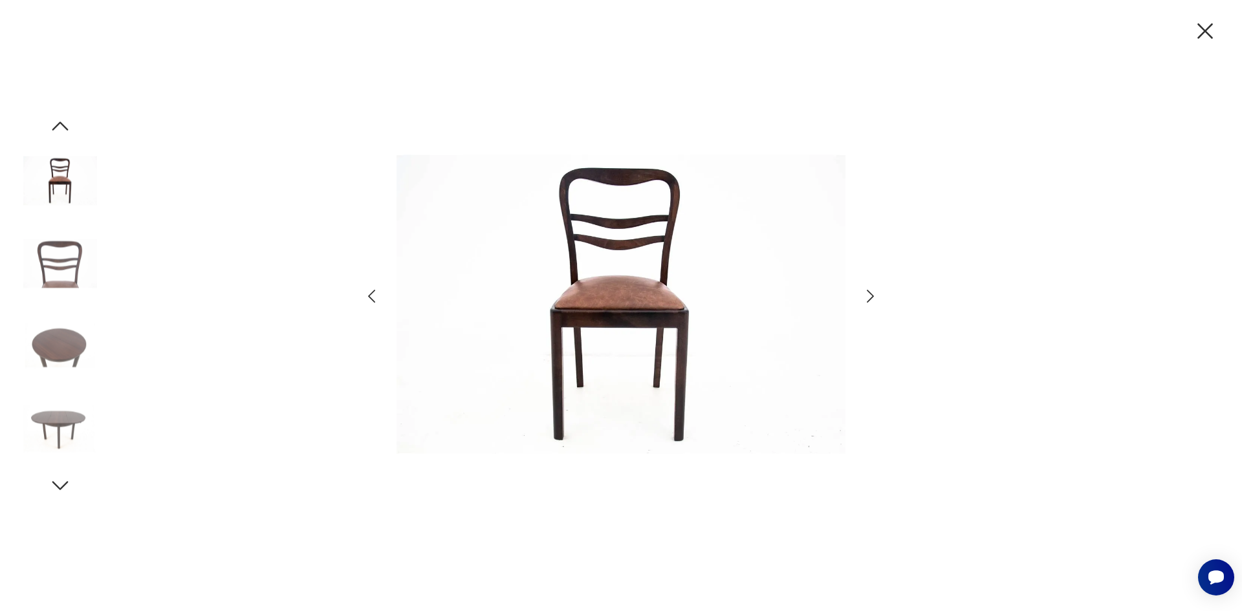
click at [868, 296] on icon "button" at bounding box center [870, 296] width 19 height 19
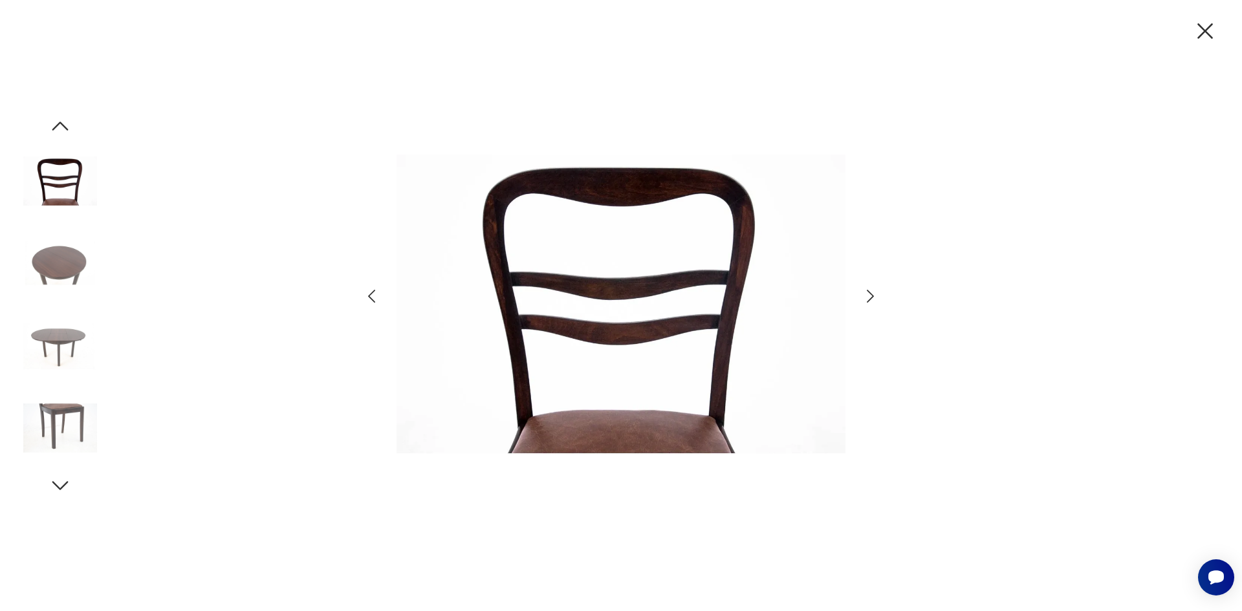
click at [868, 296] on icon "button" at bounding box center [870, 296] width 19 height 19
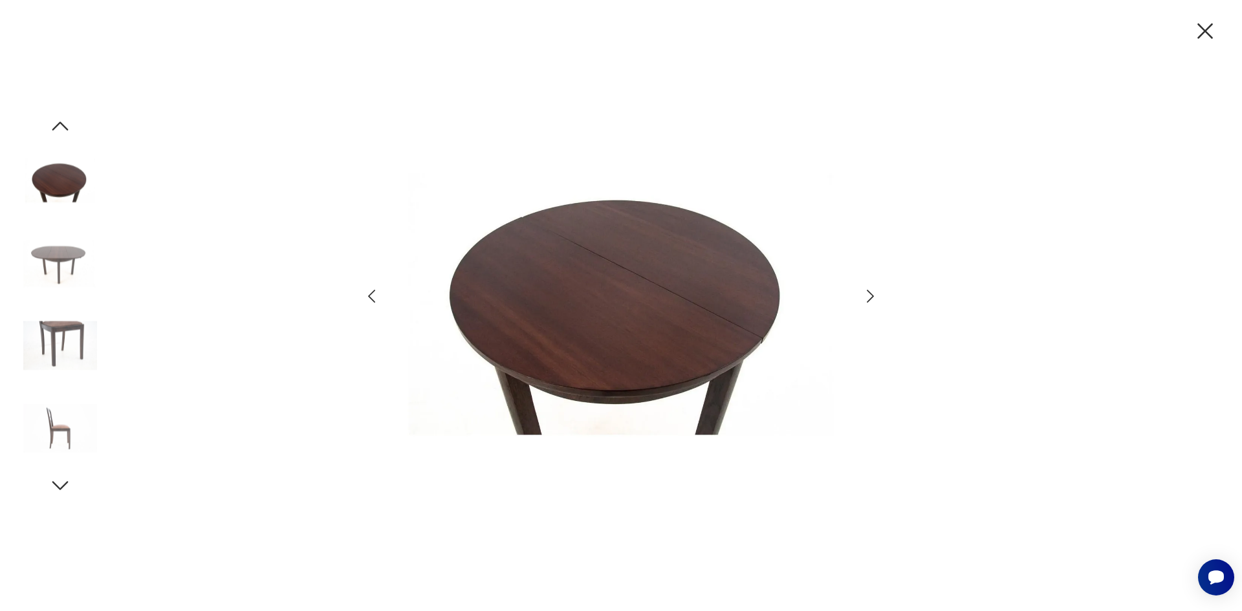
click at [868, 296] on icon "button" at bounding box center [870, 296] width 19 height 19
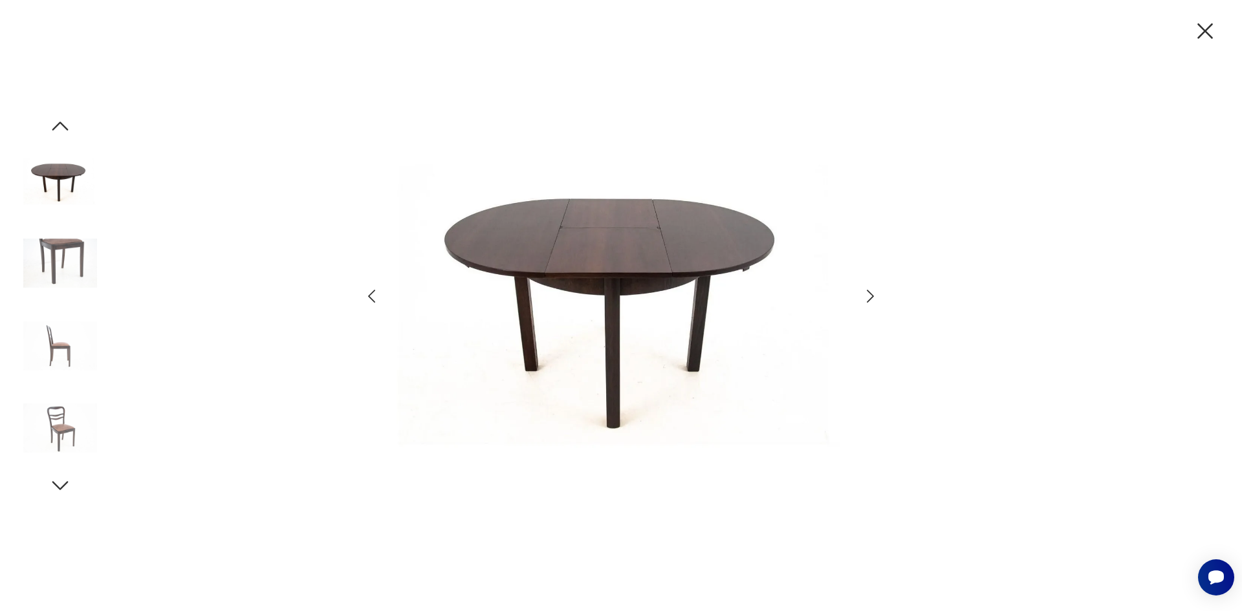
click at [1209, 32] on icon "button" at bounding box center [1205, 30] width 27 height 27
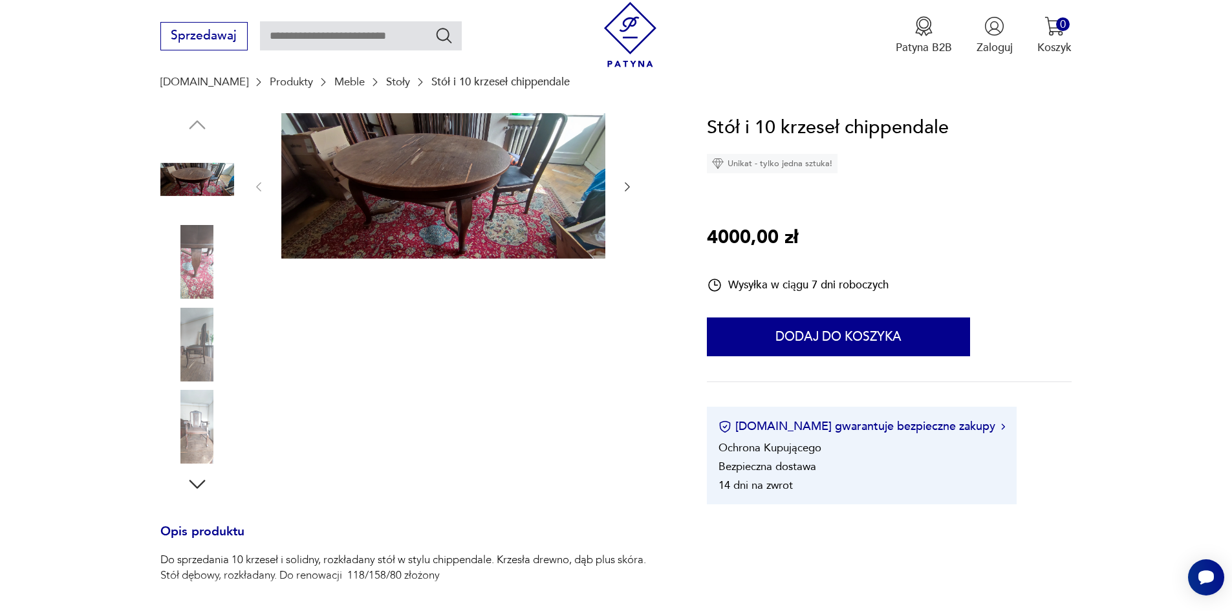
scroll to position [129, 0]
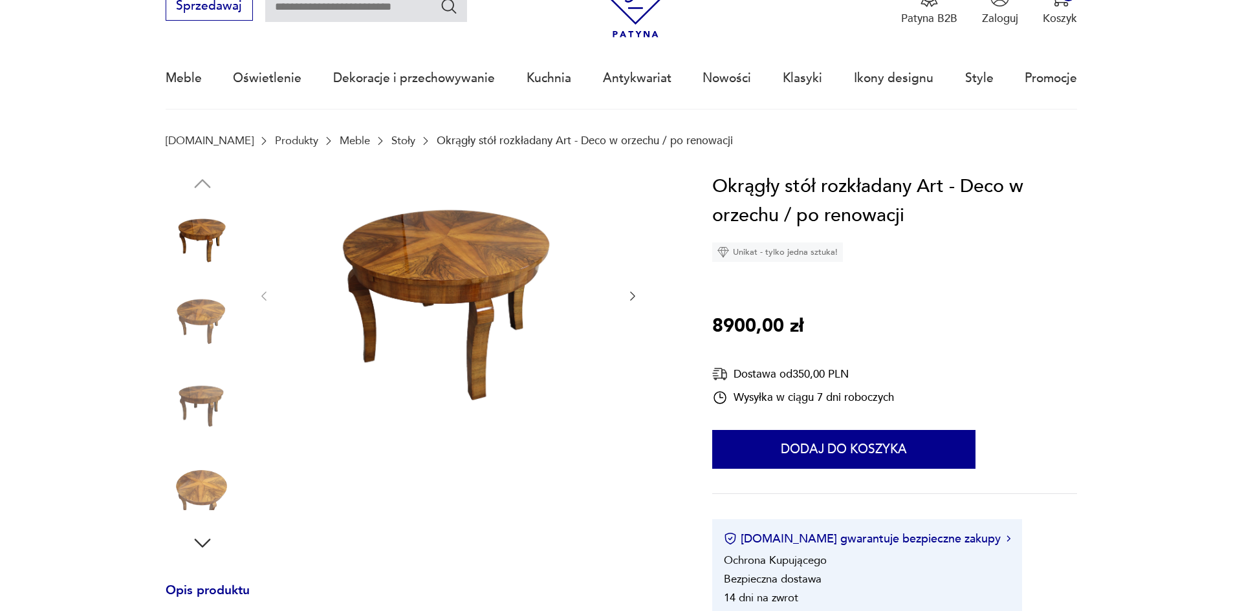
scroll to position [65, 0]
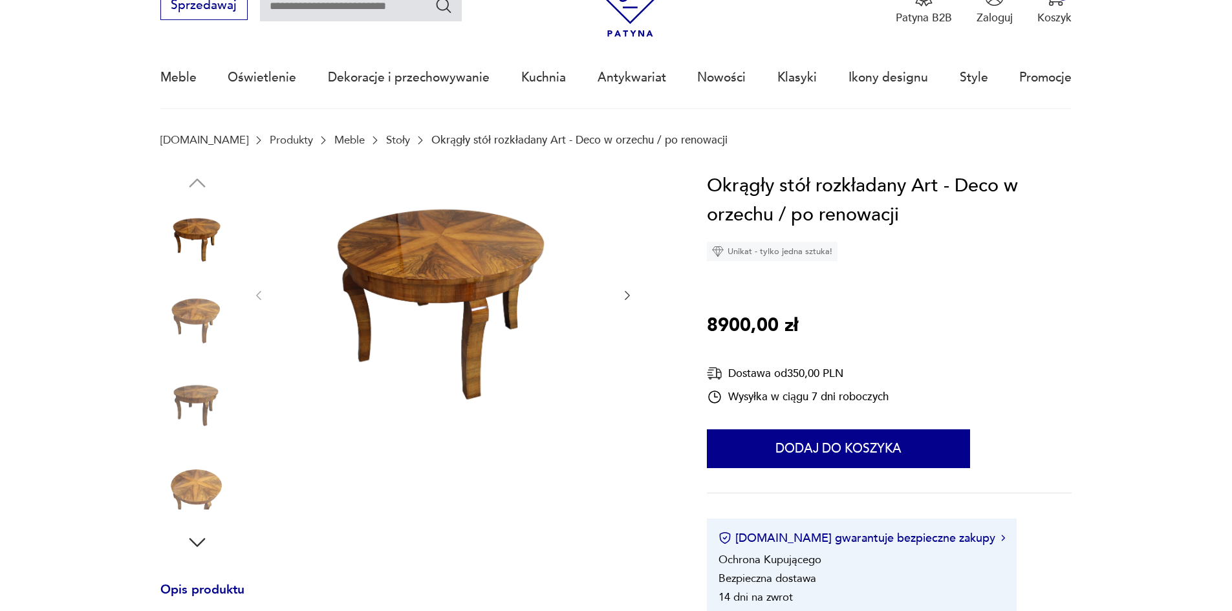
click at [396, 222] on img at bounding box center [443, 294] width 324 height 246
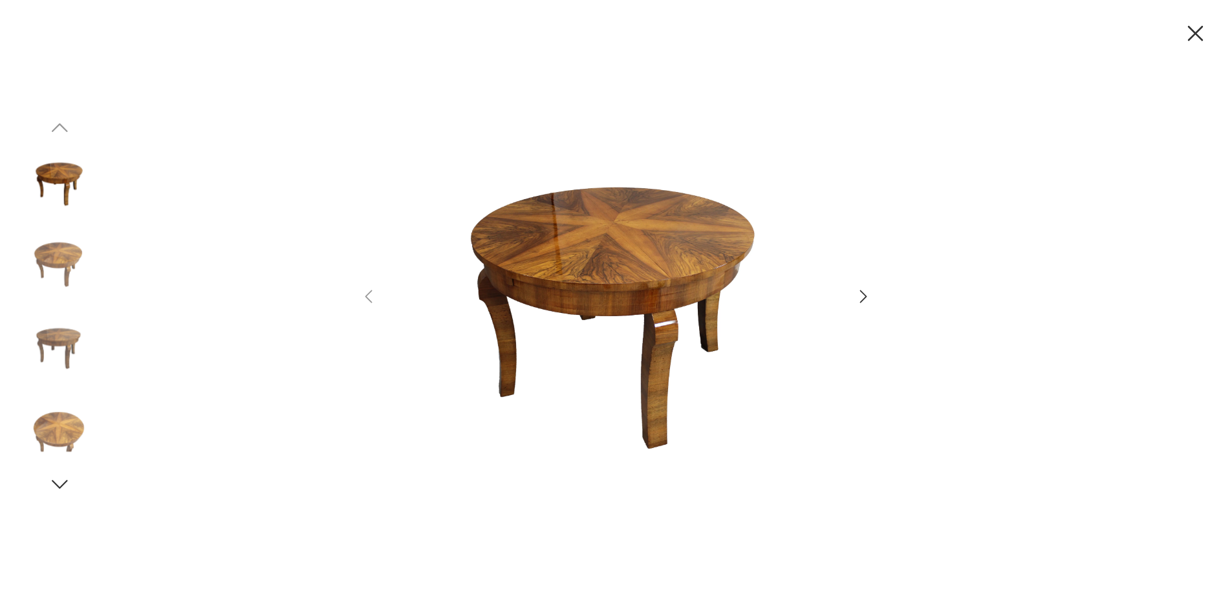
scroll to position [0, 0]
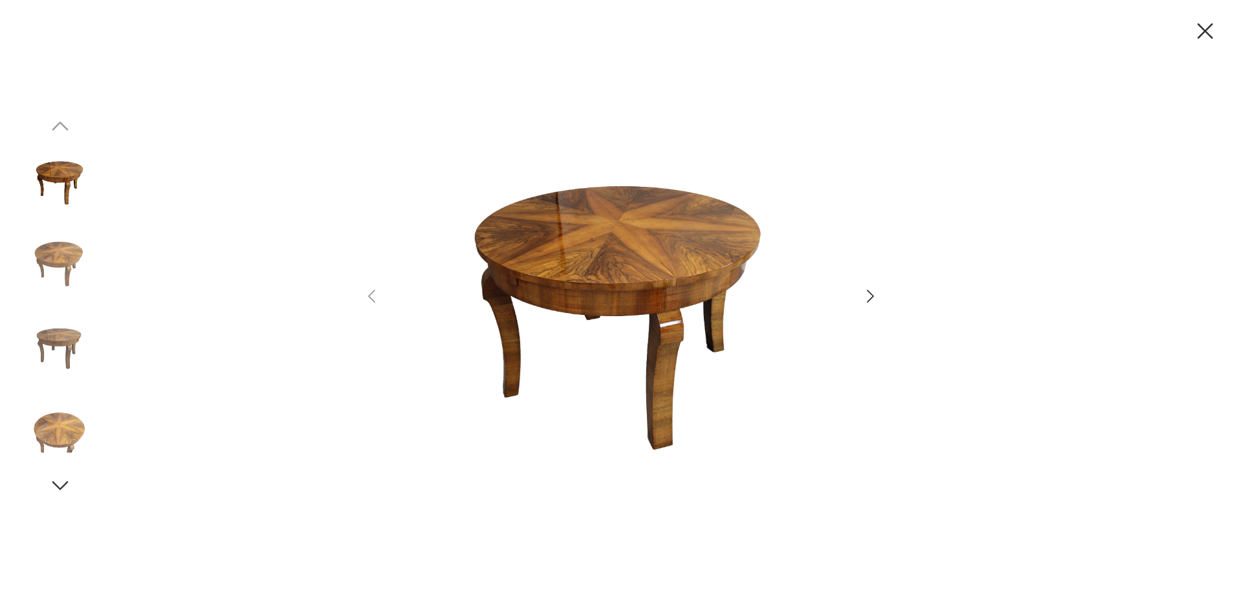
click at [868, 297] on icon "button" at bounding box center [870, 296] width 19 height 19
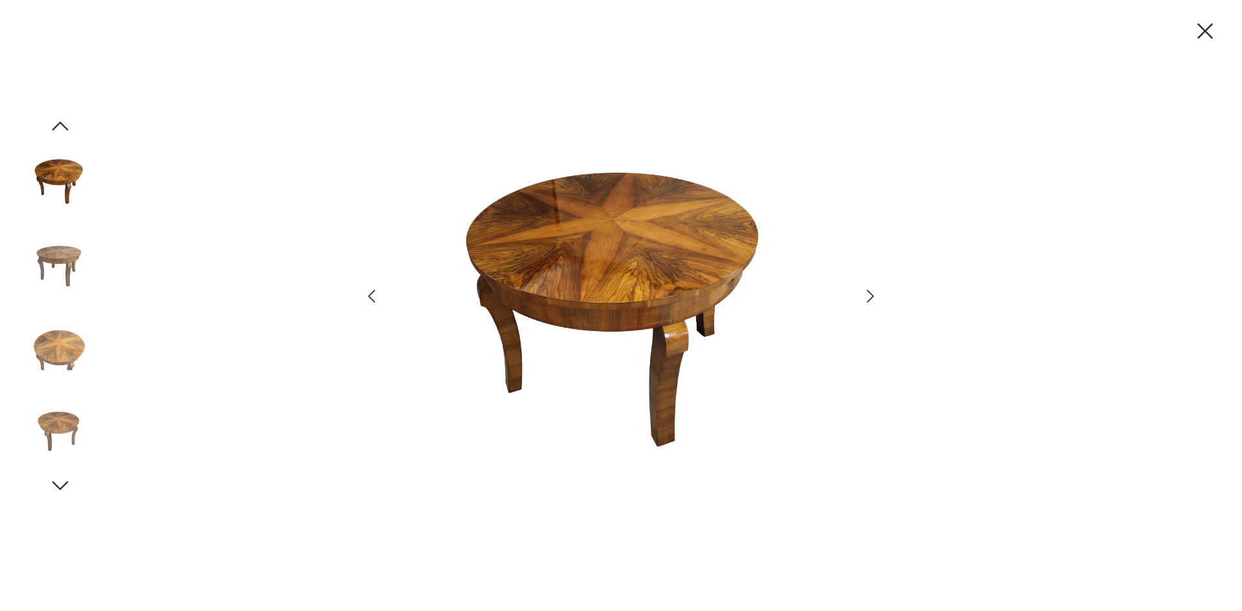
click at [868, 297] on icon "button" at bounding box center [870, 296] width 19 height 19
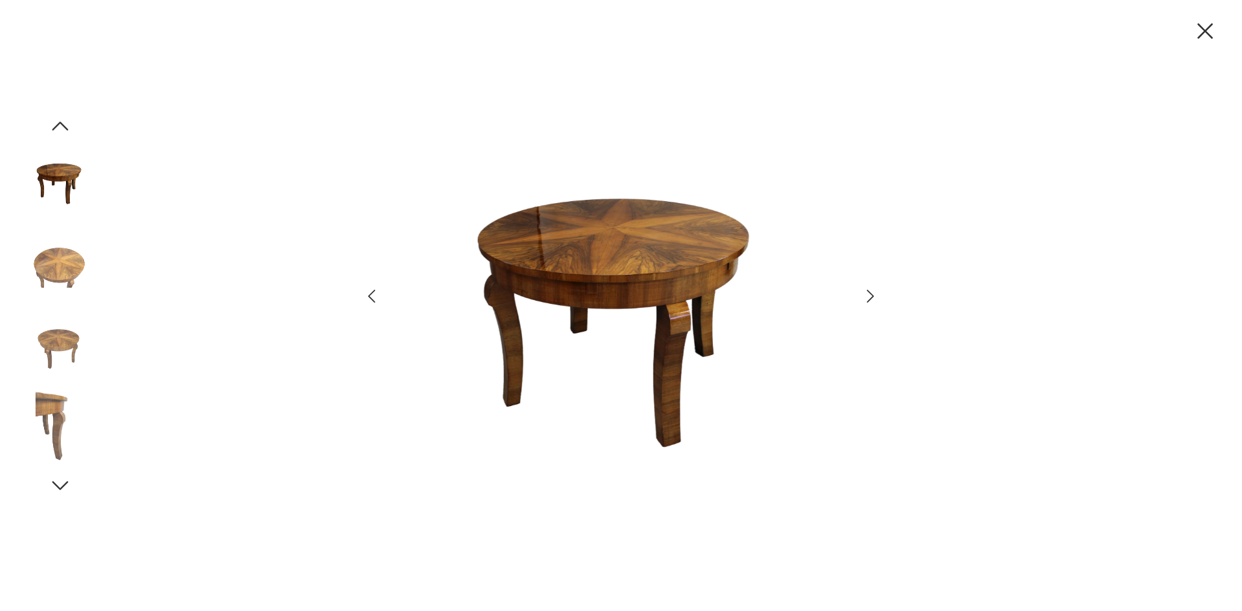
click at [868, 297] on icon "button" at bounding box center [870, 296] width 19 height 19
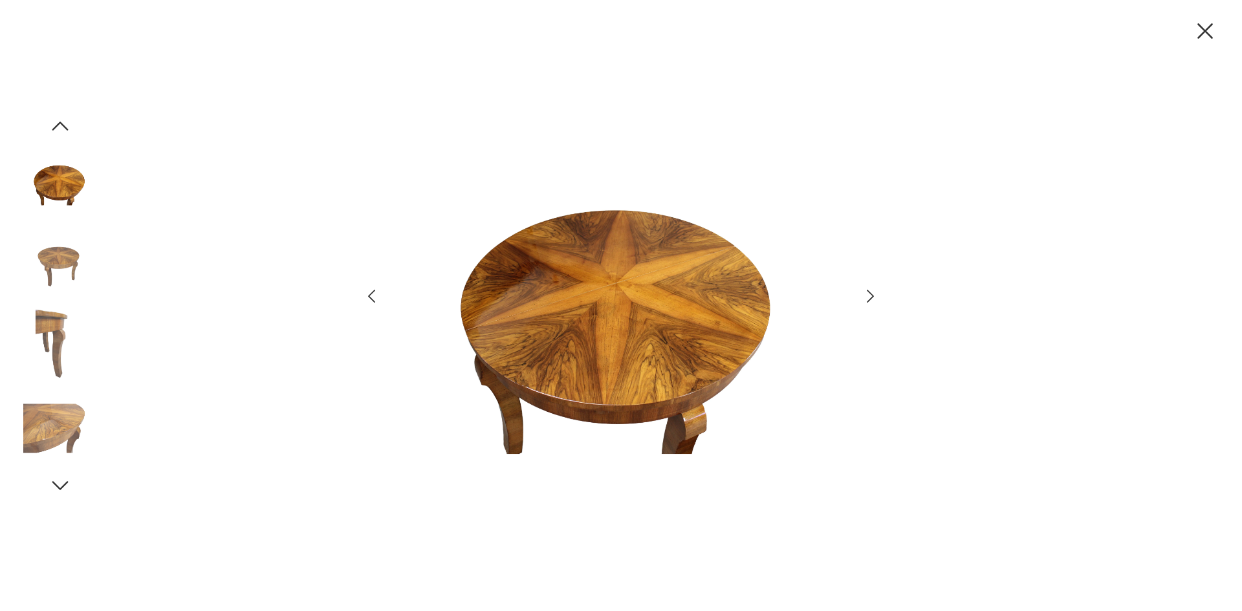
click at [868, 297] on icon "button" at bounding box center [870, 296] width 19 height 19
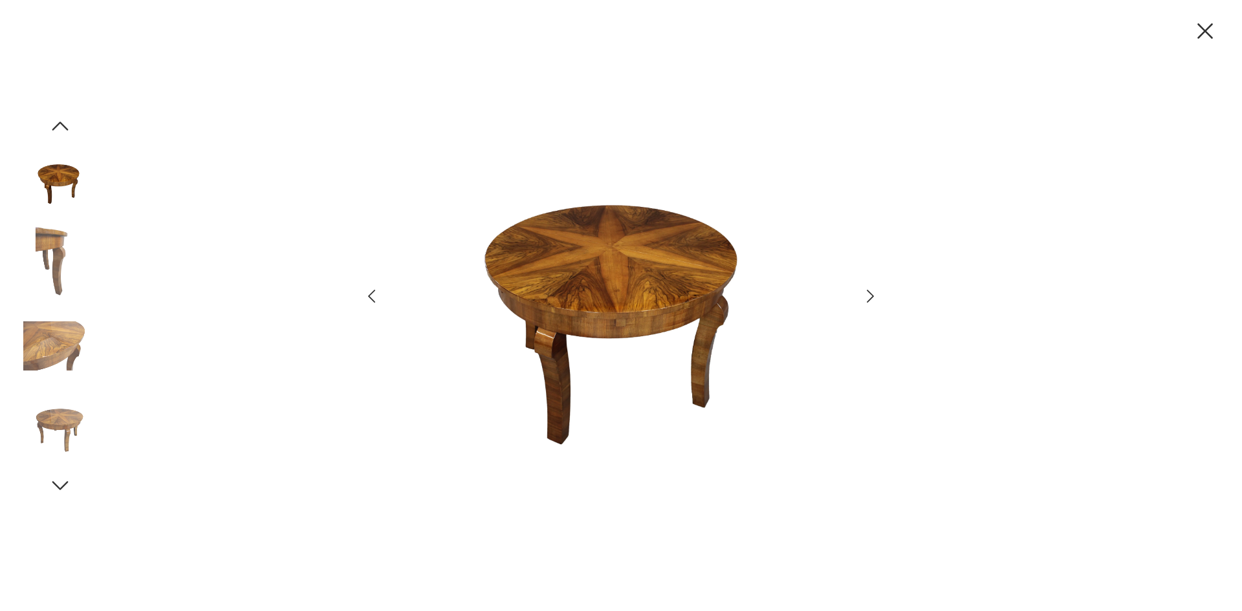
click at [868, 297] on icon "button" at bounding box center [870, 296] width 19 height 19
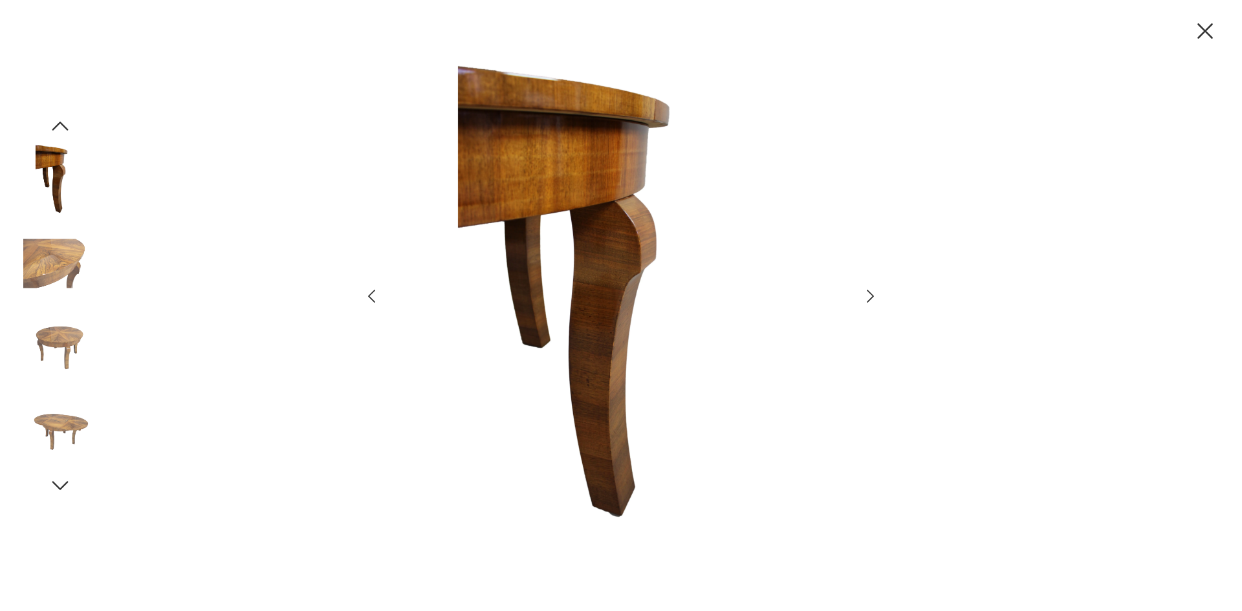
click at [868, 297] on icon "button" at bounding box center [870, 296] width 19 height 19
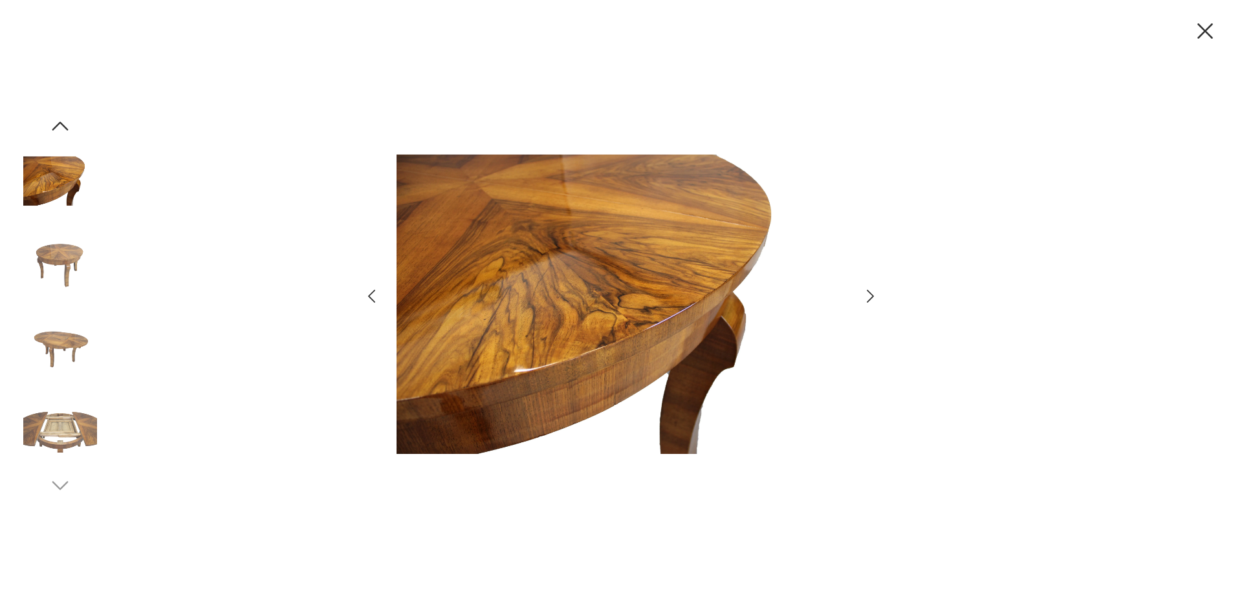
click at [868, 297] on icon "button" at bounding box center [870, 296] width 19 height 19
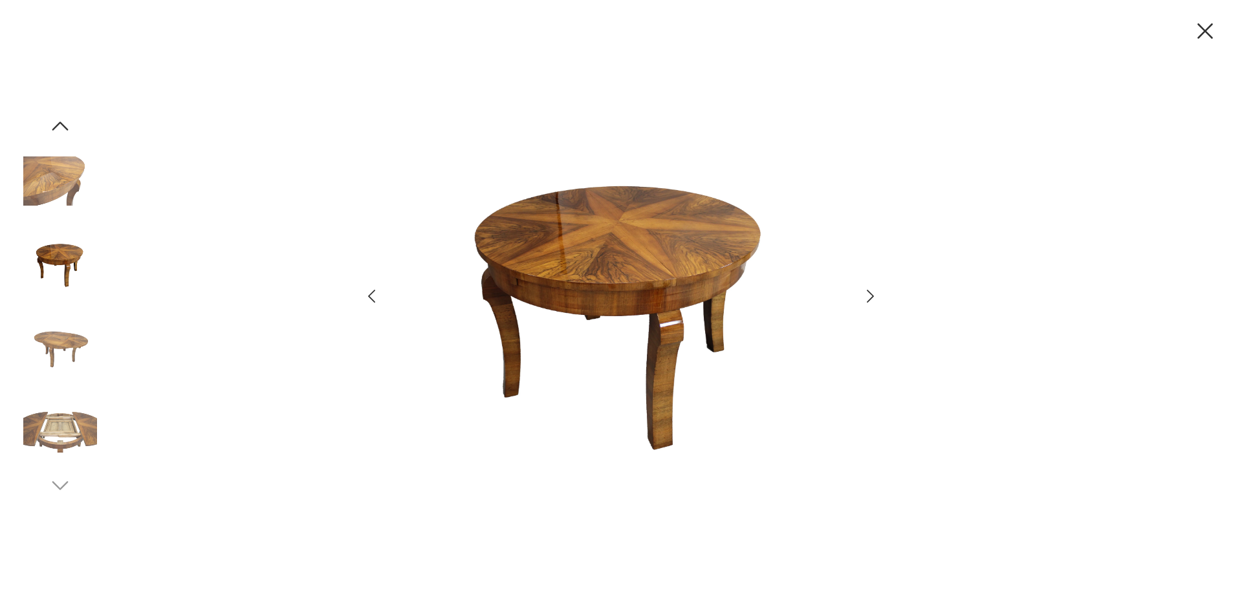
click at [868, 297] on icon "button" at bounding box center [870, 296] width 19 height 19
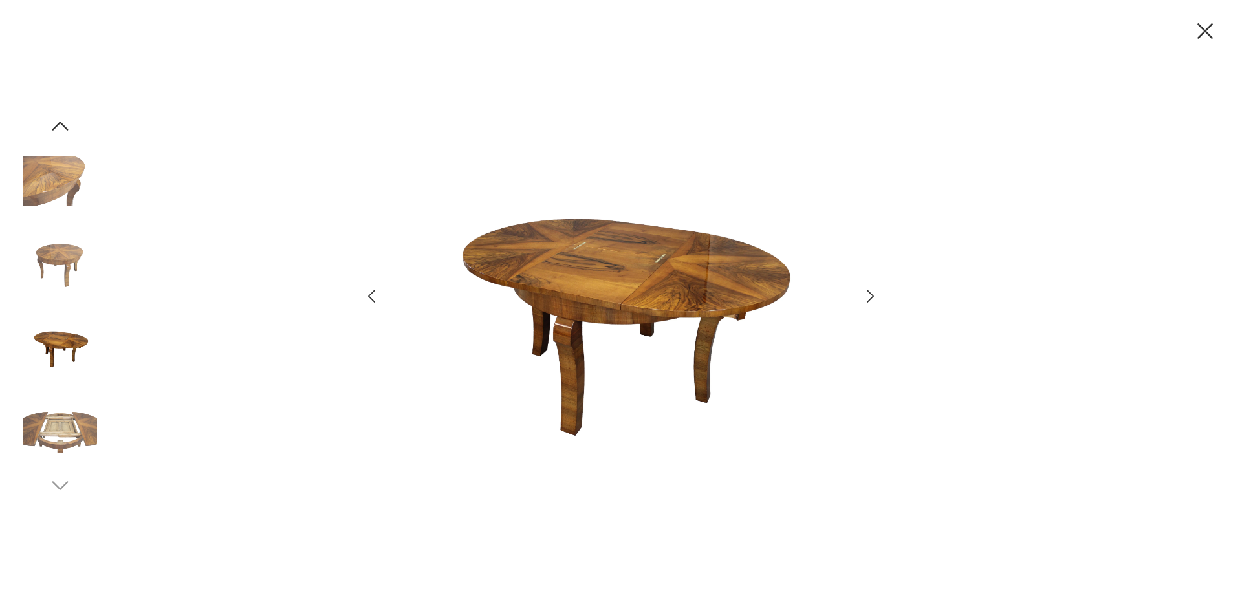
click at [868, 297] on icon "button" at bounding box center [870, 296] width 19 height 19
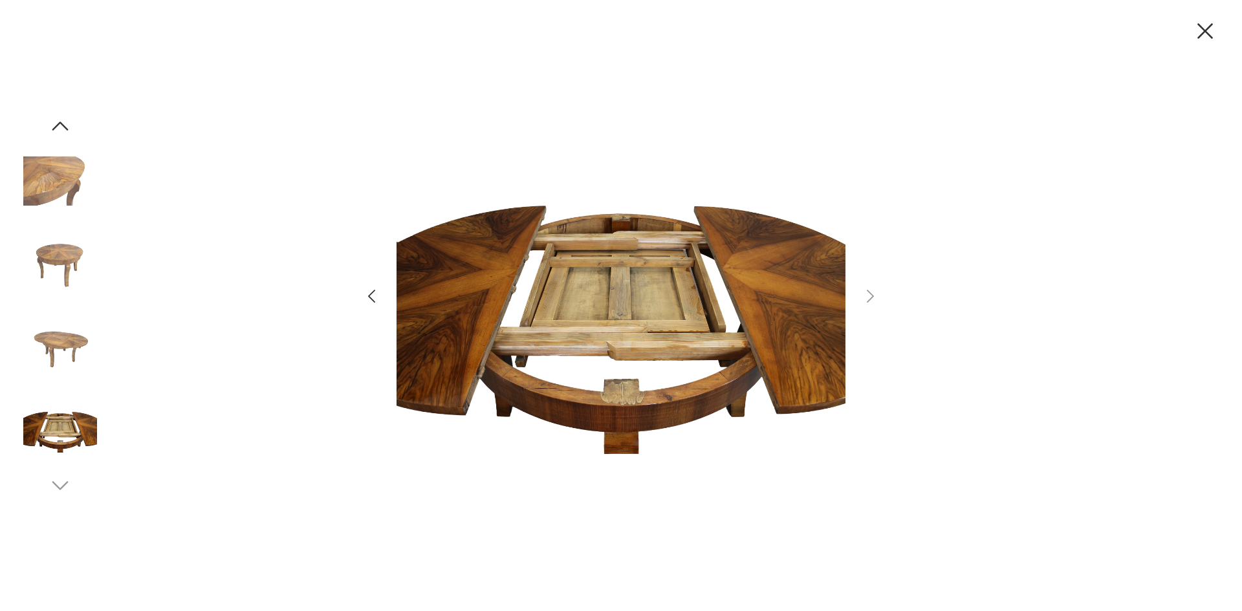
click at [1208, 30] on icon "button" at bounding box center [1205, 30] width 27 height 27
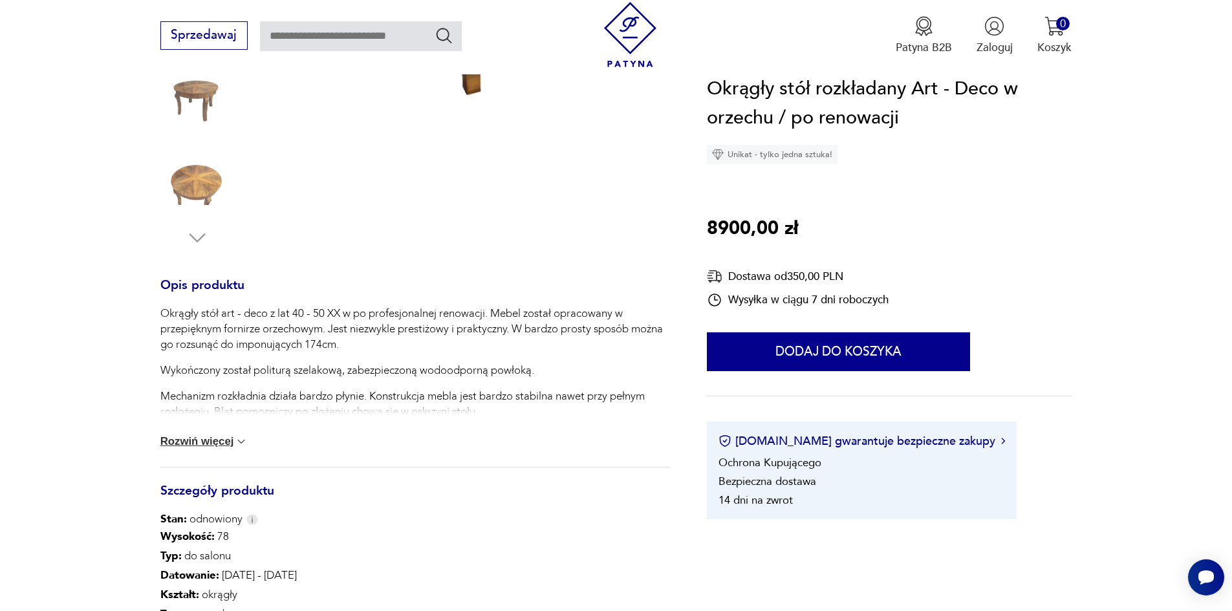
scroll to position [388, 0]
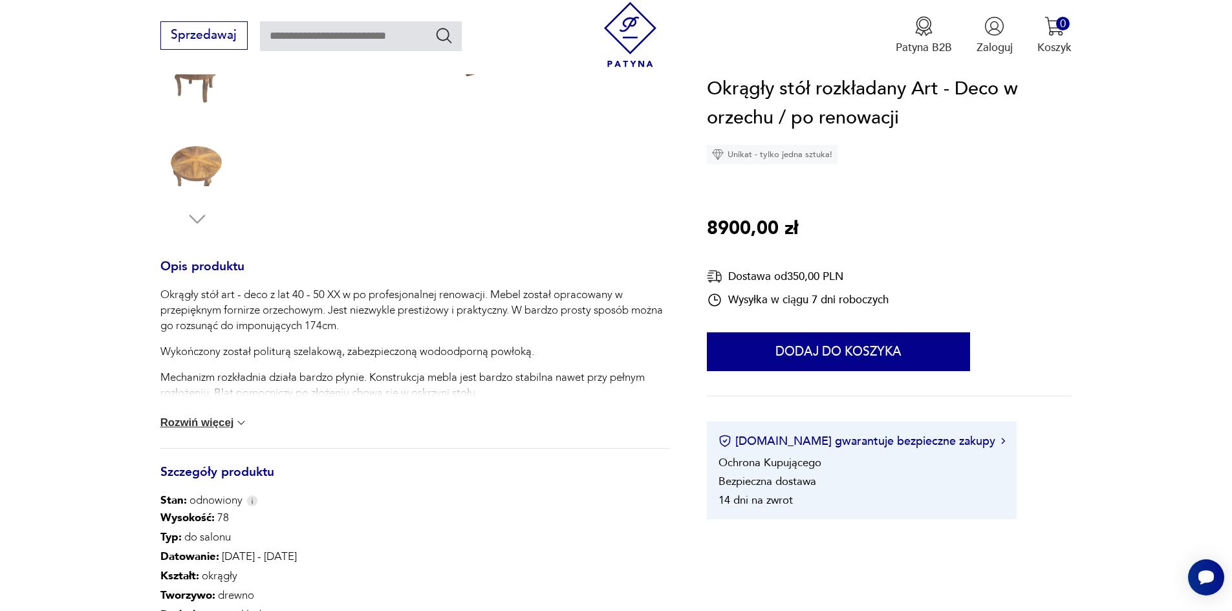
click at [195, 418] on button "Rozwiń więcej" at bounding box center [204, 423] width 88 height 13
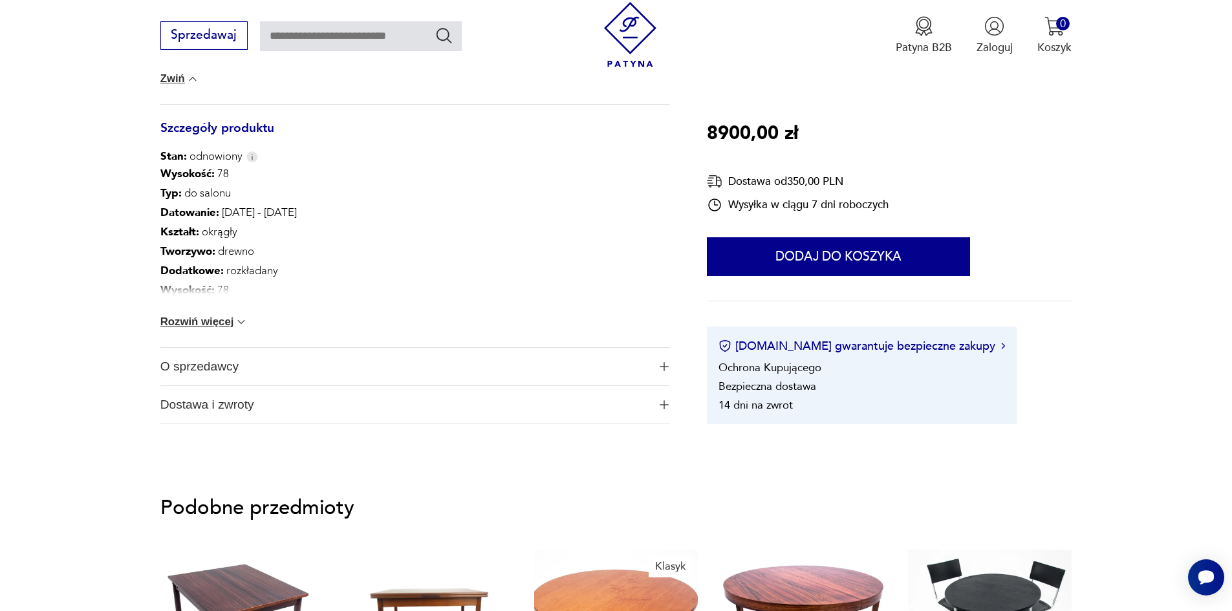
scroll to position [970, 0]
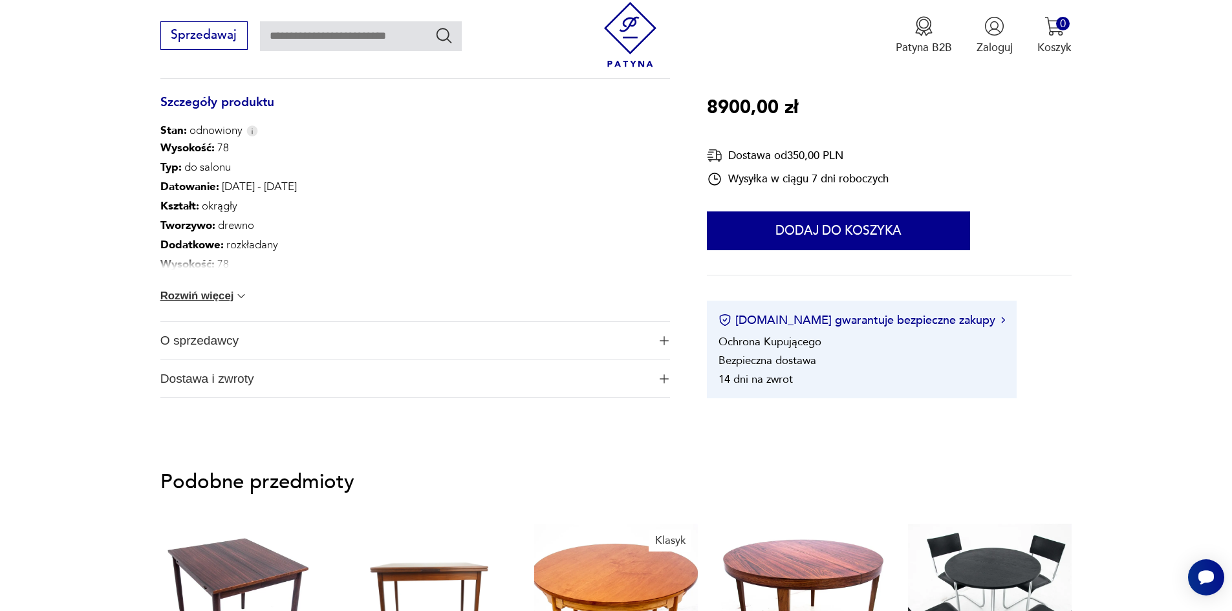
click at [227, 297] on button "Rozwiń więcej" at bounding box center [204, 296] width 88 height 13
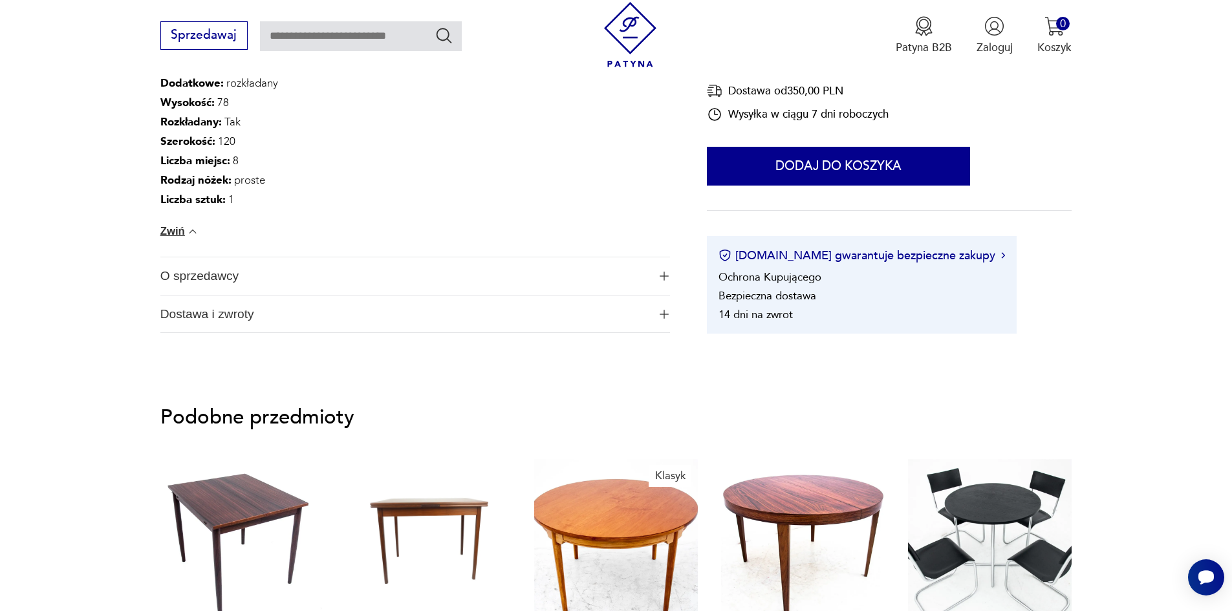
scroll to position [1165, 0]
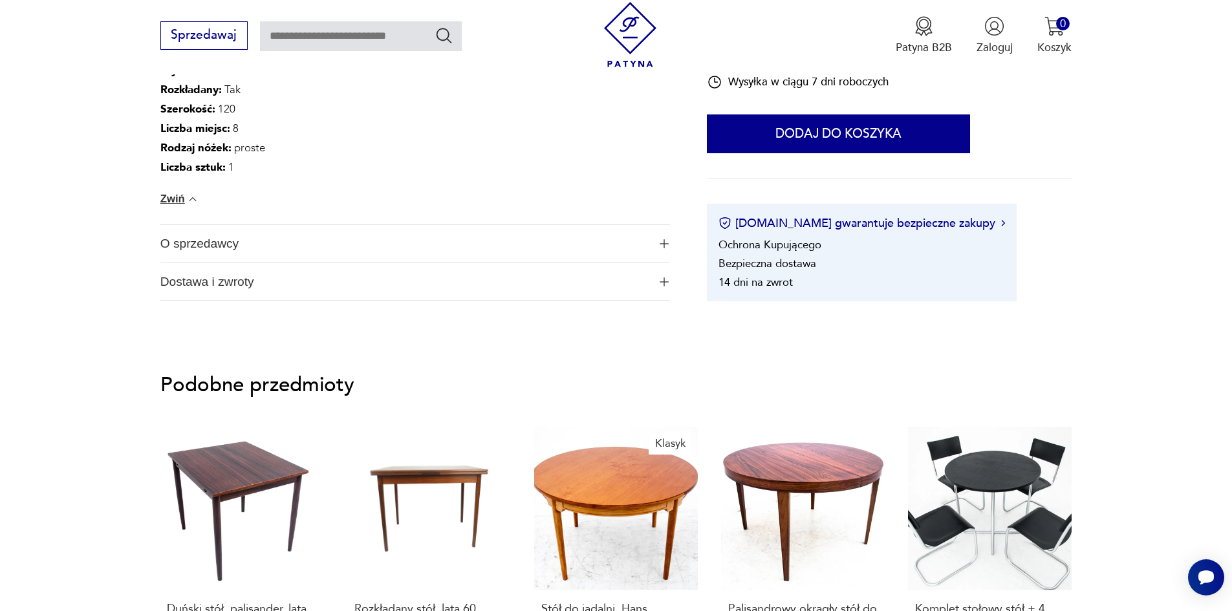
click at [211, 247] on span "O sprzedawcy" at bounding box center [404, 244] width 488 height 38
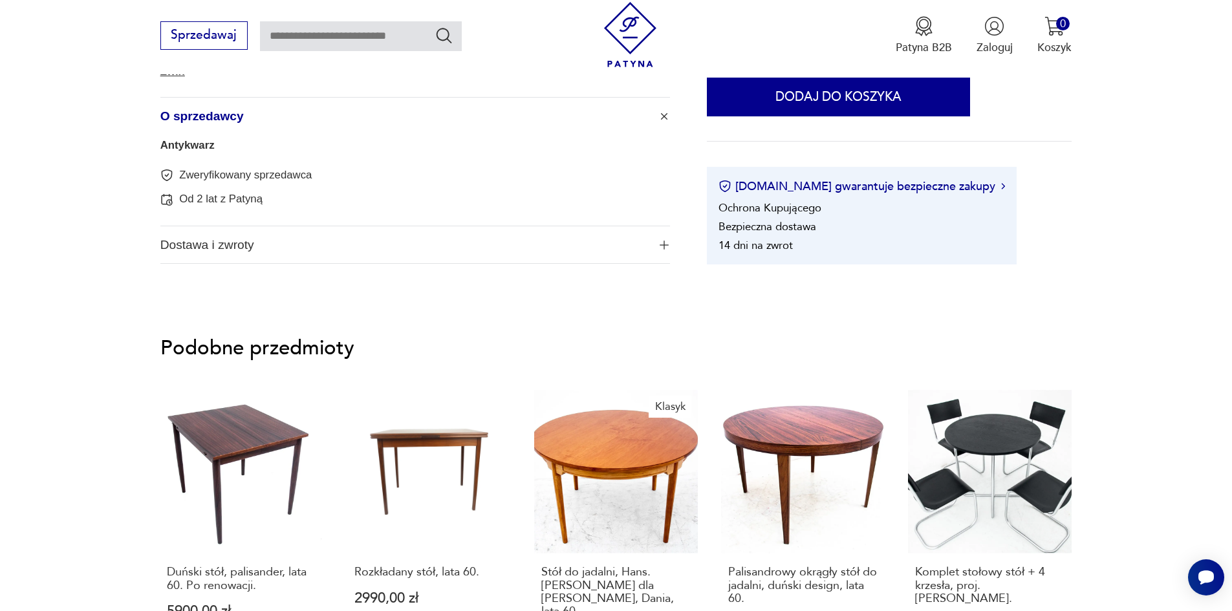
scroll to position [1294, 0]
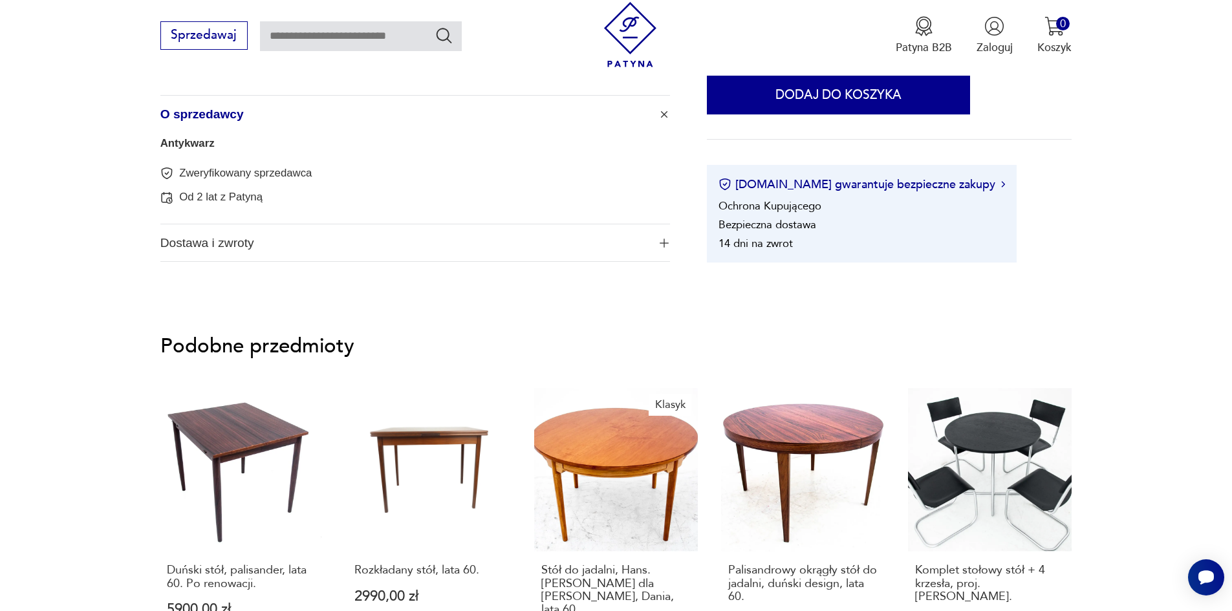
click at [176, 250] on span "Dostawa i zwroty" at bounding box center [404, 243] width 488 height 38
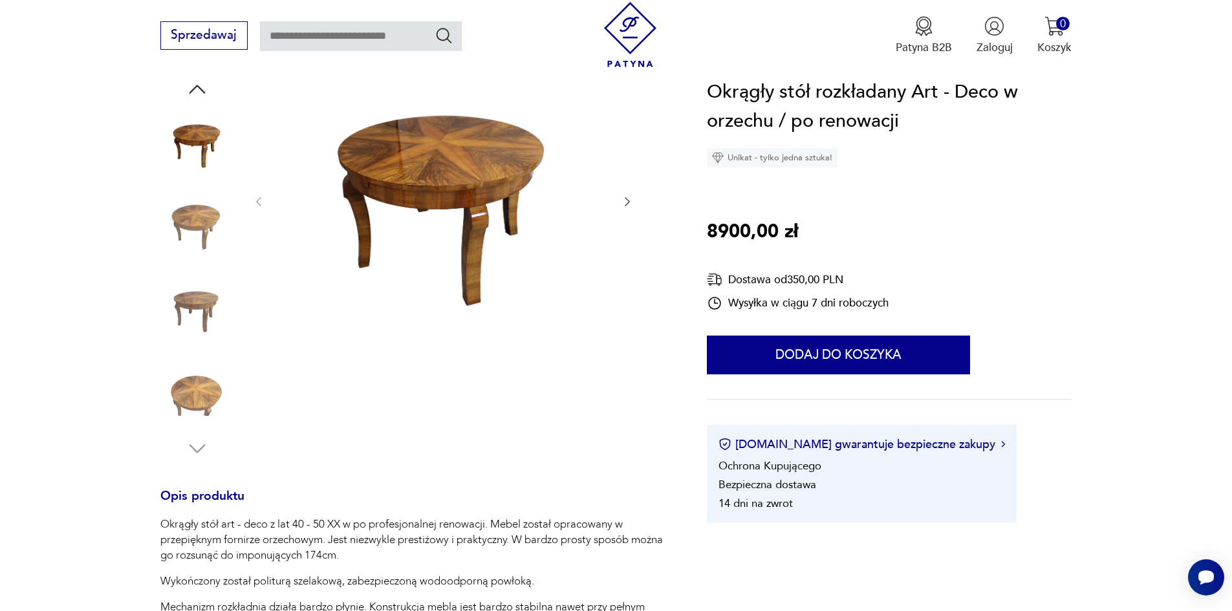
scroll to position [0, 0]
